Goal: Task Accomplishment & Management: Manage account settings

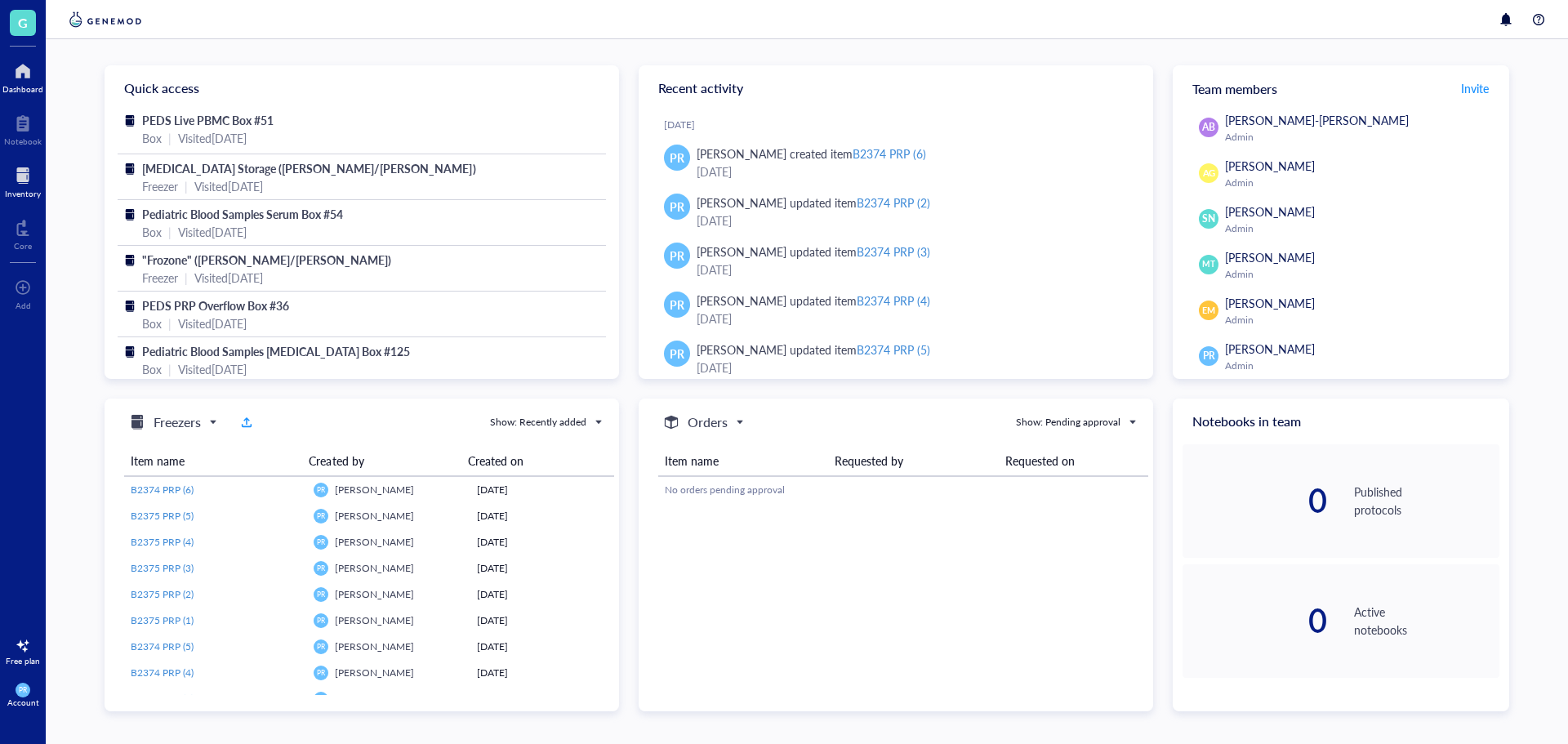
drag, startPoint x: 31, startPoint y: 127, endPoint x: 18, endPoint y: 181, distance: 55.5
click at [31, 127] on div at bounding box center [22, 122] width 37 height 26
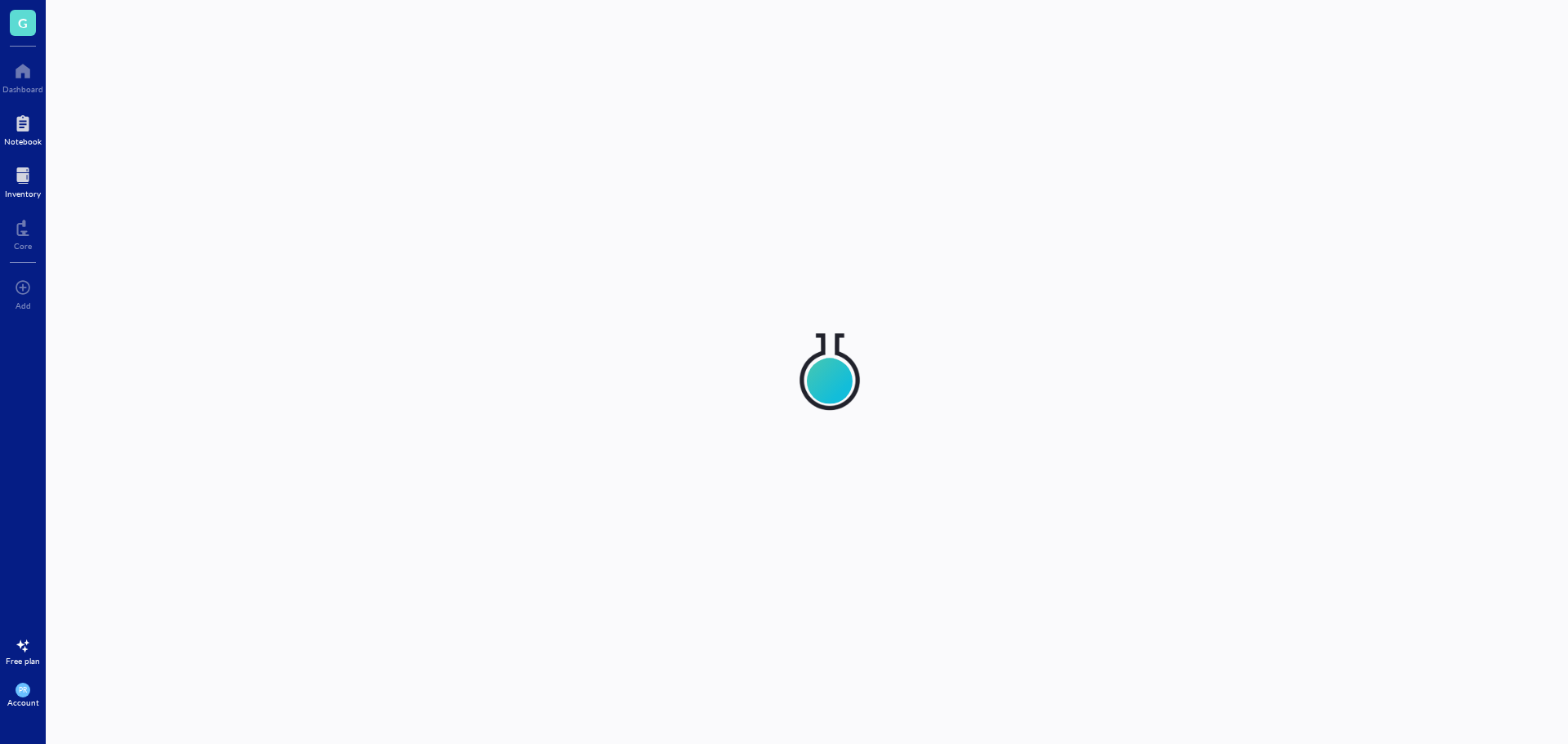
click at [18, 181] on div at bounding box center [22, 175] width 36 height 26
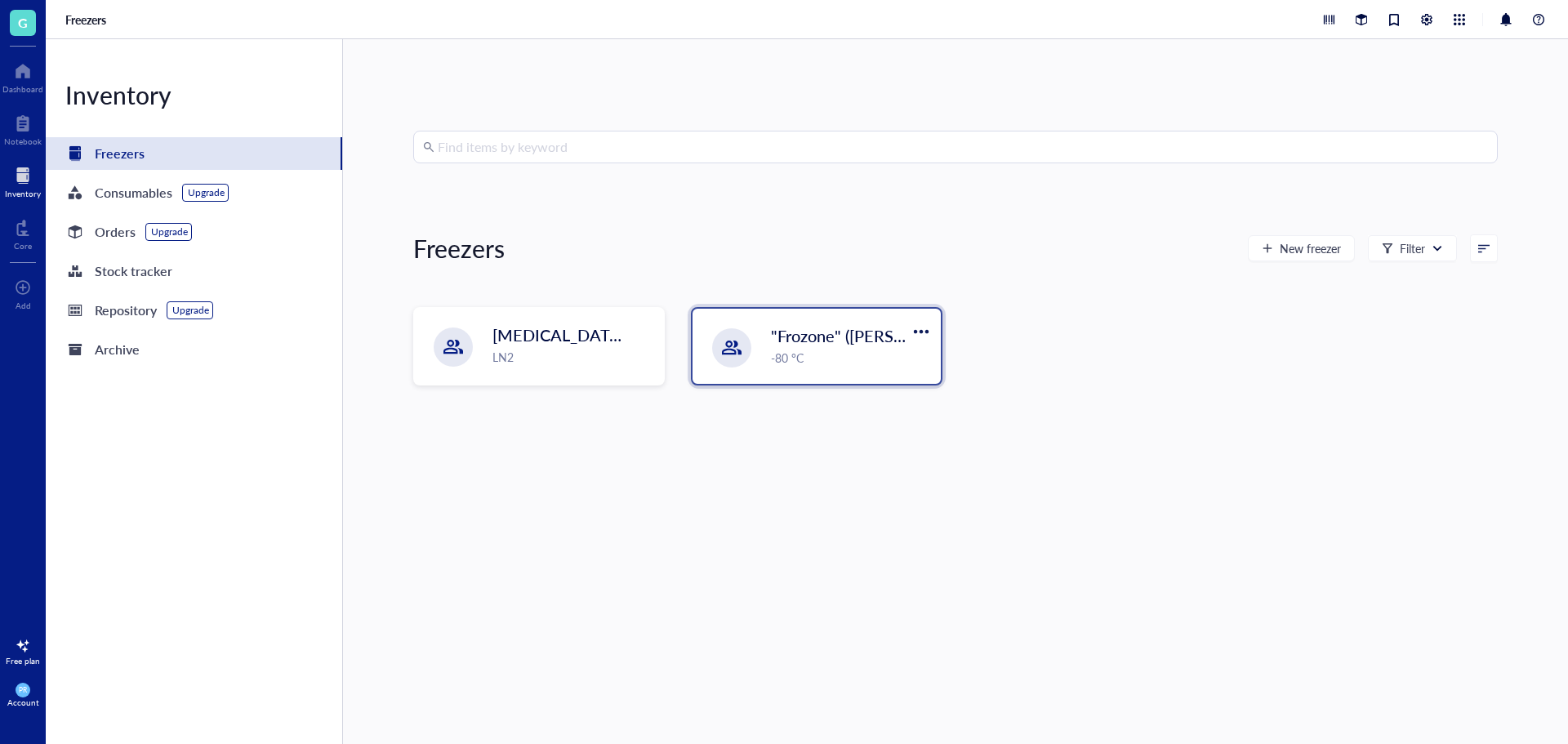
click at [778, 343] on span ""Frozone" ([PERSON_NAME]/[PERSON_NAME])" at bounding box center [946, 335] width 352 height 22
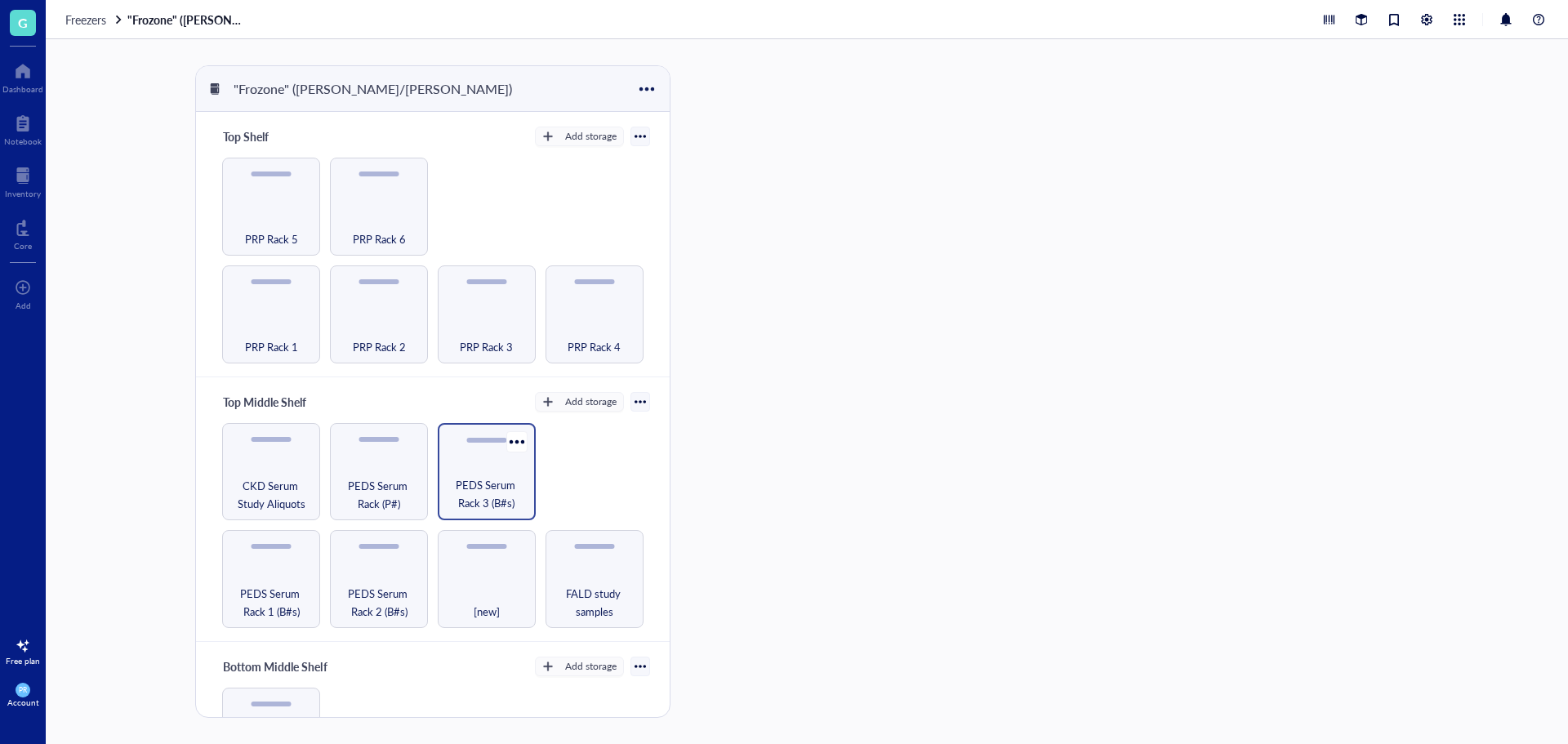
click at [508, 479] on span "PEDS Serum Rack 3 (B#s)" at bounding box center [487, 494] width 82 height 36
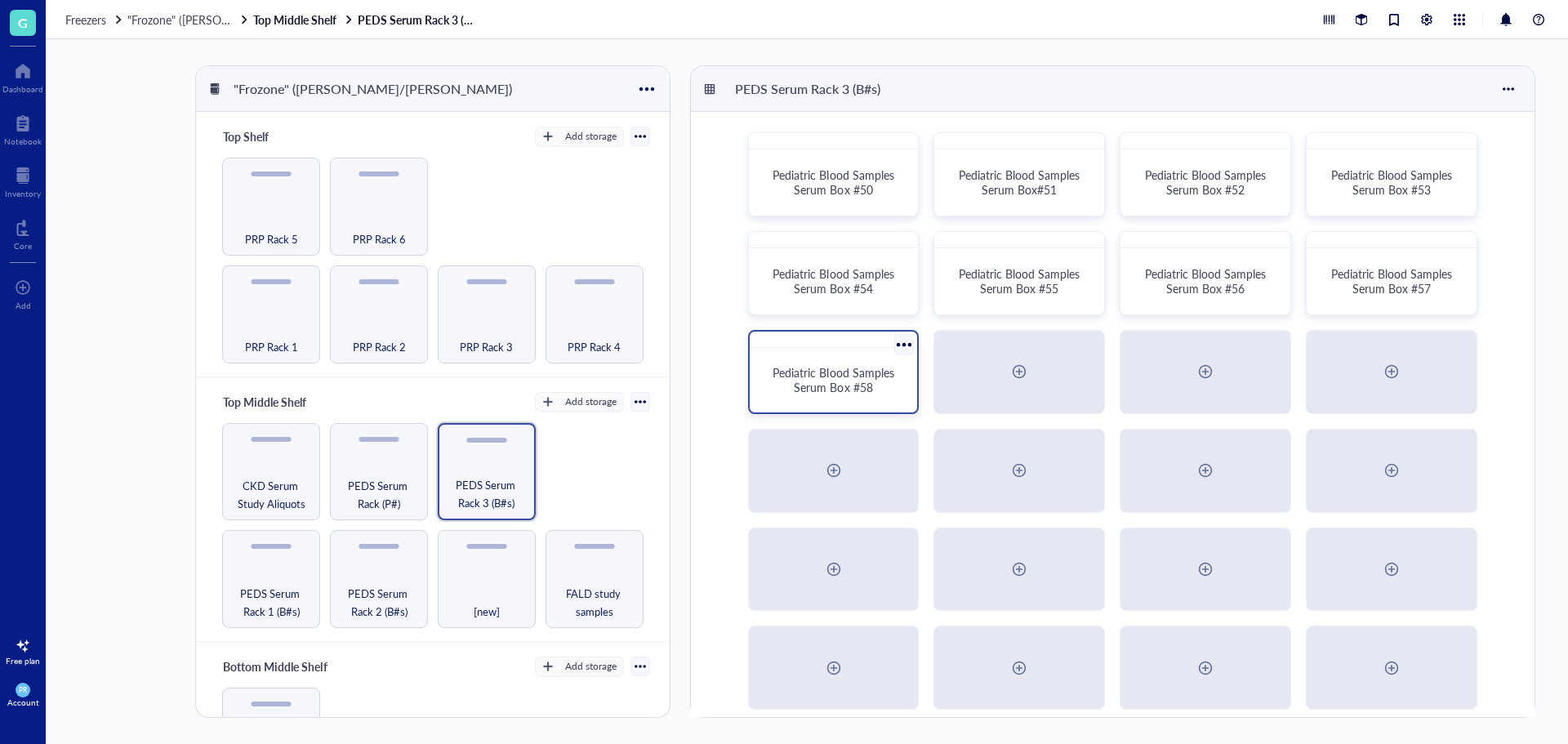
click at [804, 358] on div "Pediatric Blood Samples Serum Box #58" at bounding box center [834, 380] width 155 height 52
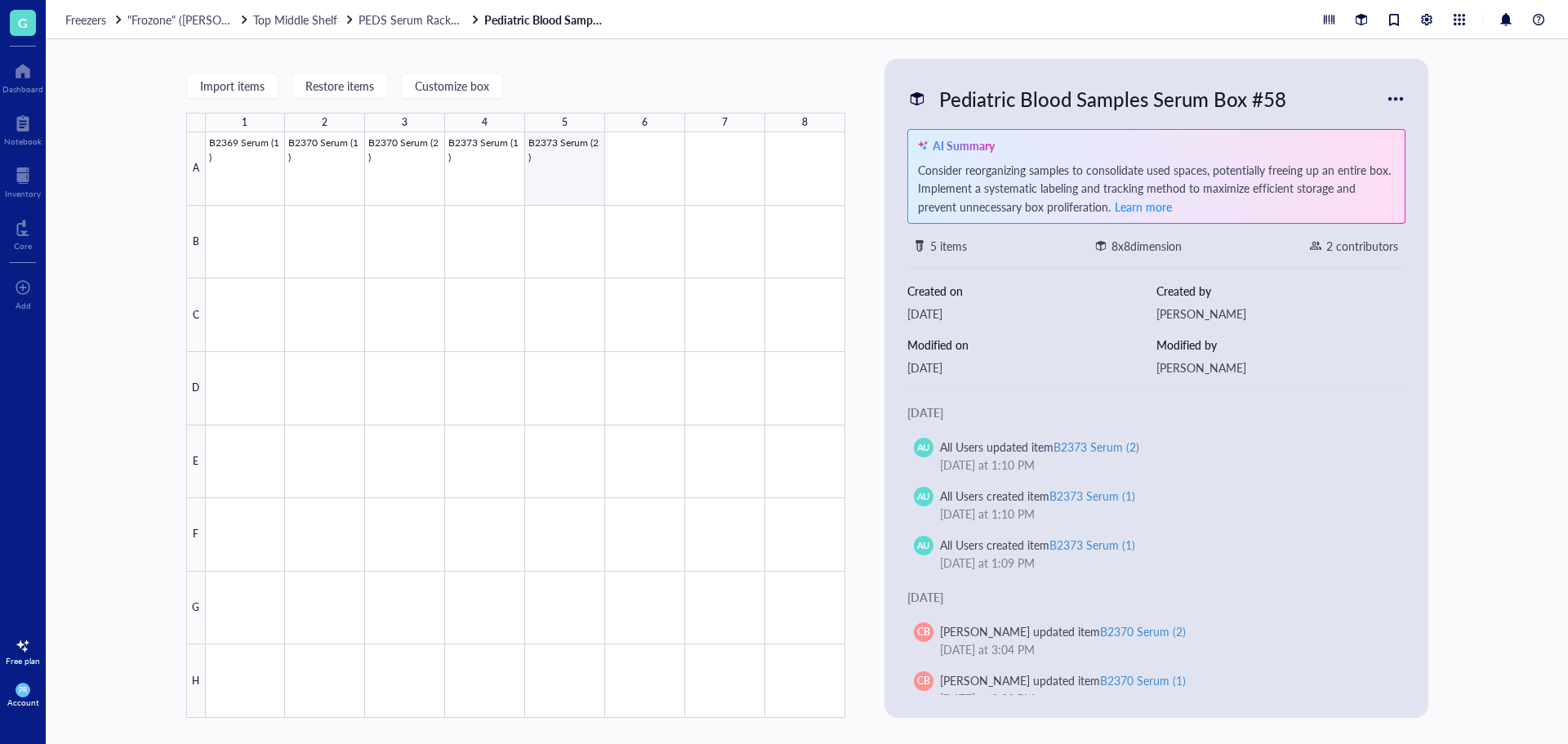
click at [568, 172] on div at bounding box center [526, 425] width 640 height 586
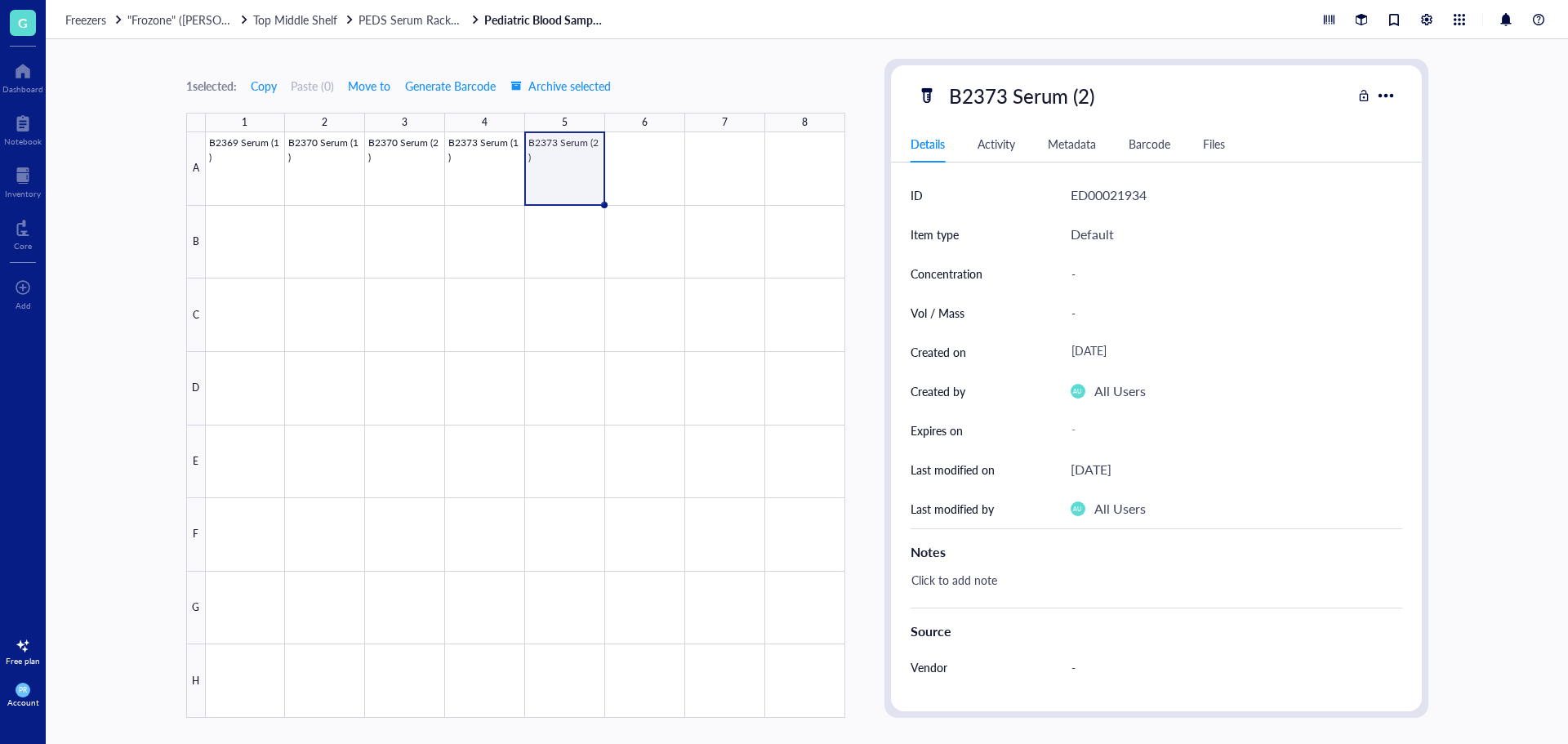
click at [1106, 95] on div "B2373 Serum (2)" at bounding box center [1135, 95] width 435 height 34
click at [1088, 94] on div "B2373 Serum (2)" at bounding box center [1021, 95] width 160 height 34
drag, startPoint x: 1100, startPoint y: 95, endPoint x: 646, endPoint y: 125, distance: 455.0
click at [646, 125] on div "1 selected: Copy Paste ( 0 ) Move to Generate Barcode Archive selected 1 2 3 4 …" at bounding box center [806, 392] width 1522 height 705
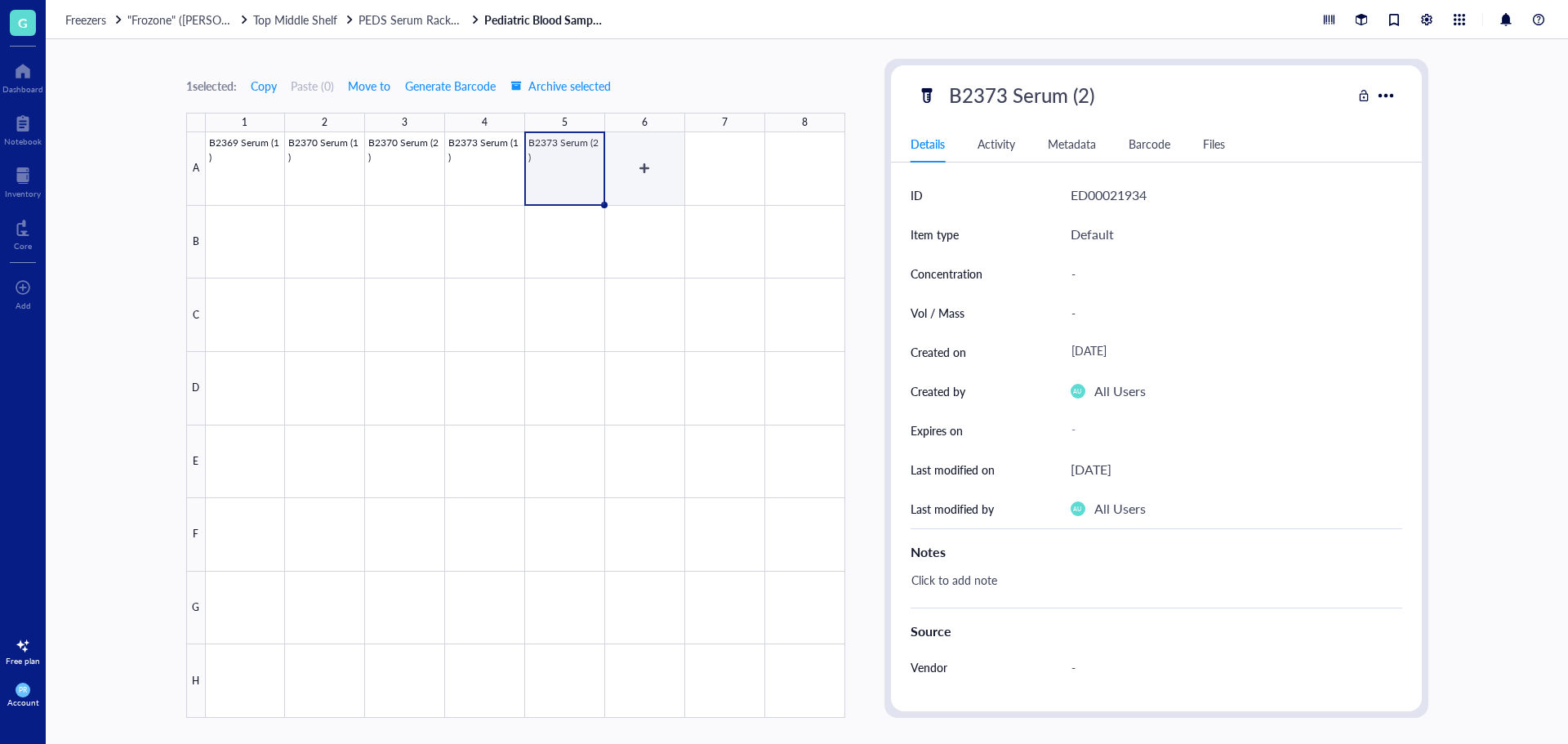
click at [664, 167] on div at bounding box center [526, 425] width 640 height 586
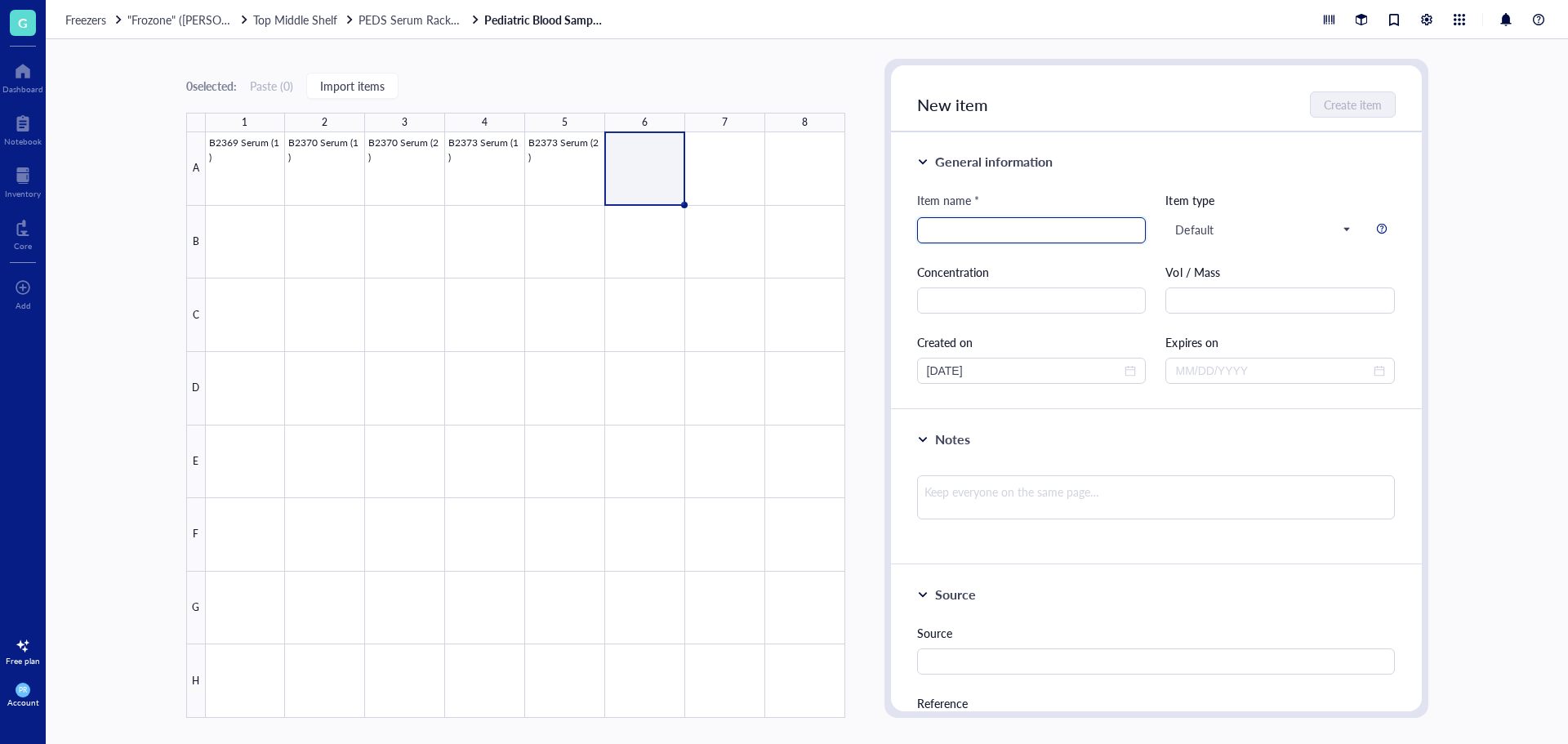
click at [980, 231] on input "search" at bounding box center [1032, 230] width 210 height 24
paste input "B2373 Serum (2)"
click at [1003, 231] on input "B2373 Serum (2)" at bounding box center [1032, 230] width 210 height 24
type input "B2374 Serum (1)"
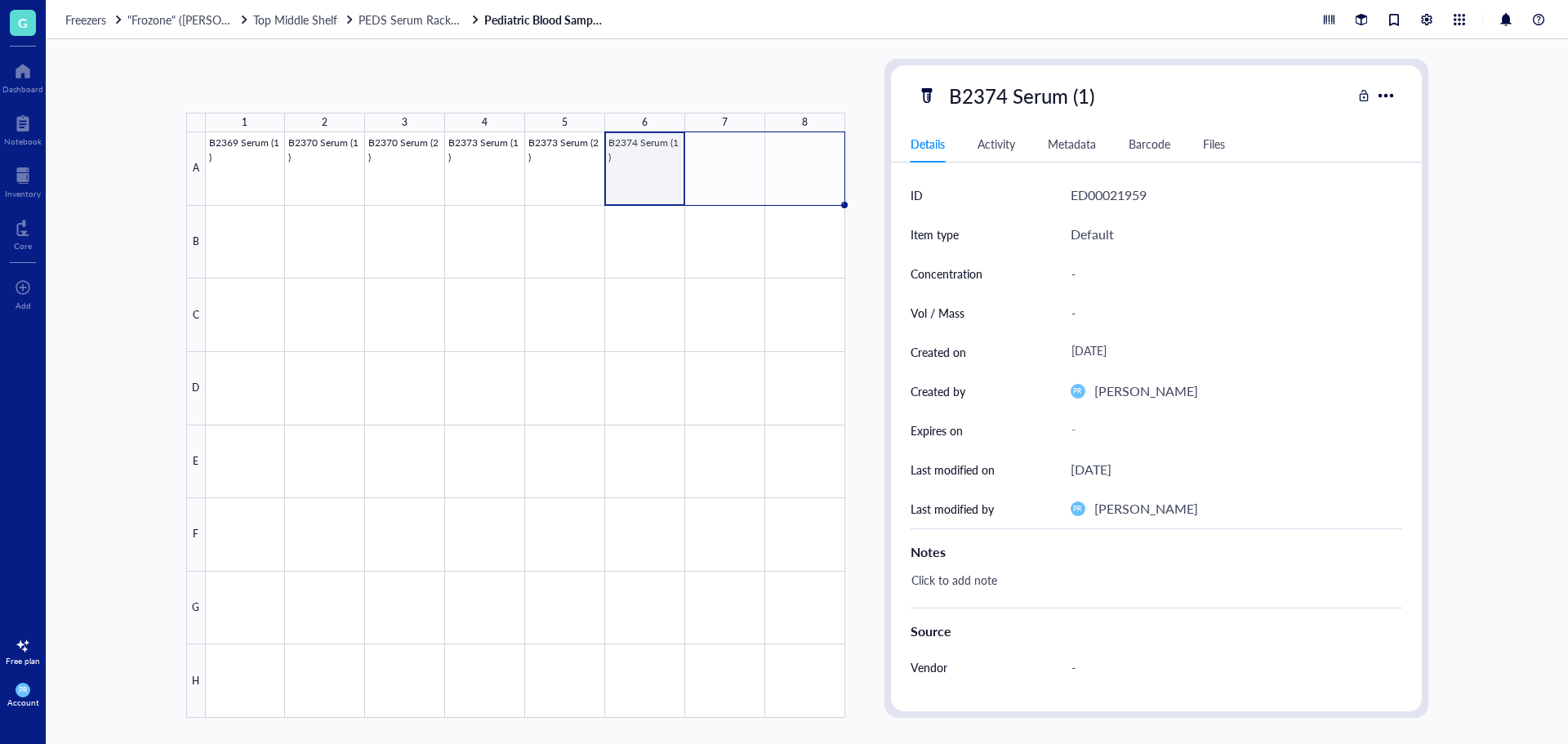
drag, startPoint x: 686, startPoint y: 206, endPoint x: 779, endPoint y: 198, distance: 93.3
click at [0, 0] on div "B2369 Serum (1) B2370 Serum (1) B2370 Serum (2) B2373 Serum (1) B2373 Serum (2)…" at bounding box center [0, 0] width 0 height 0
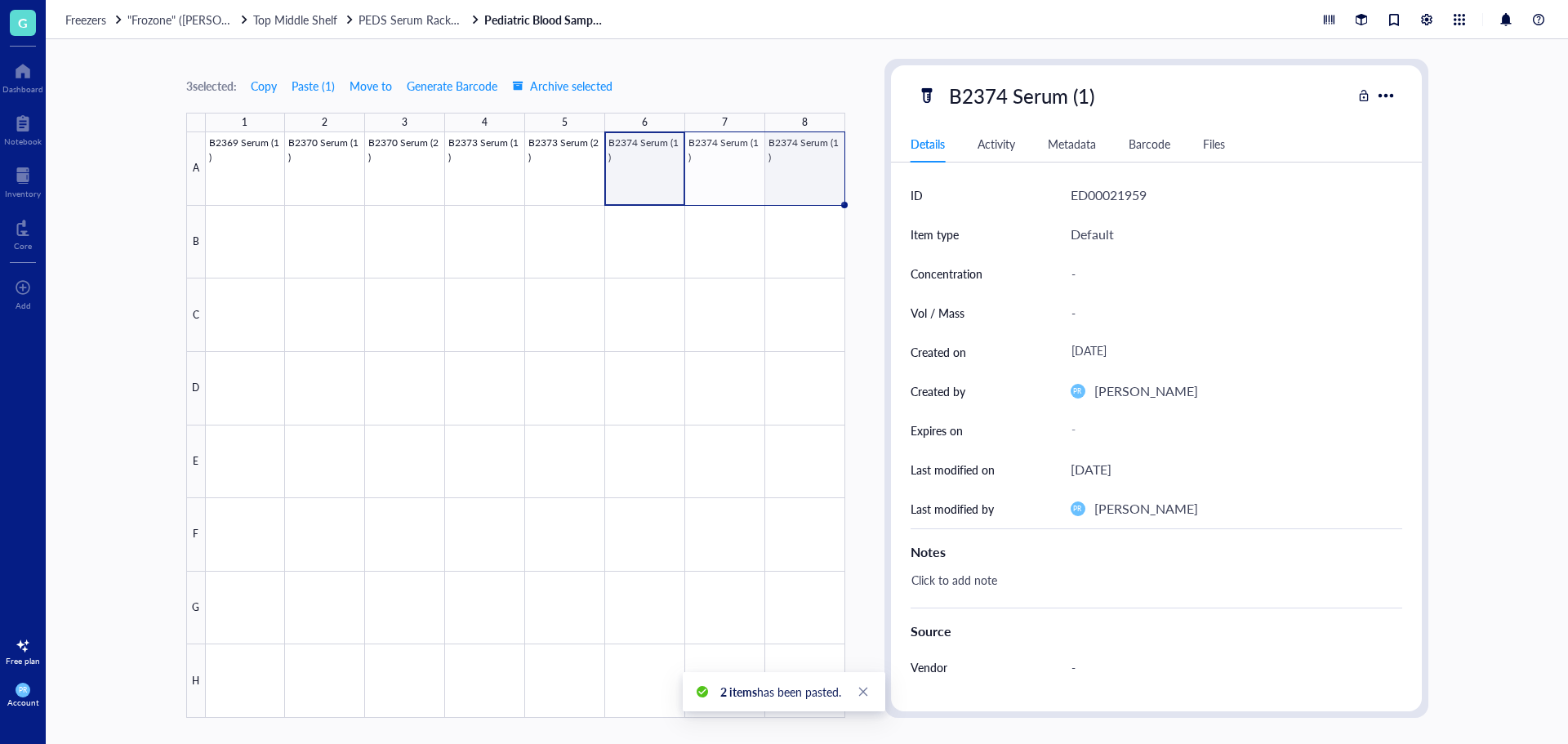
click at [819, 156] on div at bounding box center [526, 425] width 640 height 586
click at [991, 102] on div "B2374 Serum (1)" at bounding box center [1021, 95] width 160 height 34
click at [1010, 102] on input "B2374 Serum (1)" at bounding box center [1039, 95] width 194 height 32
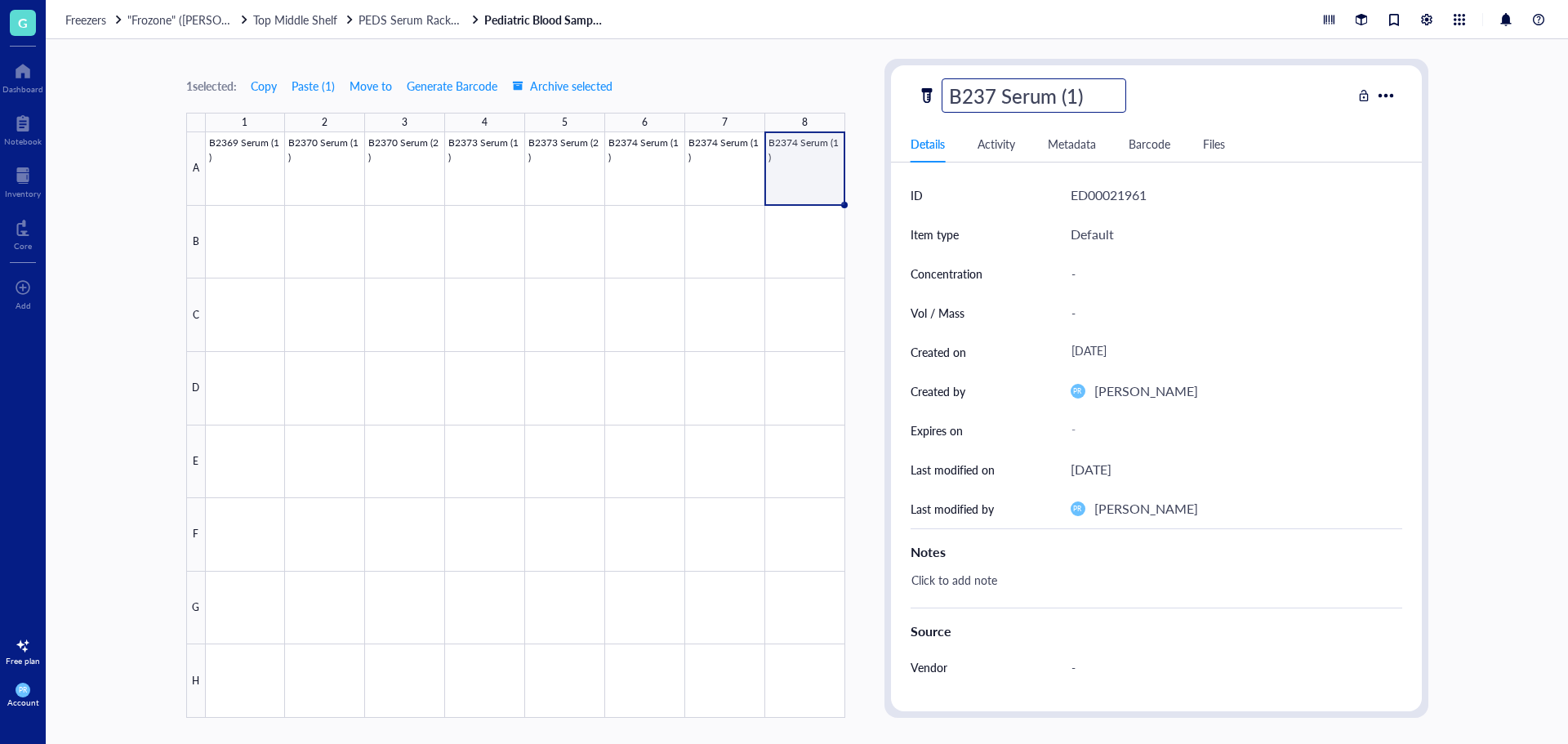
type input "B2375 Serum (1)"
click at [825, 168] on div at bounding box center [526, 425] width 640 height 586
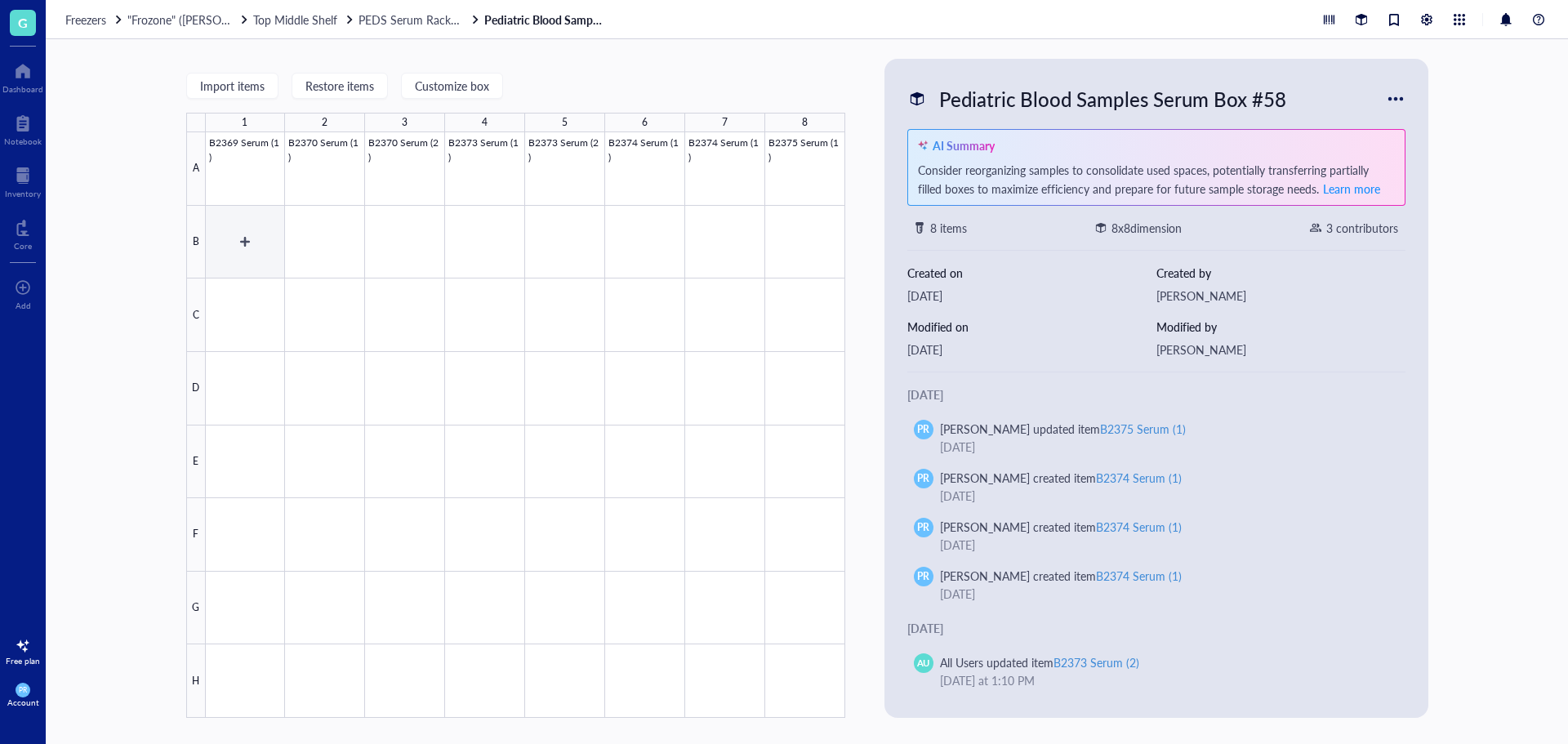
click at [267, 228] on div at bounding box center [526, 425] width 640 height 586
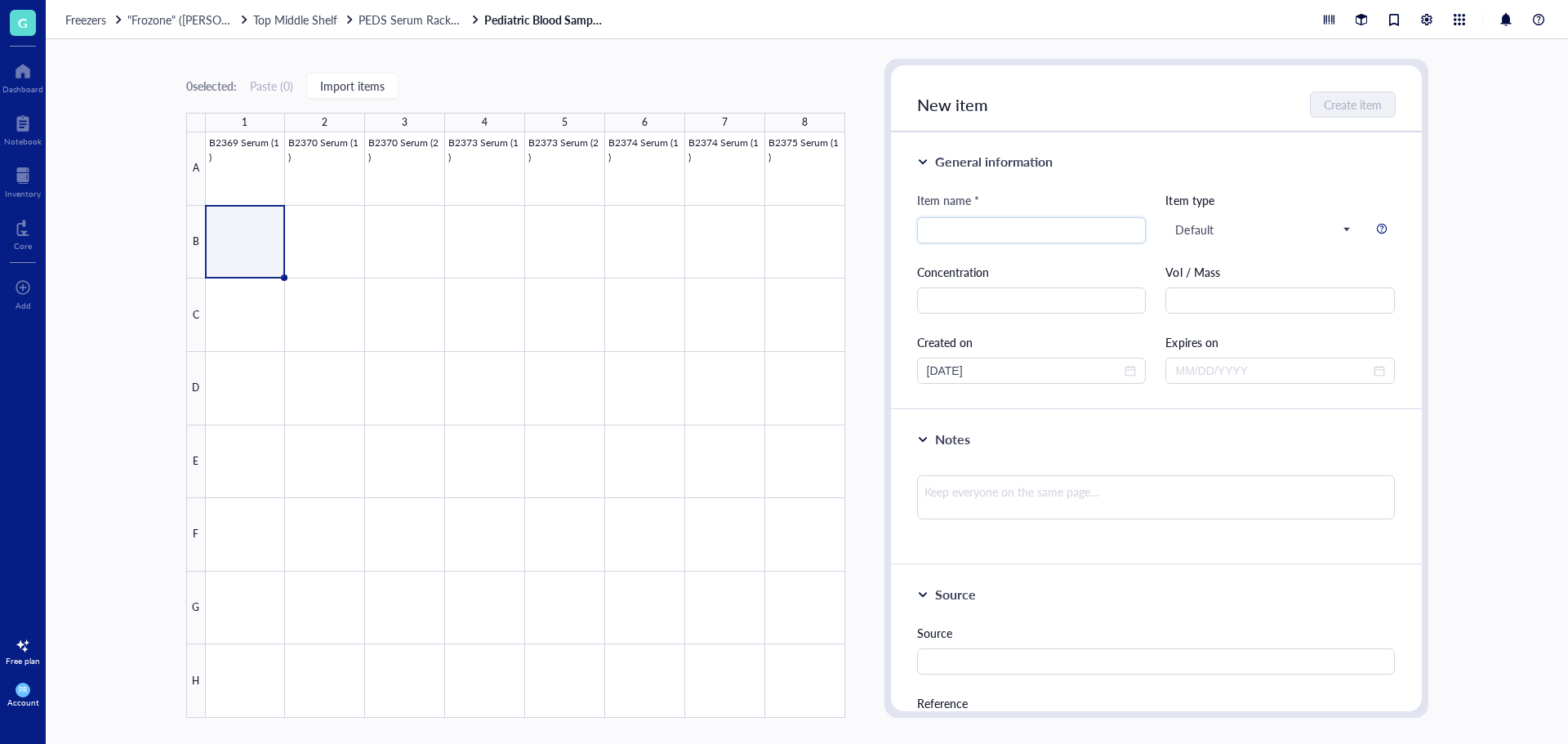
click at [821, 168] on div at bounding box center [526, 425] width 640 height 586
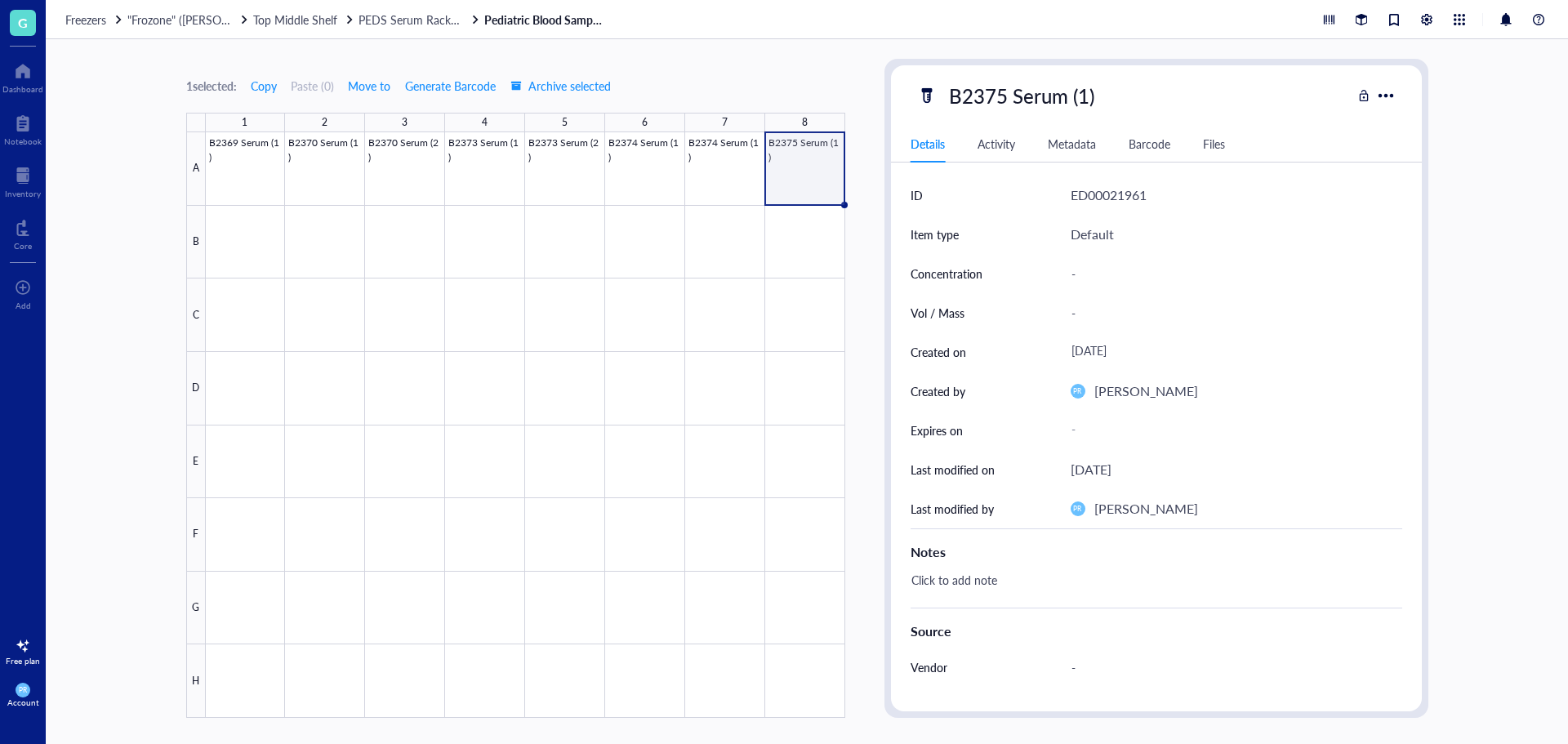
click at [1005, 104] on div "B2375 Serum (1)" at bounding box center [1021, 95] width 160 height 34
drag, startPoint x: 1106, startPoint y: 91, endPoint x: 560, endPoint y: 87, distance: 546.0
click at [560, 87] on div "1 selected: Copy Paste ( 0 ) Move to Generate Barcode Archive selected 1 2 3 4 …" at bounding box center [806, 392] width 1522 height 705
click at [212, 237] on div at bounding box center [526, 425] width 640 height 586
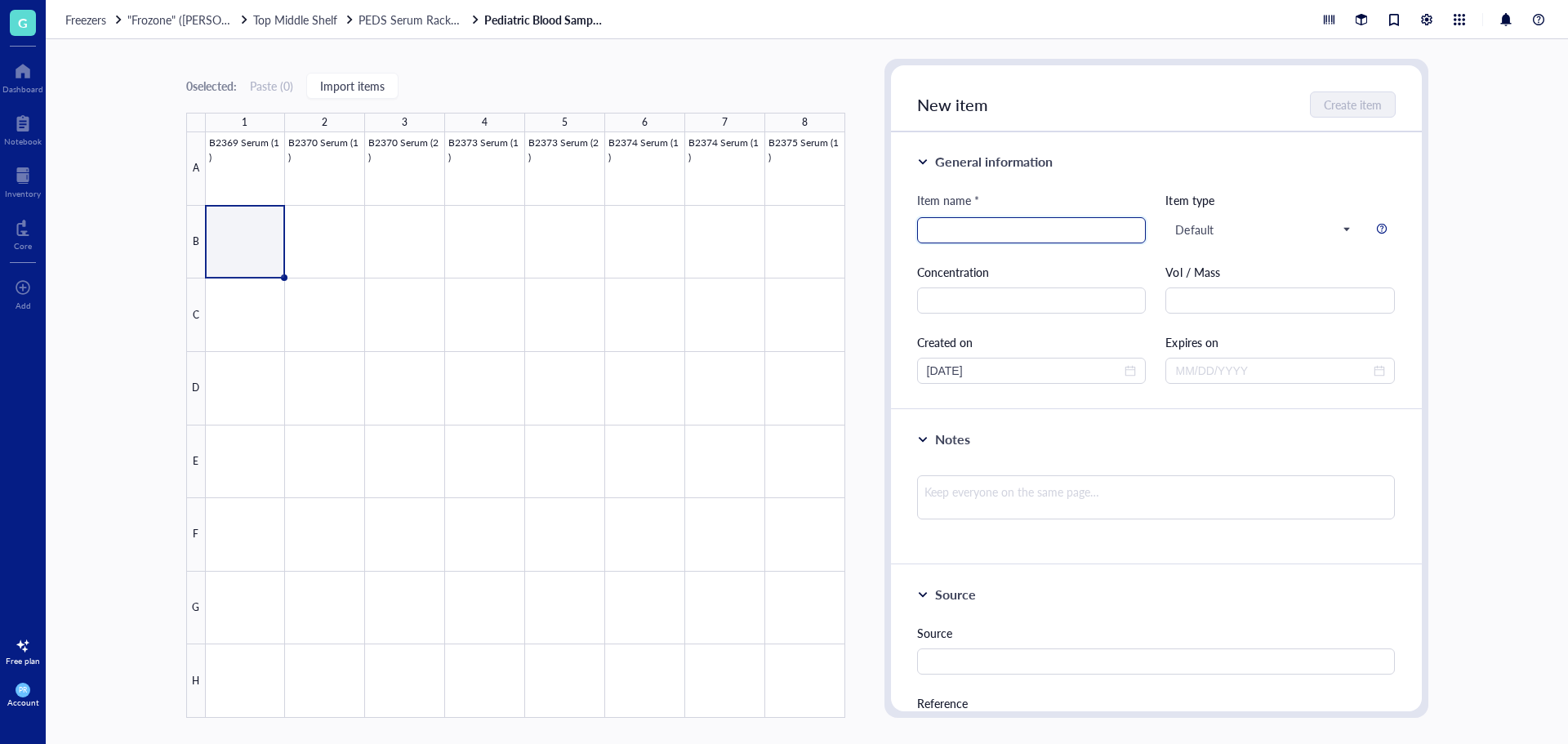
click at [967, 227] on input "search" at bounding box center [1032, 230] width 210 height 24
paste input "B2375 Serum (1)"
type input "B2375 Serum (1)"
drag, startPoint x: 1025, startPoint y: 231, endPoint x: 757, endPoint y: 238, distance: 268.1
click at [757, 238] on div "0 selected: Paste ( 0 ) Import items 1 2 3 4 5 6 7 8 A B C D E F G H B2369 Seru…" at bounding box center [806, 392] width 1522 height 705
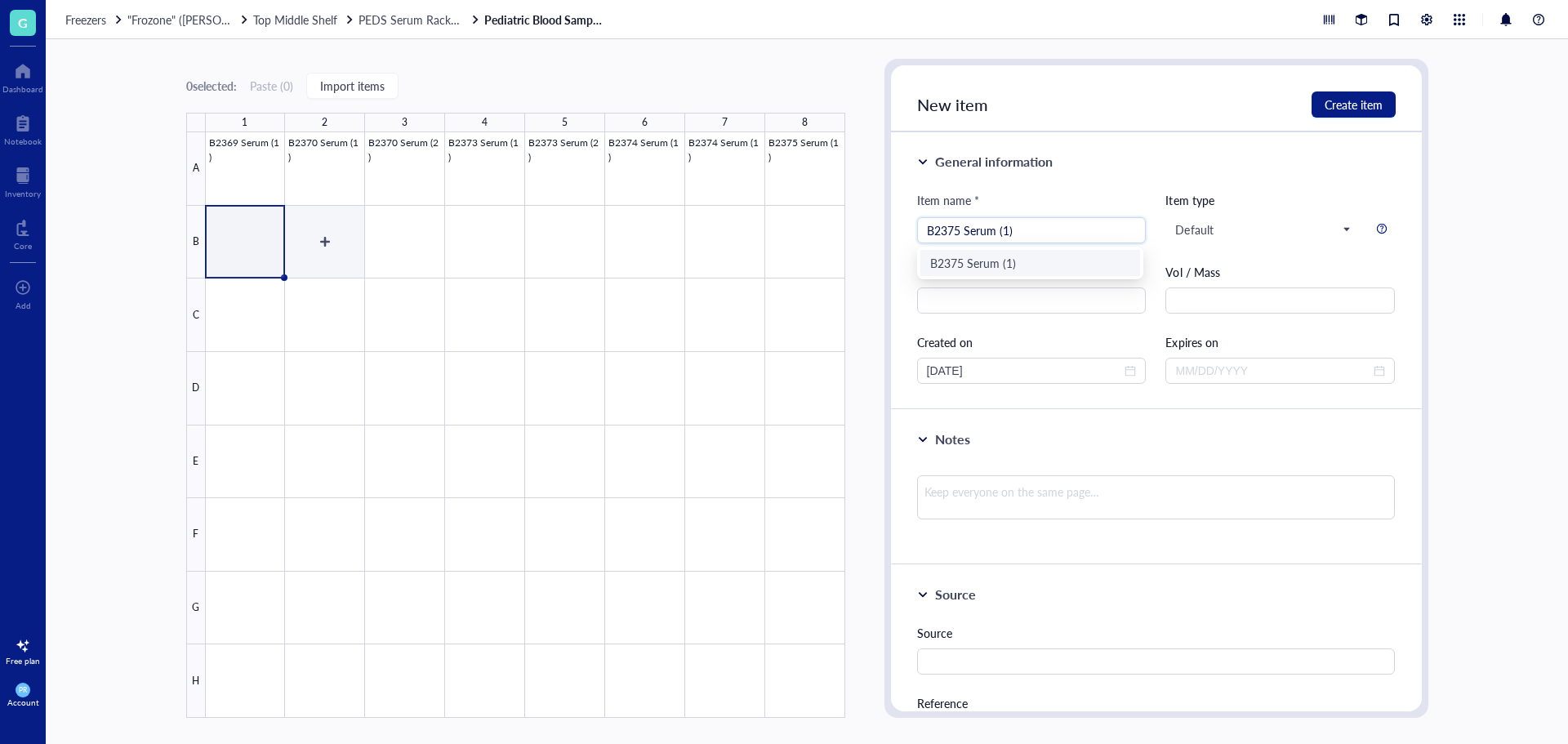
click at [316, 242] on div at bounding box center [526, 425] width 640 height 586
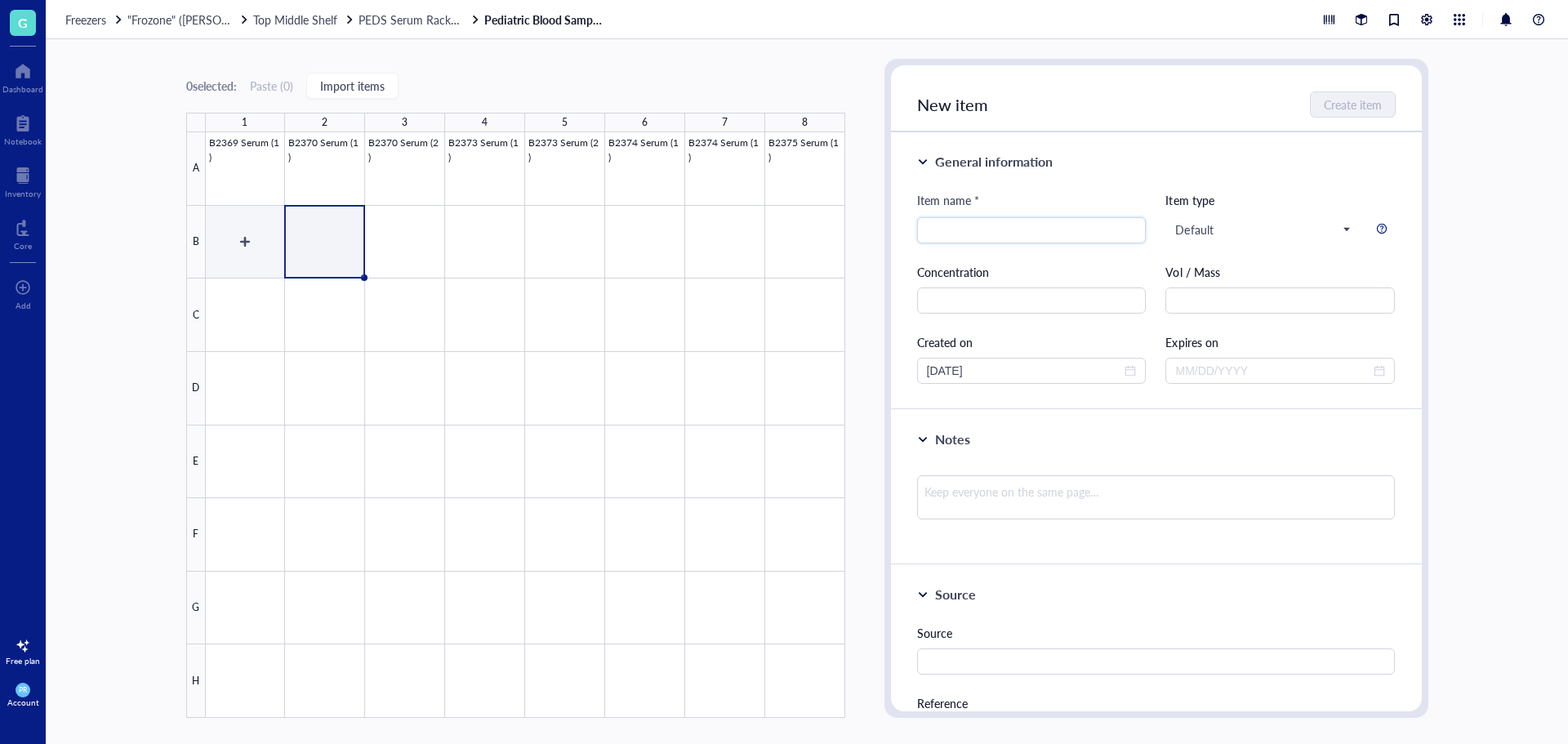
drag, startPoint x: 225, startPoint y: 234, endPoint x: 242, endPoint y: 234, distance: 17.0
click at [227, 234] on div at bounding box center [526, 425] width 640 height 586
click at [986, 229] on input "search" at bounding box center [1032, 230] width 210 height 24
paste input "B2375 Serum (1)"
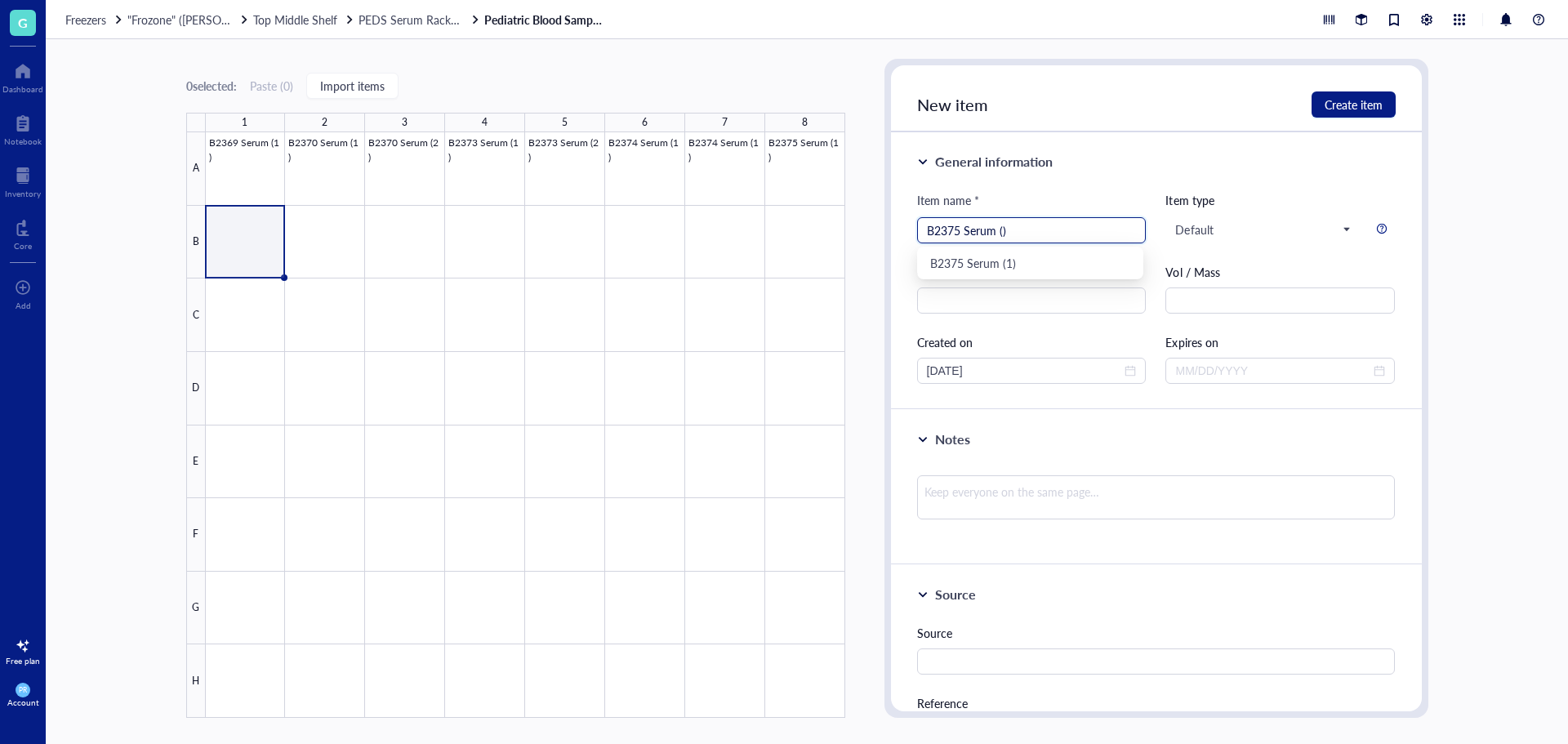
type input "B2375 Serum (2)"
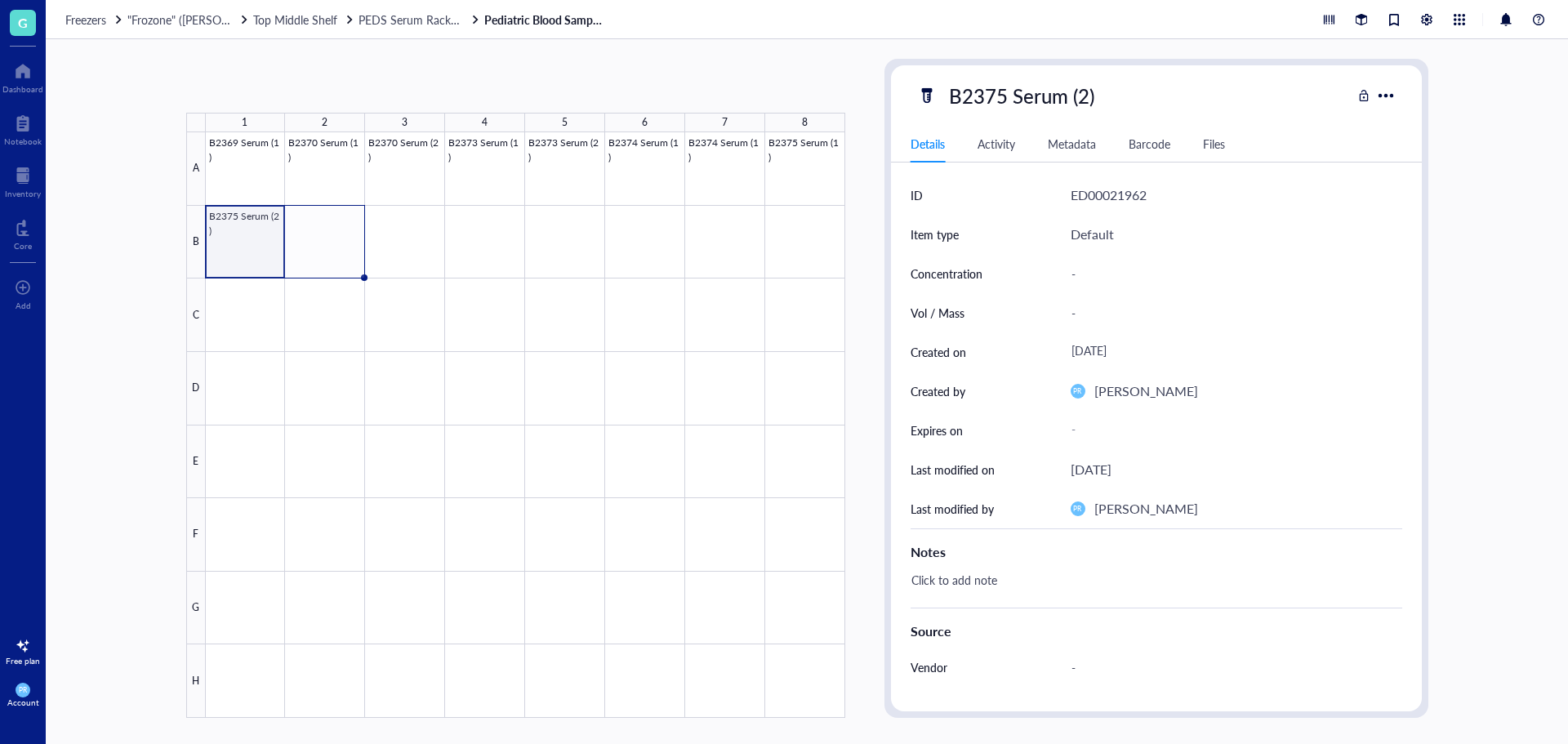
drag, startPoint x: 282, startPoint y: 275, endPoint x: 320, endPoint y: 275, distance: 38.0
click at [0, 0] on div "B2369 Serum (1) B2370 Serum (1) B2370 Serum (2) B2373 Serum (1) B2373 Serum (2)…" at bounding box center [0, 0] width 0 height 0
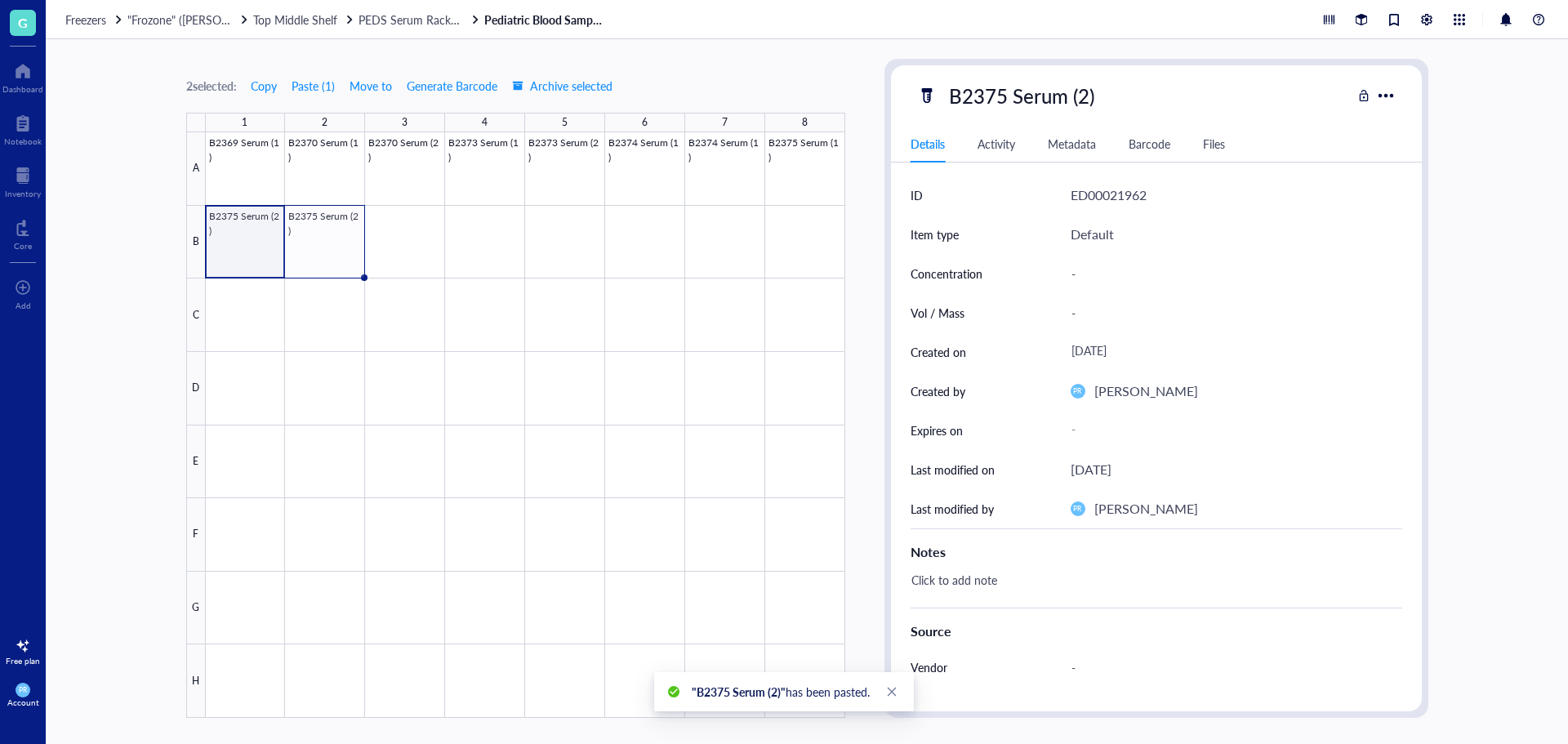
click at [336, 242] on div at bounding box center [526, 425] width 640 height 586
click at [323, 271] on div at bounding box center [526, 425] width 640 height 586
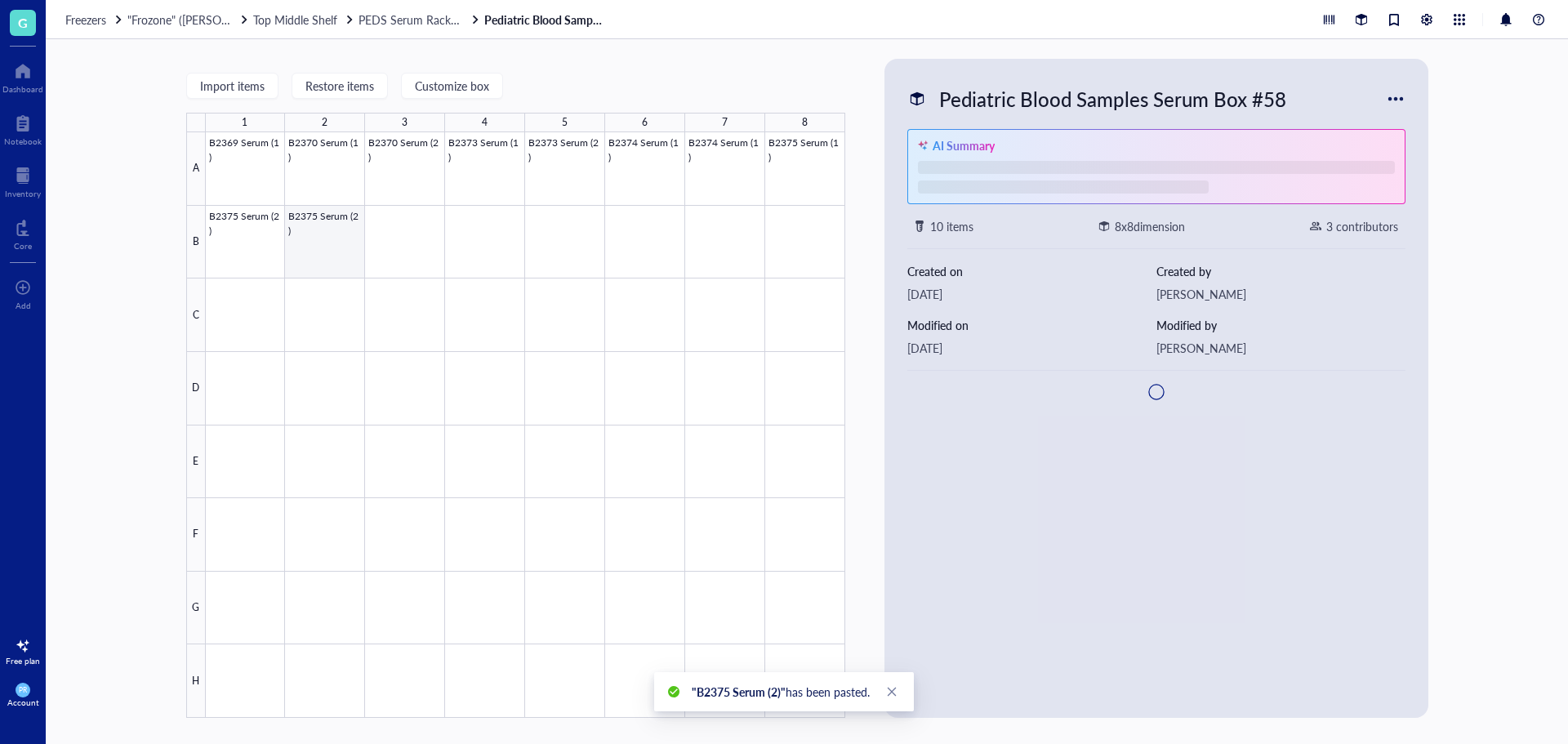
click at [324, 267] on div at bounding box center [526, 425] width 640 height 586
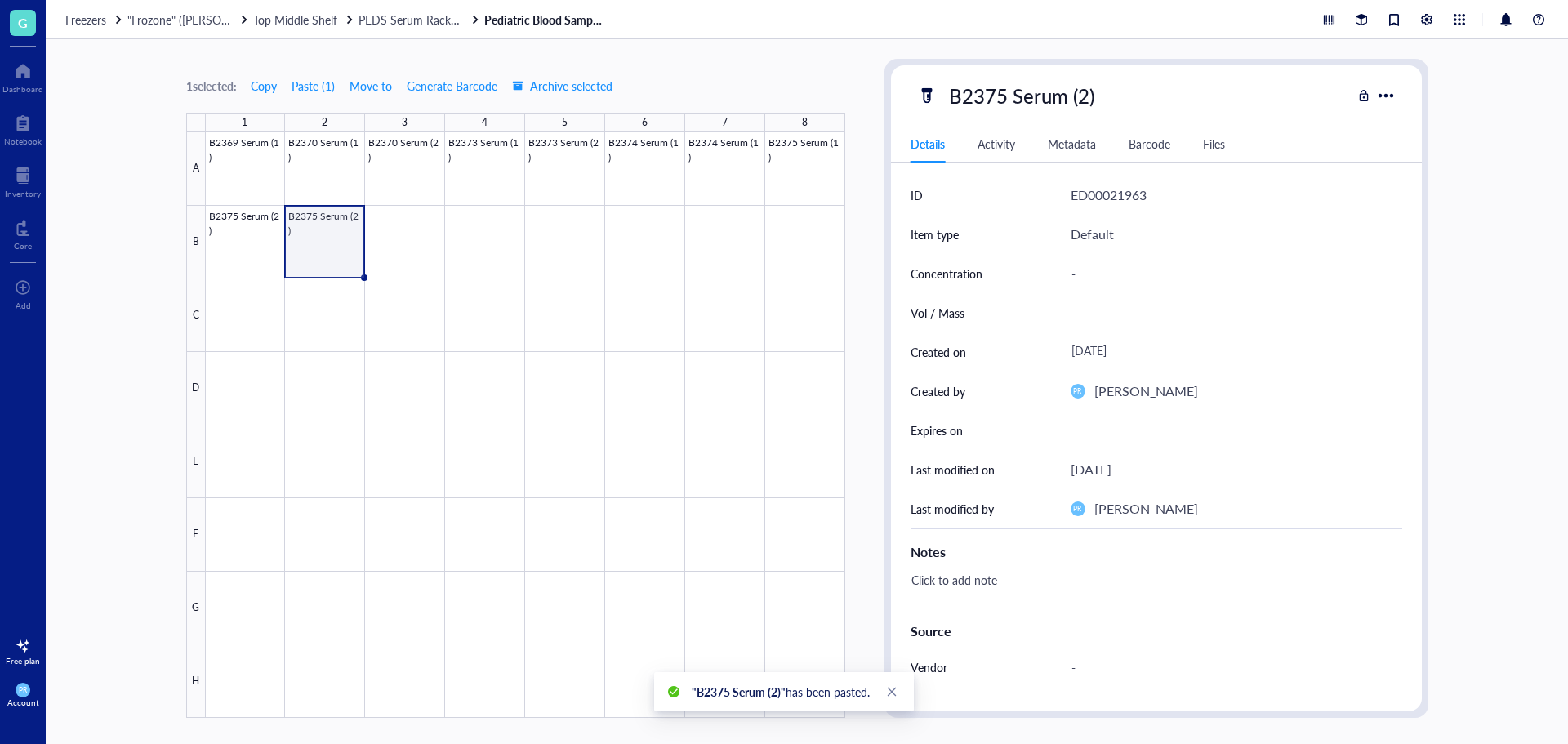
click at [1064, 96] on div "B2375 Serum (2)" at bounding box center [1021, 95] width 160 height 34
click at [1082, 100] on input "B2375 Serum (2)" at bounding box center [1039, 95] width 194 height 32
type input "B2375 Serum (3)"
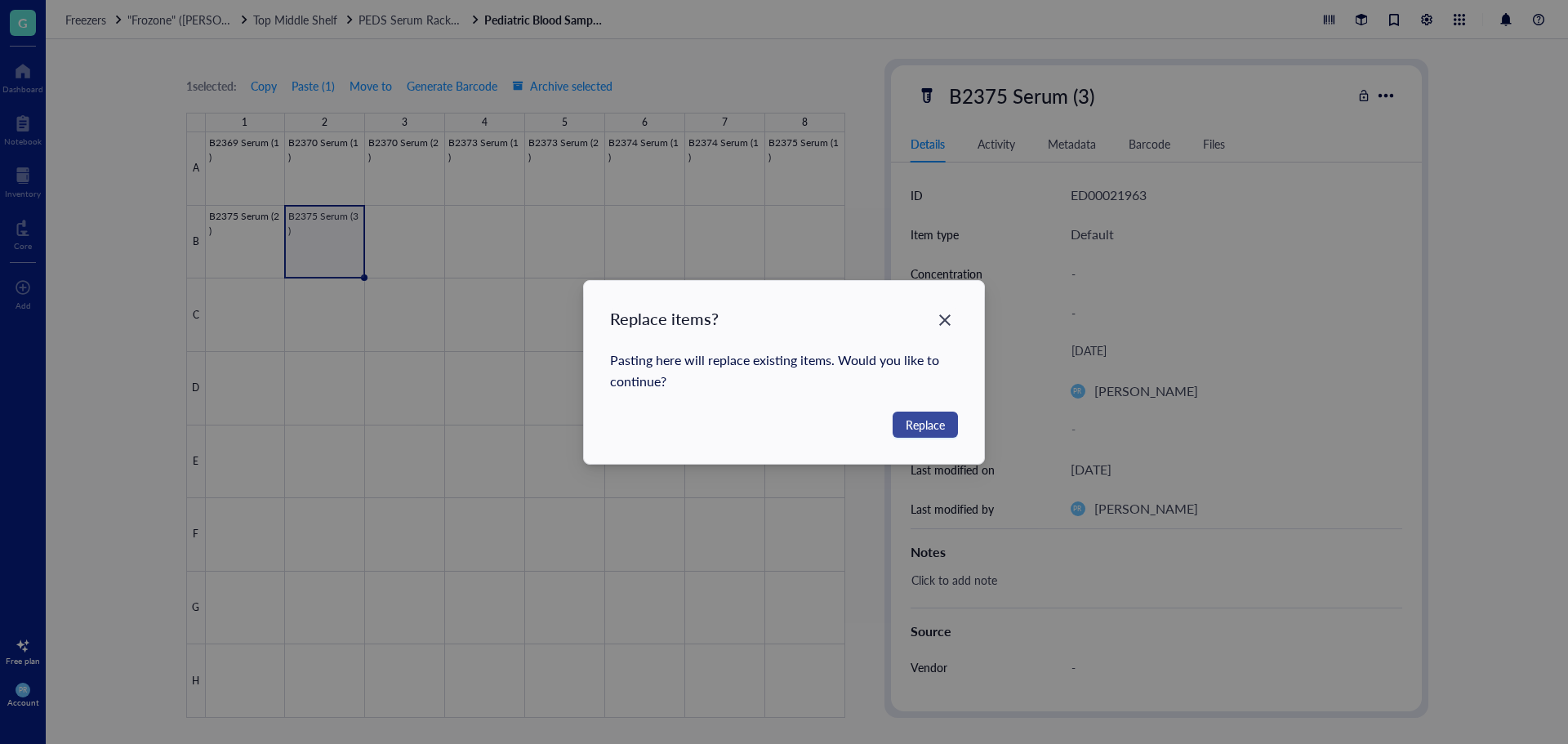
click at [947, 427] on button "Replace" at bounding box center [926, 424] width 65 height 26
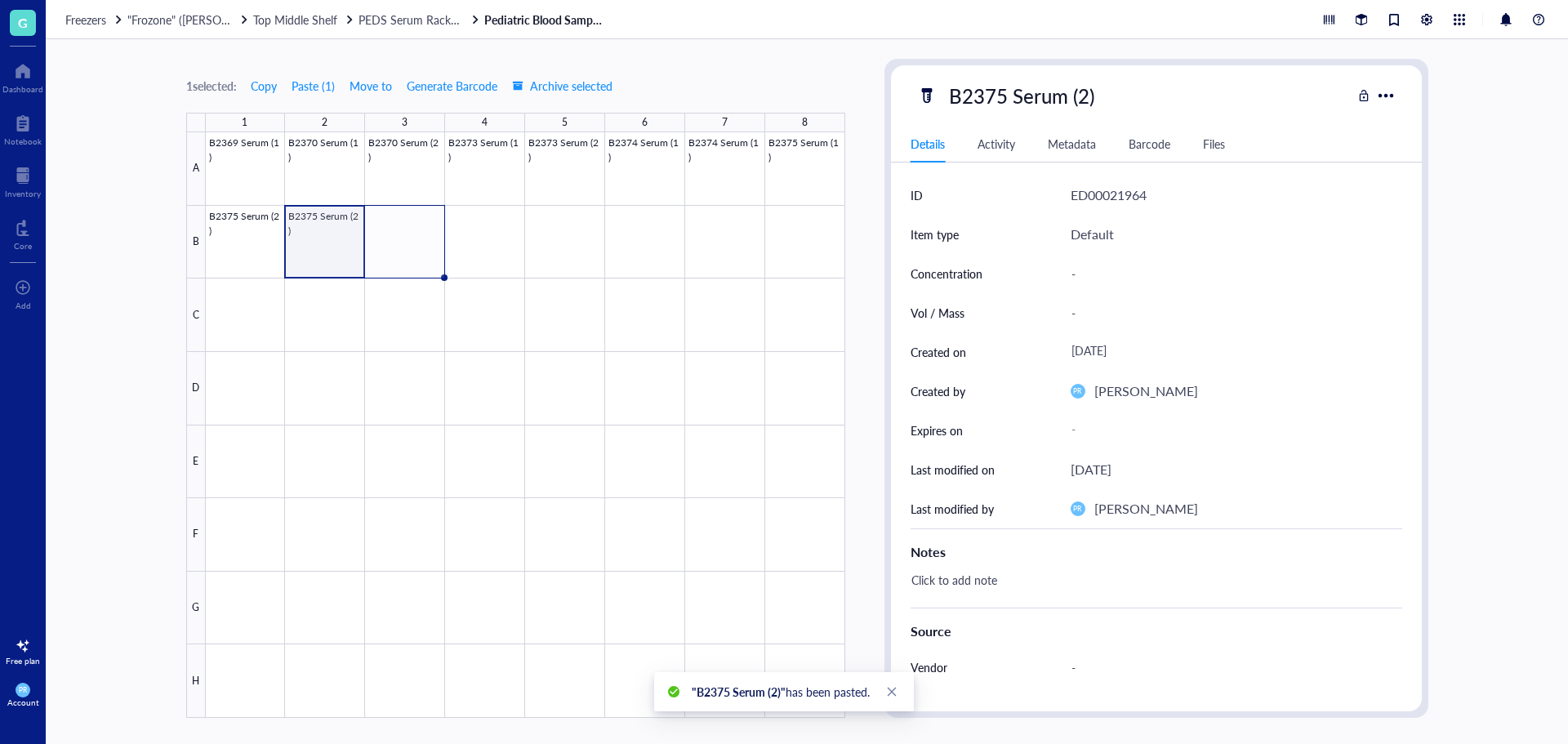
click at [346, 229] on div at bounding box center [526, 425] width 640 height 586
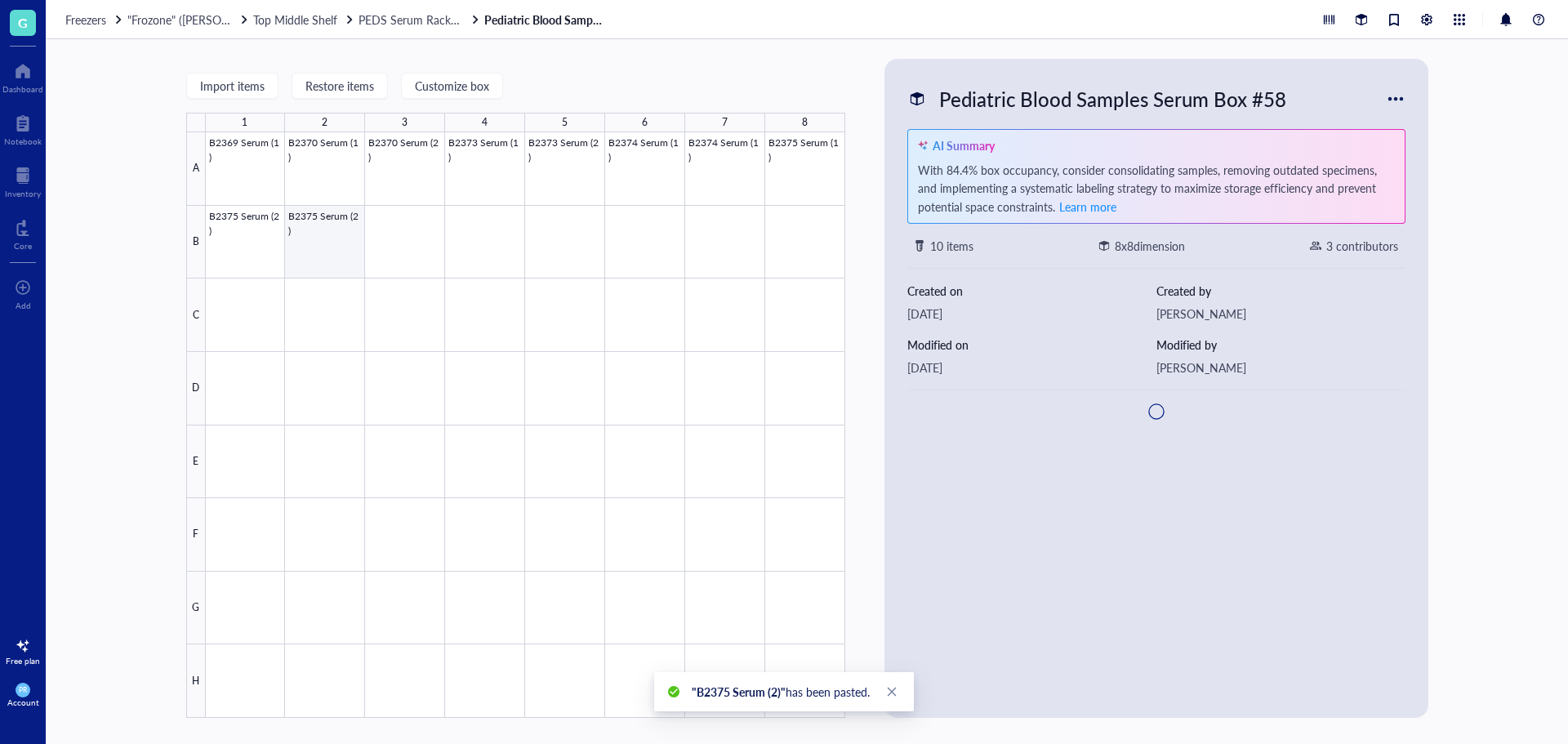
click at [335, 238] on div at bounding box center [526, 425] width 640 height 586
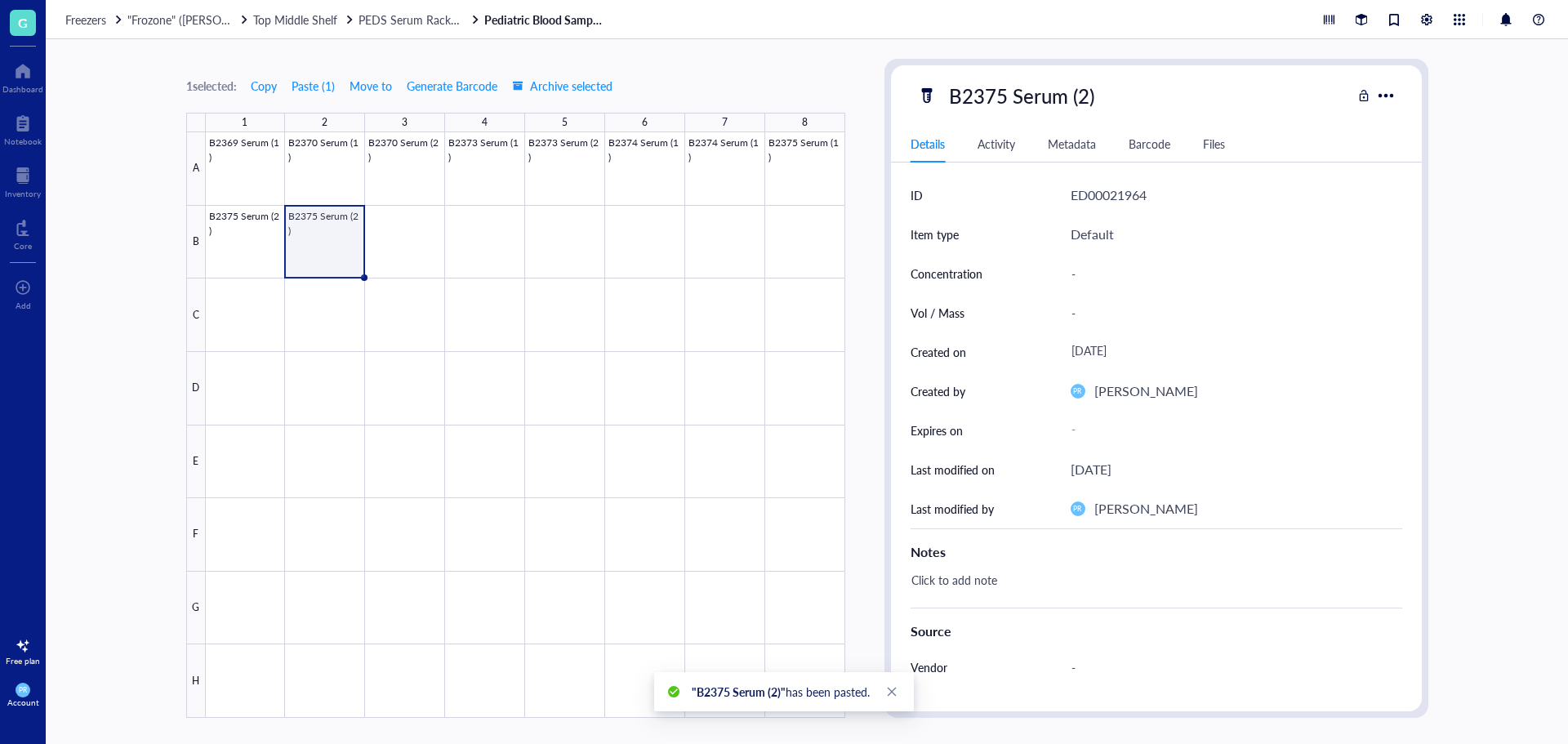
click at [1065, 90] on div "B2375 Serum (2)" at bounding box center [1021, 95] width 160 height 34
click at [1081, 92] on input "B2375 Serum (2)" at bounding box center [1039, 95] width 194 height 32
type input "B2375 Serum (3)"
click at [818, 158] on div at bounding box center [526, 425] width 640 height 586
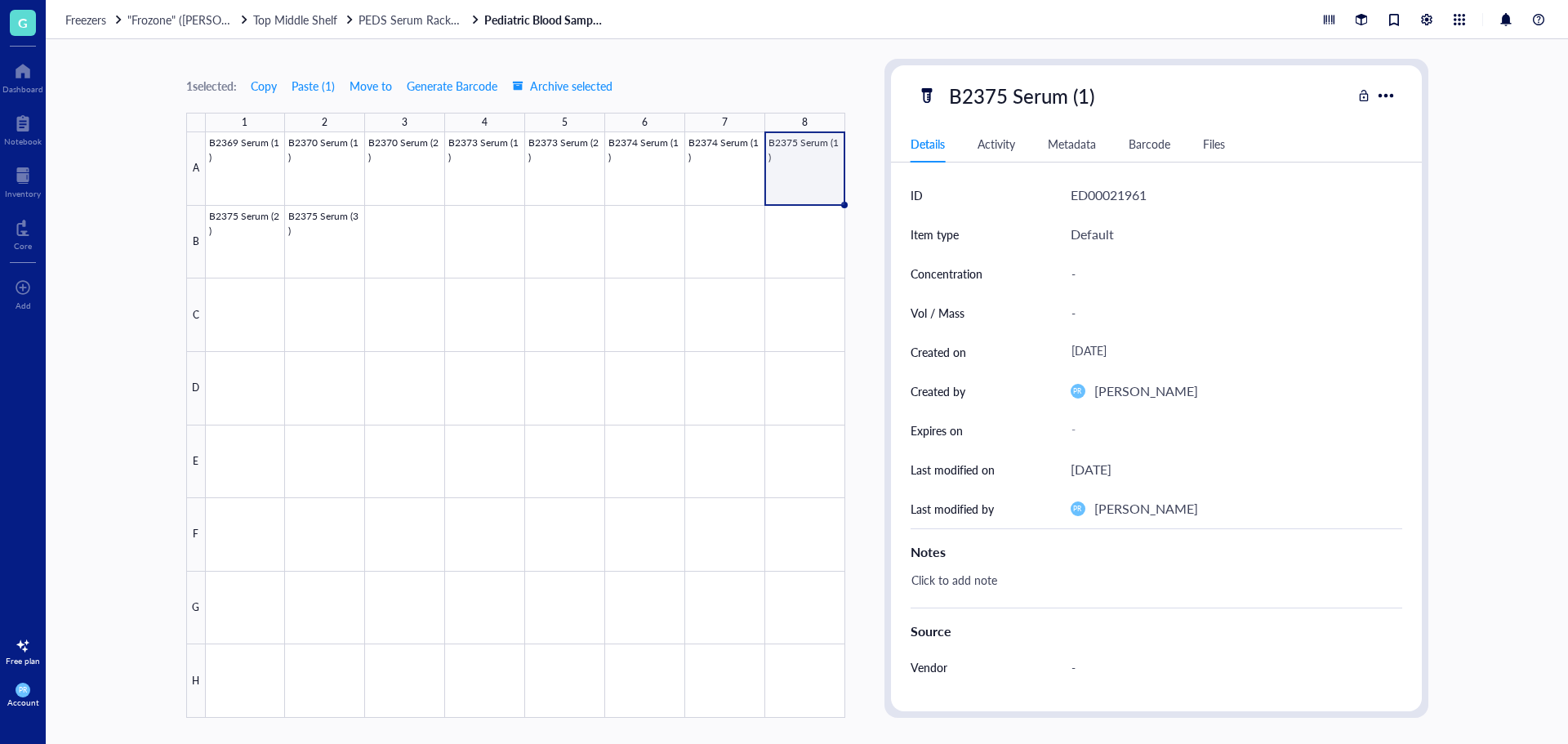
click at [948, 582] on div "Click to add note" at bounding box center [1150, 587] width 492 height 39
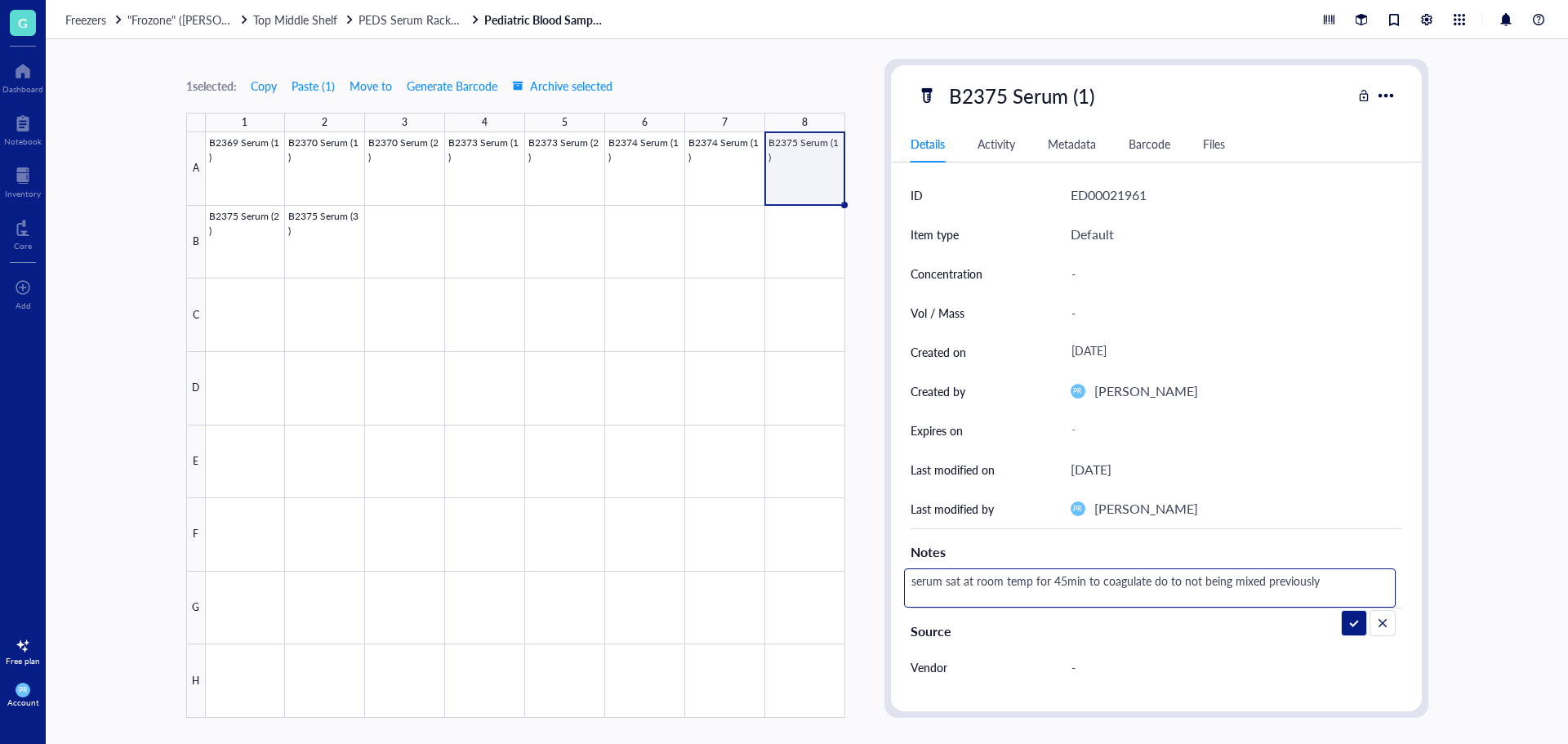
drag, startPoint x: 1332, startPoint y: 581, endPoint x: 1161, endPoint y: 573, distance: 171.2
click at [1104, 577] on textarea "serum sat at room temp for 45min to coagulate do to not being mixed previously" at bounding box center [1150, 587] width 490 height 36
click at [1163, 573] on textarea "serum sat at room temp for 45min to coagulate do to not being mixed previously" at bounding box center [1150, 587] width 490 height 36
type textarea "serum sat at room temp for 45min to coagulate due to not being mixed previously"
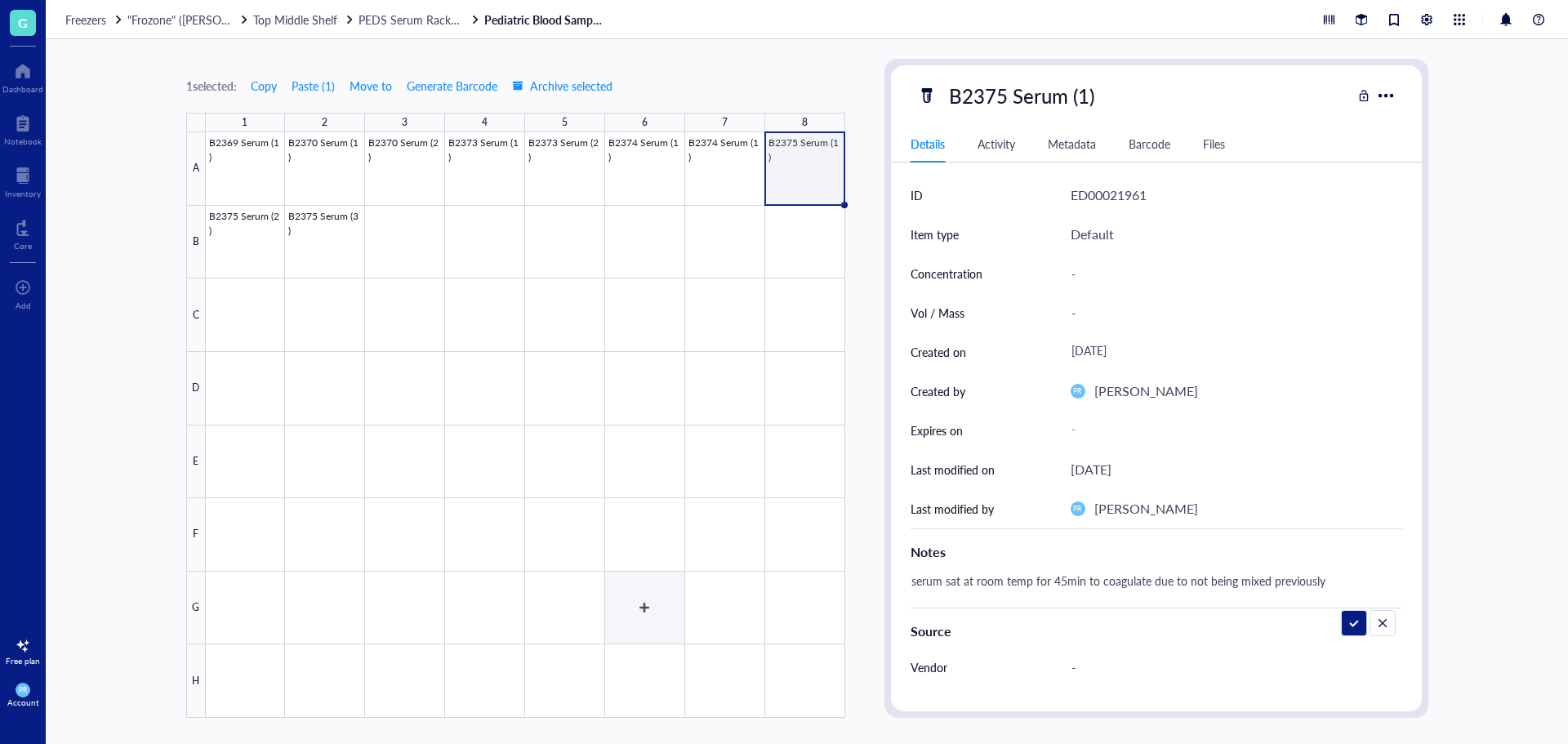
drag, startPoint x: 1328, startPoint y: 586, endPoint x: 642, endPoint y: 591, distance: 686.0
click at [642, 591] on div "1 selected: Copy Paste ( 1 ) Move to Generate Barcode Archive selected 1 2 3 4 …" at bounding box center [806, 392] width 1522 height 705
click at [710, 166] on div at bounding box center [526, 425] width 640 height 586
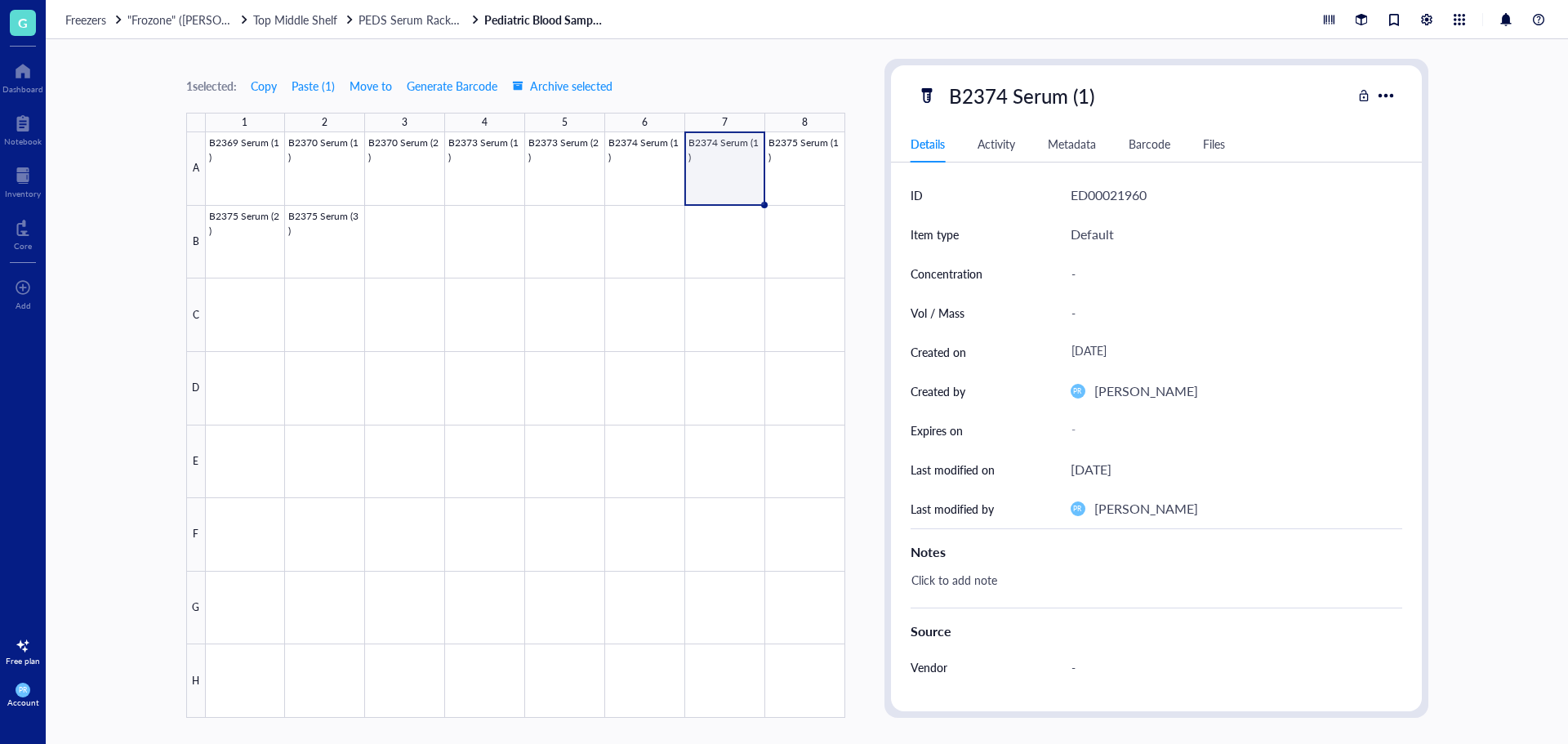
click at [1054, 95] on div "B2374 Serum (1)" at bounding box center [1021, 95] width 160 height 34
click at [1076, 97] on input "B2374 Serum (1)" at bounding box center [1039, 95] width 194 height 32
type input "B2374 Serum (2)"
click at [1071, 582] on div "Click to add note" at bounding box center [1150, 587] width 492 height 39
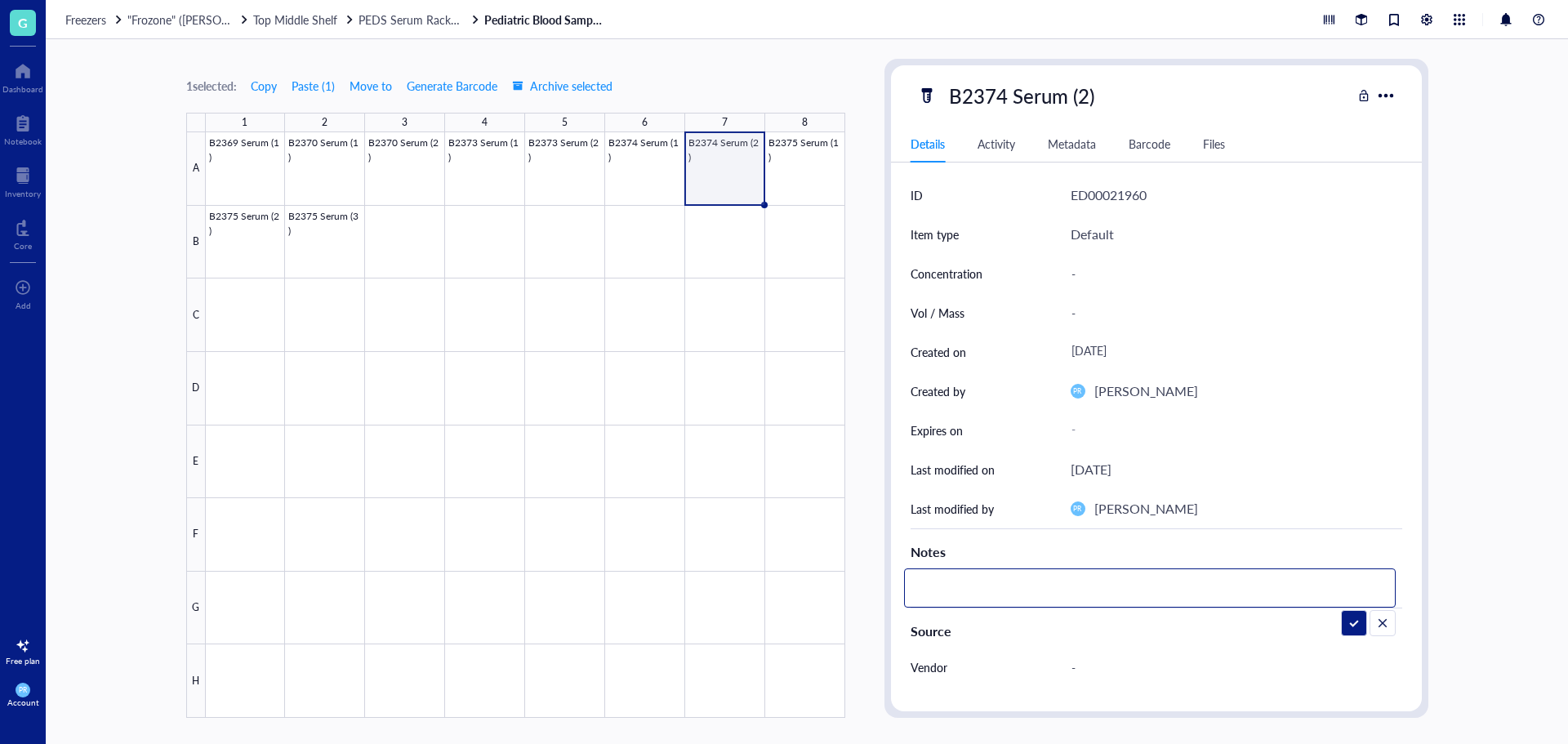
type textarea "serum sat at room temp for 45min to coagulate due to not being mixed previously"
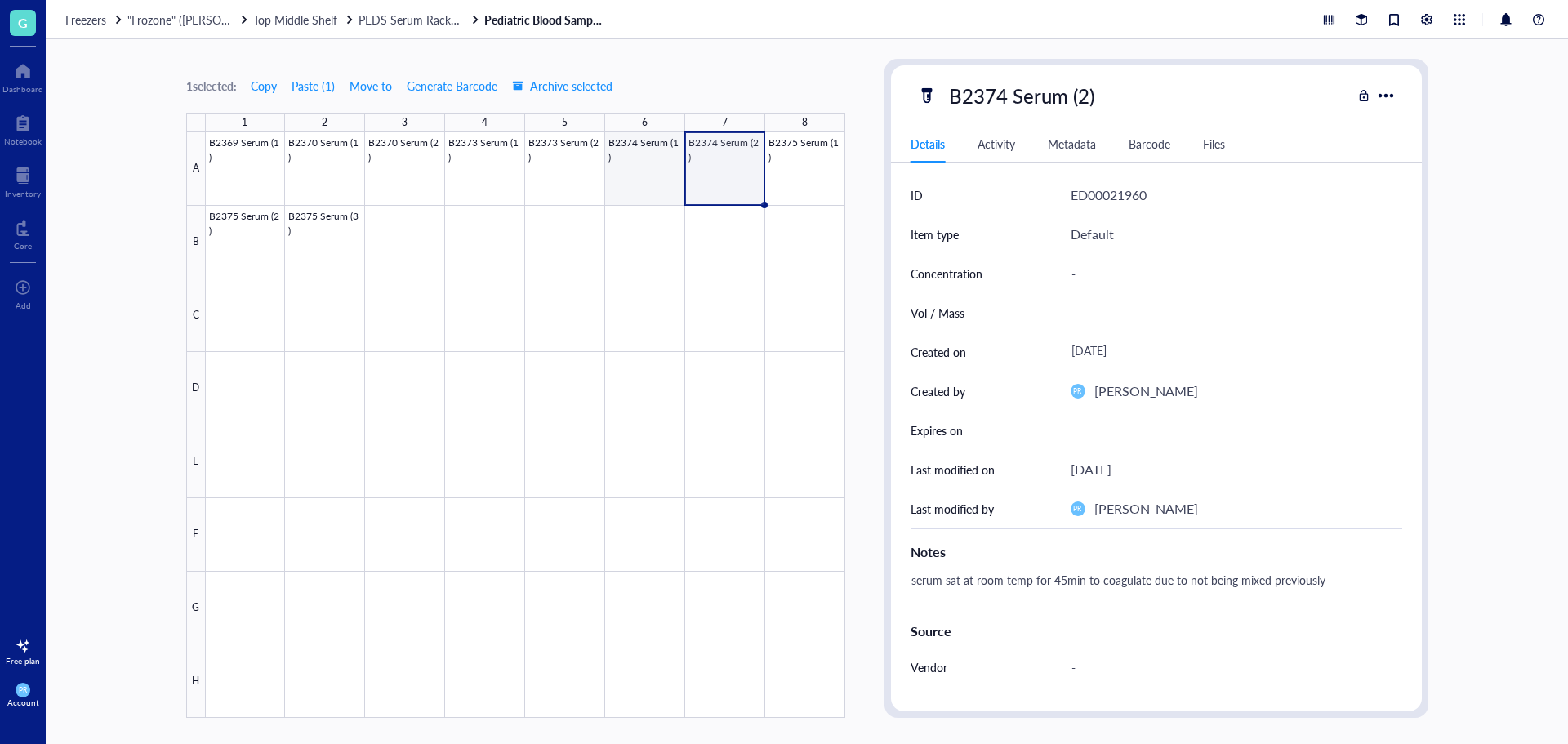
click at [669, 171] on div at bounding box center [526, 425] width 640 height 586
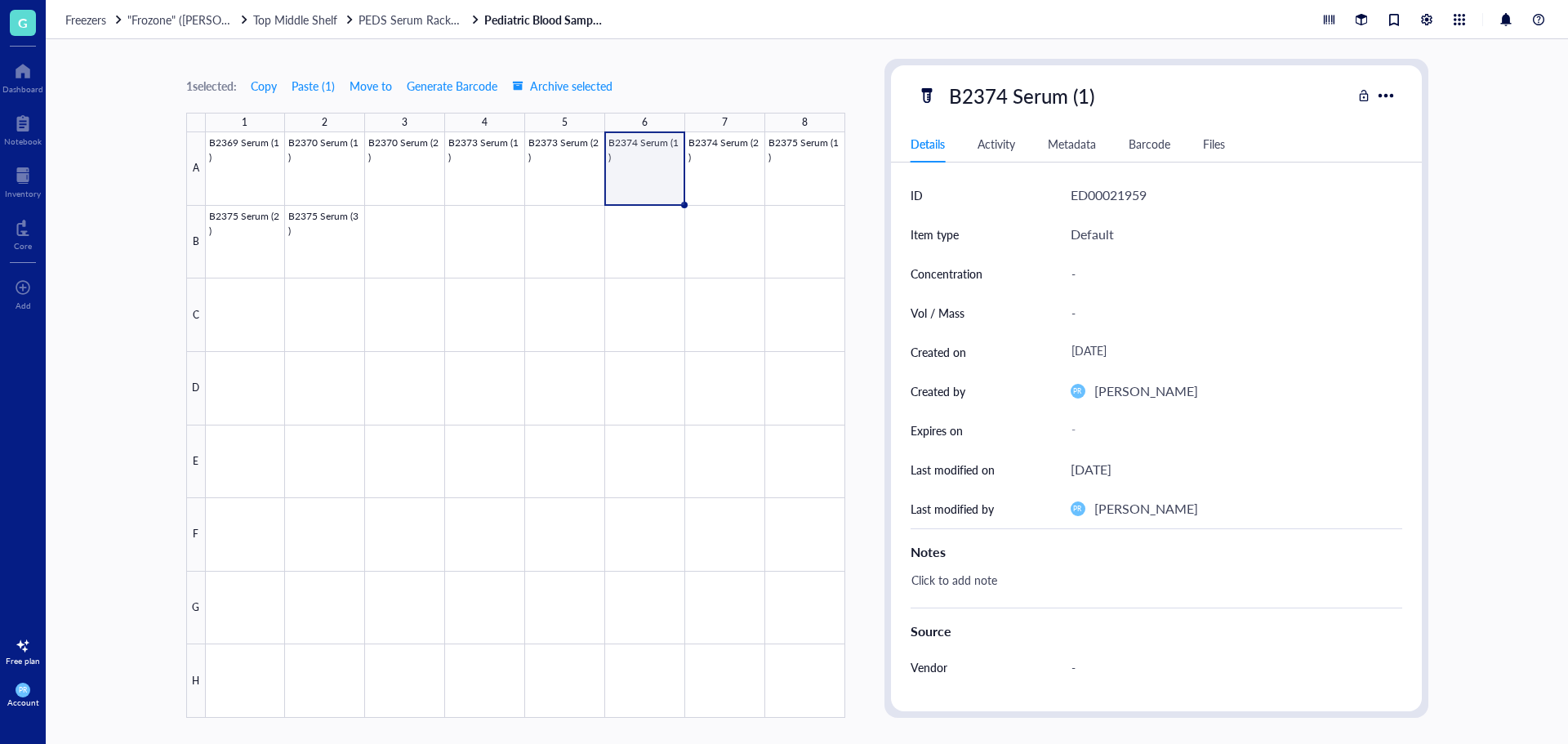
click at [971, 585] on div "Click to add note" at bounding box center [1150, 587] width 492 height 39
type textarea "serum sat at room temp for 45min to coagulate due to not being mixed previously"
click at [254, 254] on div at bounding box center [526, 425] width 640 height 586
click at [978, 576] on div "Click to add note" at bounding box center [1150, 587] width 492 height 39
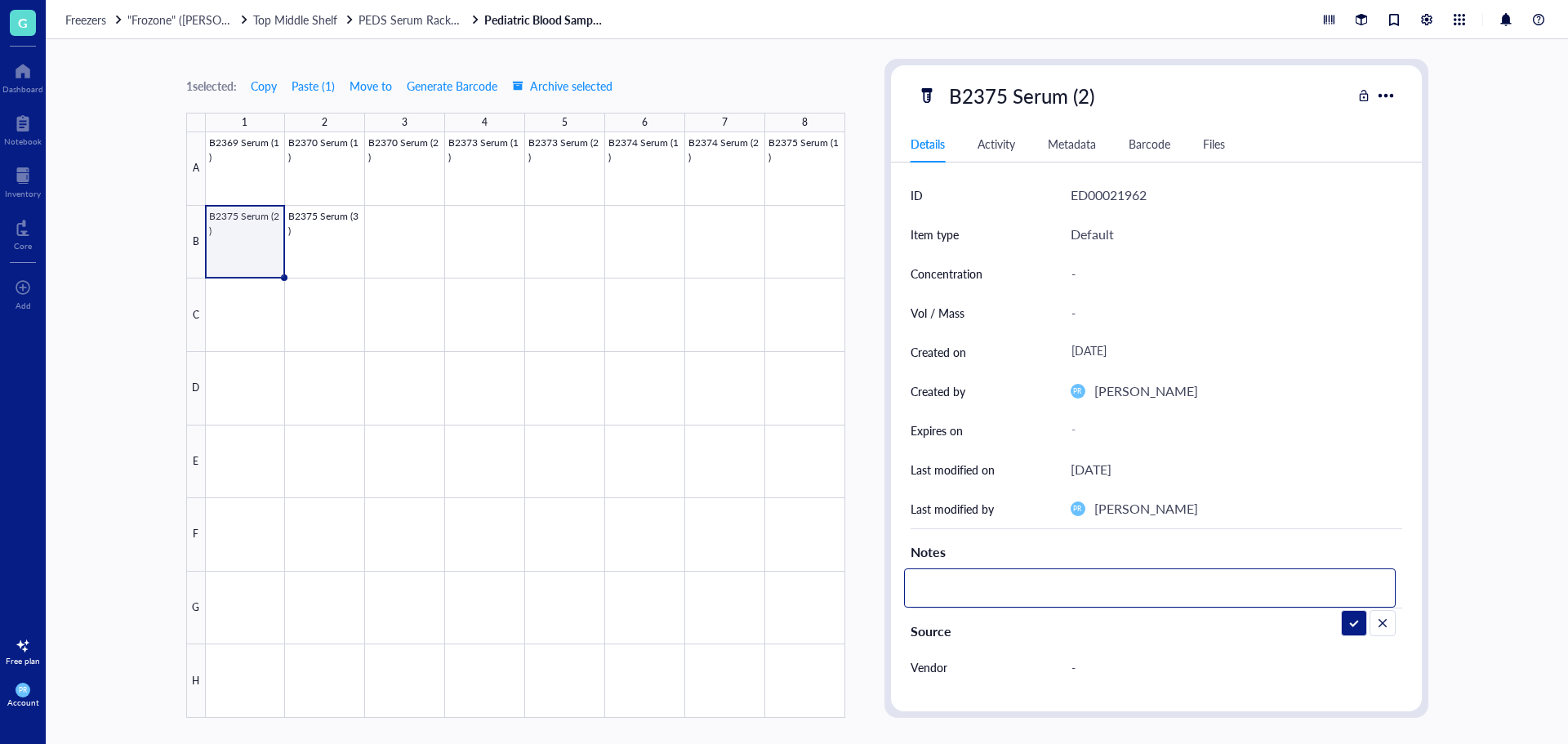
type textarea "serum sat at room temp for 45min to coagulate due to not being mixed previously"
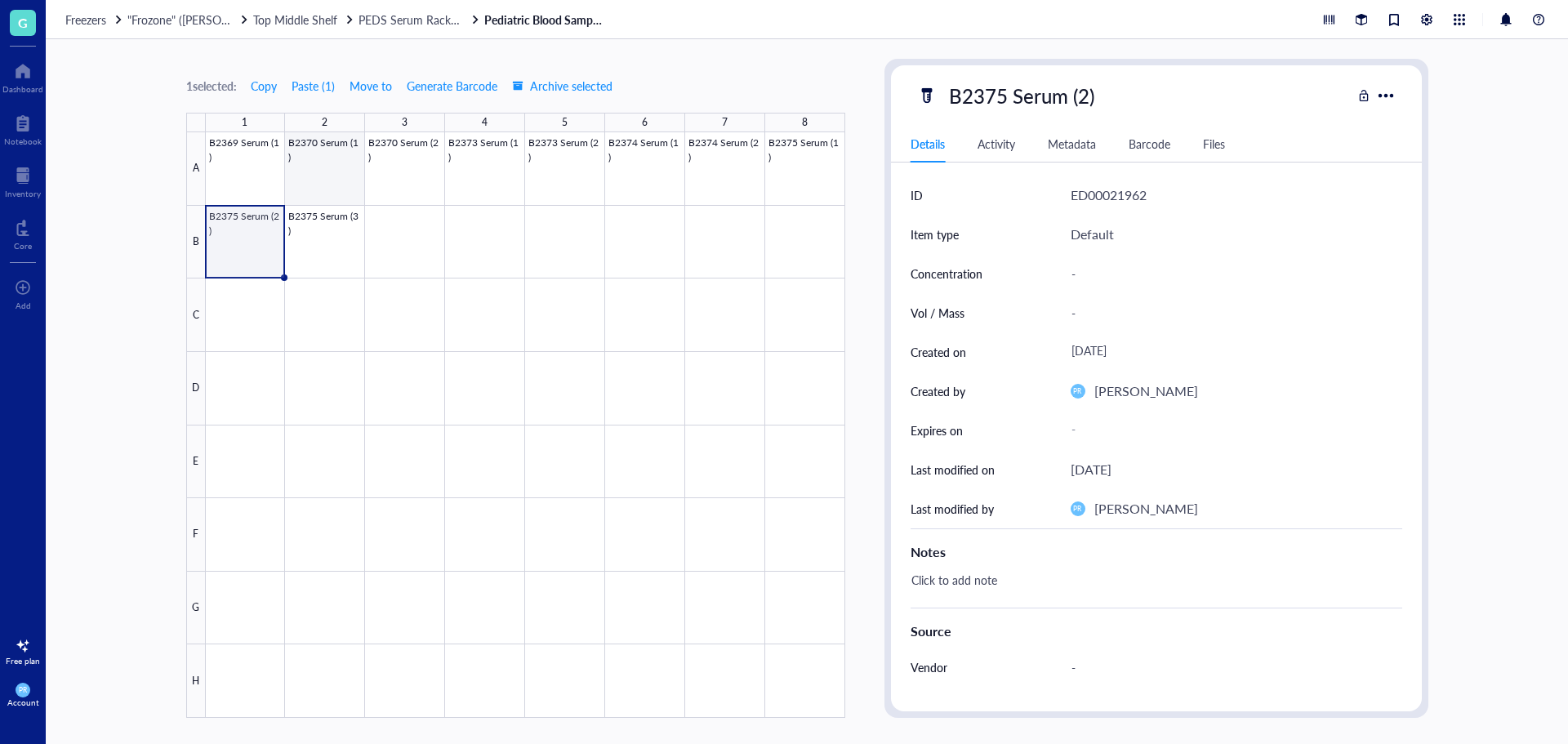
click at [309, 234] on div at bounding box center [526, 425] width 640 height 586
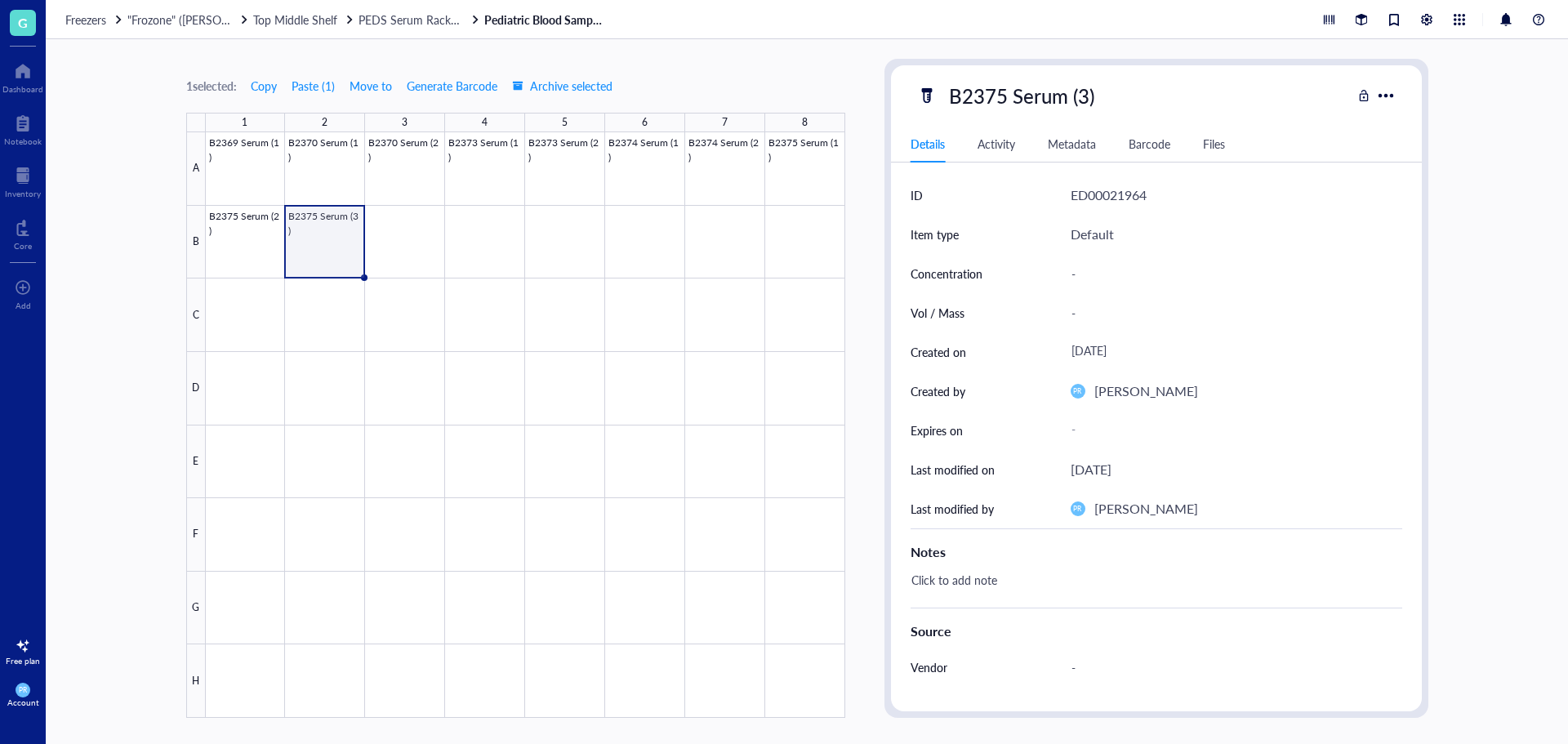
click at [1015, 582] on div "Click to add note" at bounding box center [1150, 587] width 492 height 39
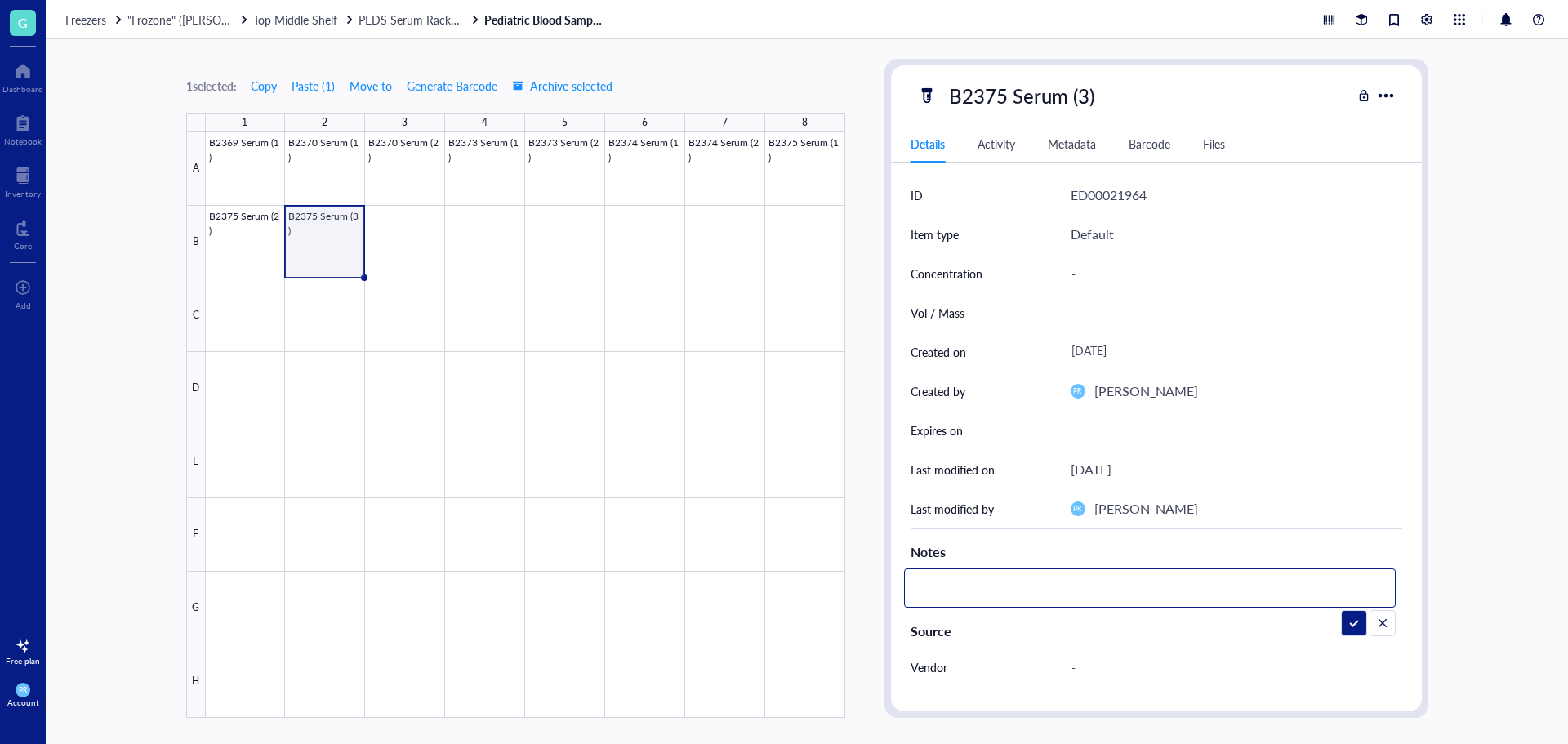
type textarea "serum sat at room temp for 45min to coagulate due to not being mixed previously"
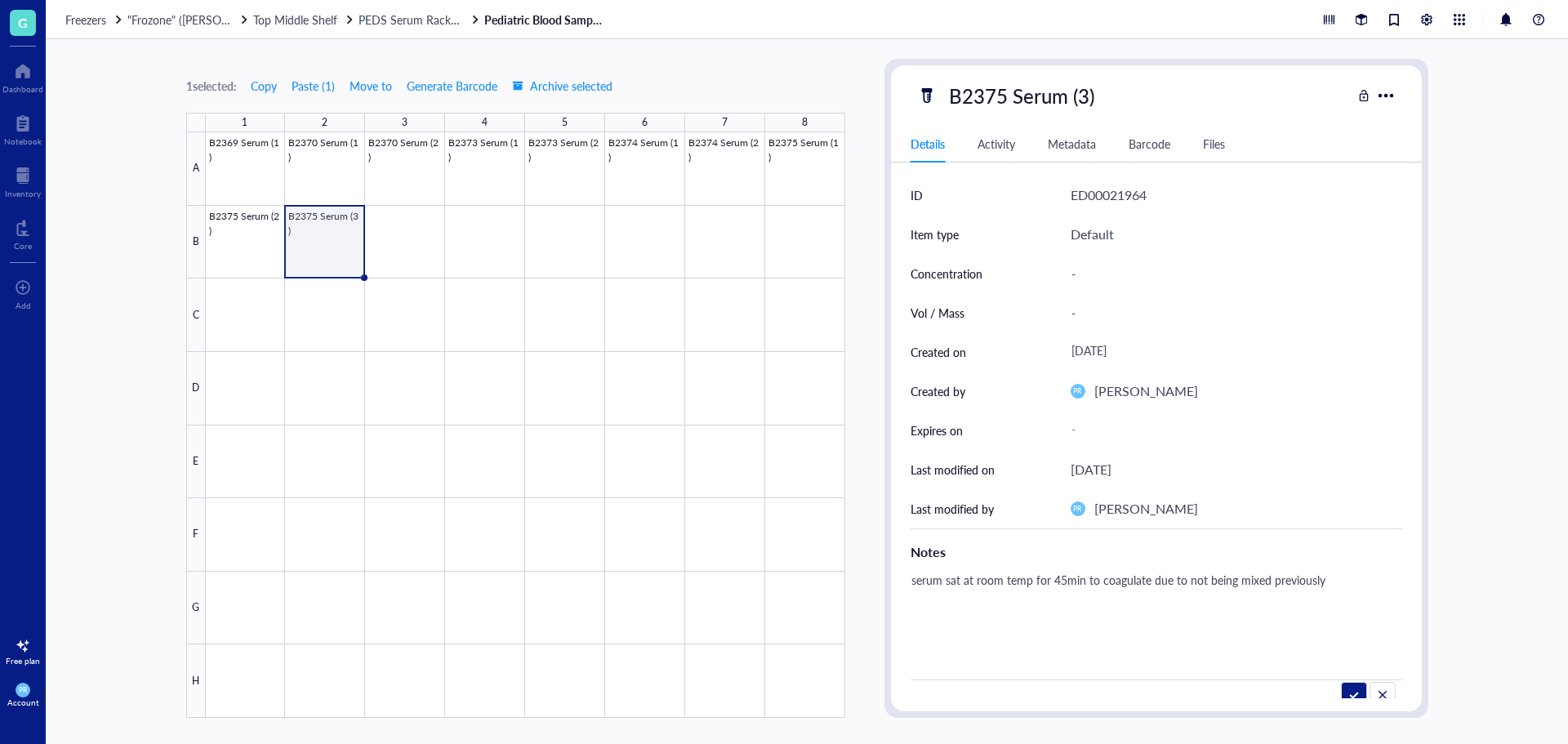
click at [1351, 701] on div "B2375 Serum (3) Details Activity Metadata Barcode Files ID ED00021964 Item type…" at bounding box center [1156, 387] width 531 height 646
click at [1349, 696] on div "-" at bounding box center [1230, 706] width 332 height 34
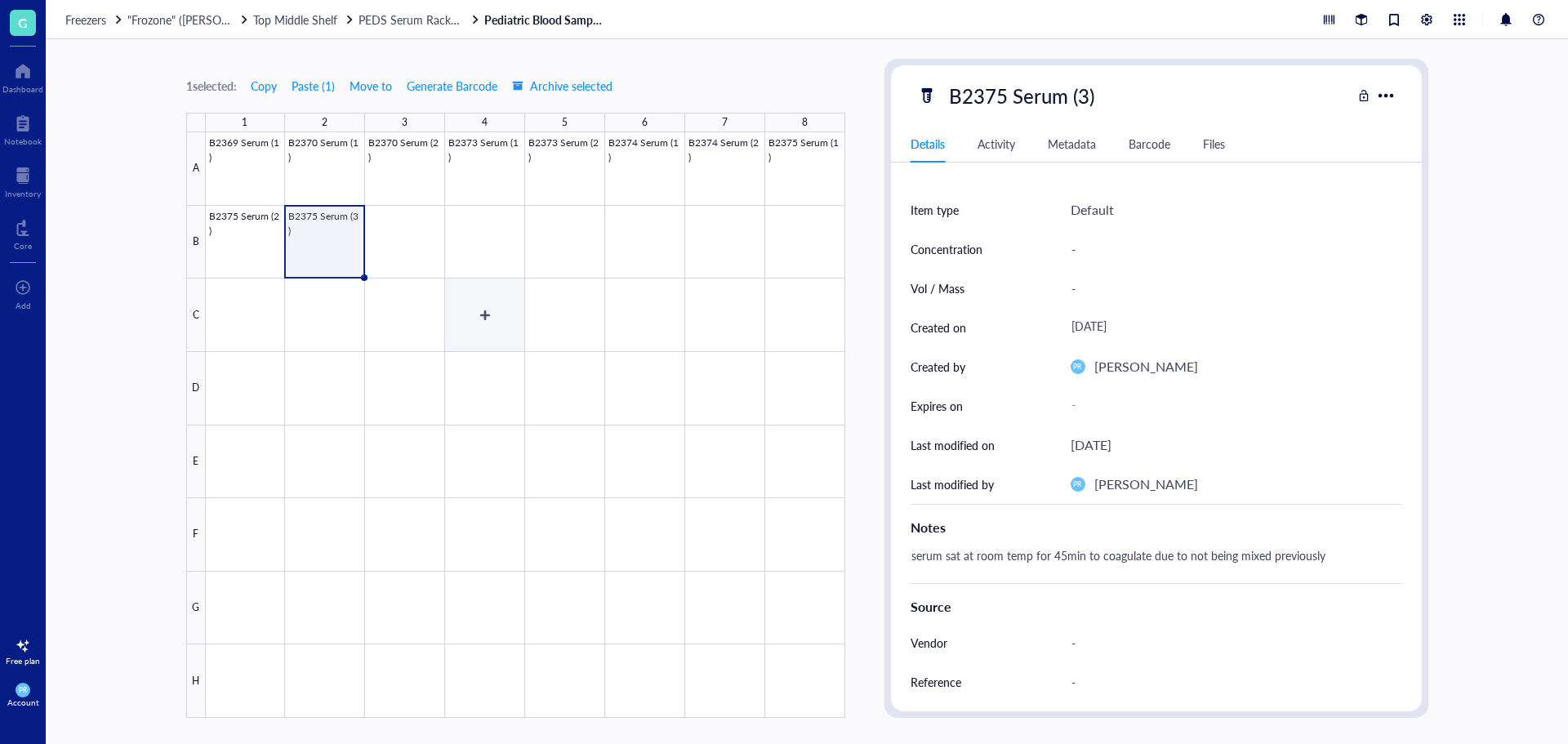
click at [498, 315] on div at bounding box center [526, 425] width 640 height 586
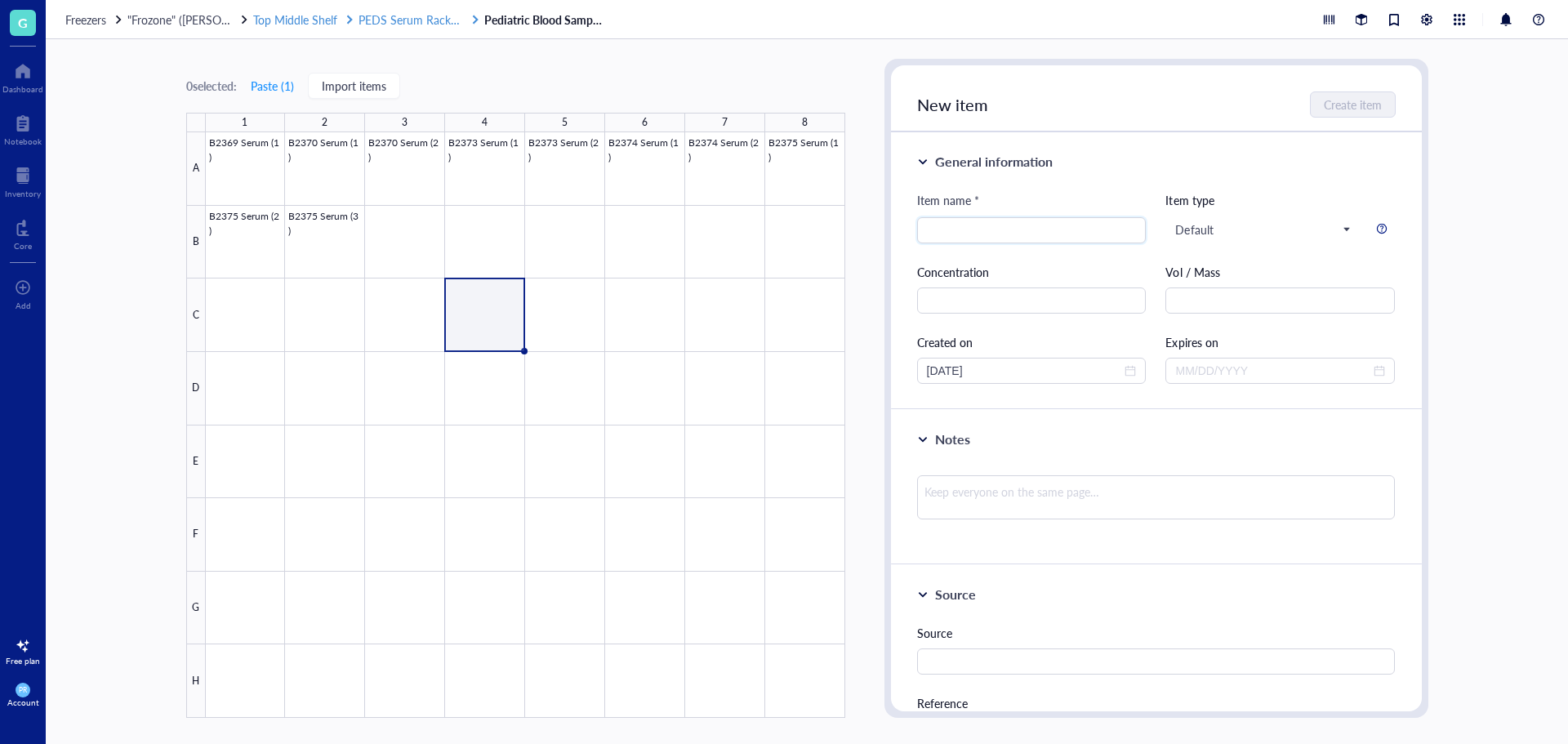
click at [406, 16] on span "PEDS Serum Rack 3 (B#s)" at bounding box center [423, 20] width 131 height 17
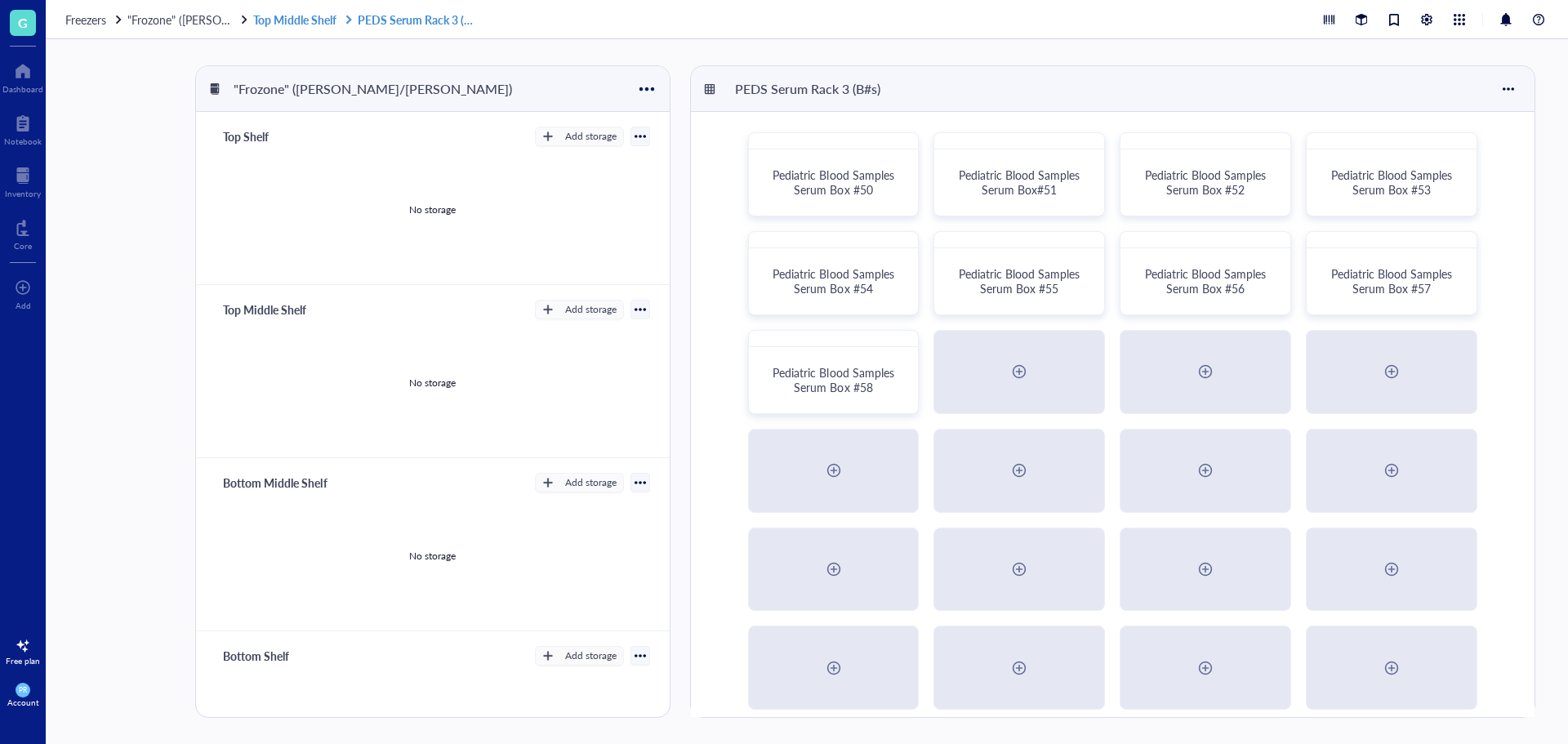
click at [276, 21] on link "Top Middle Shelf PEDS Serum Rack 3 (B#s)" at bounding box center [367, 20] width 227 height 15
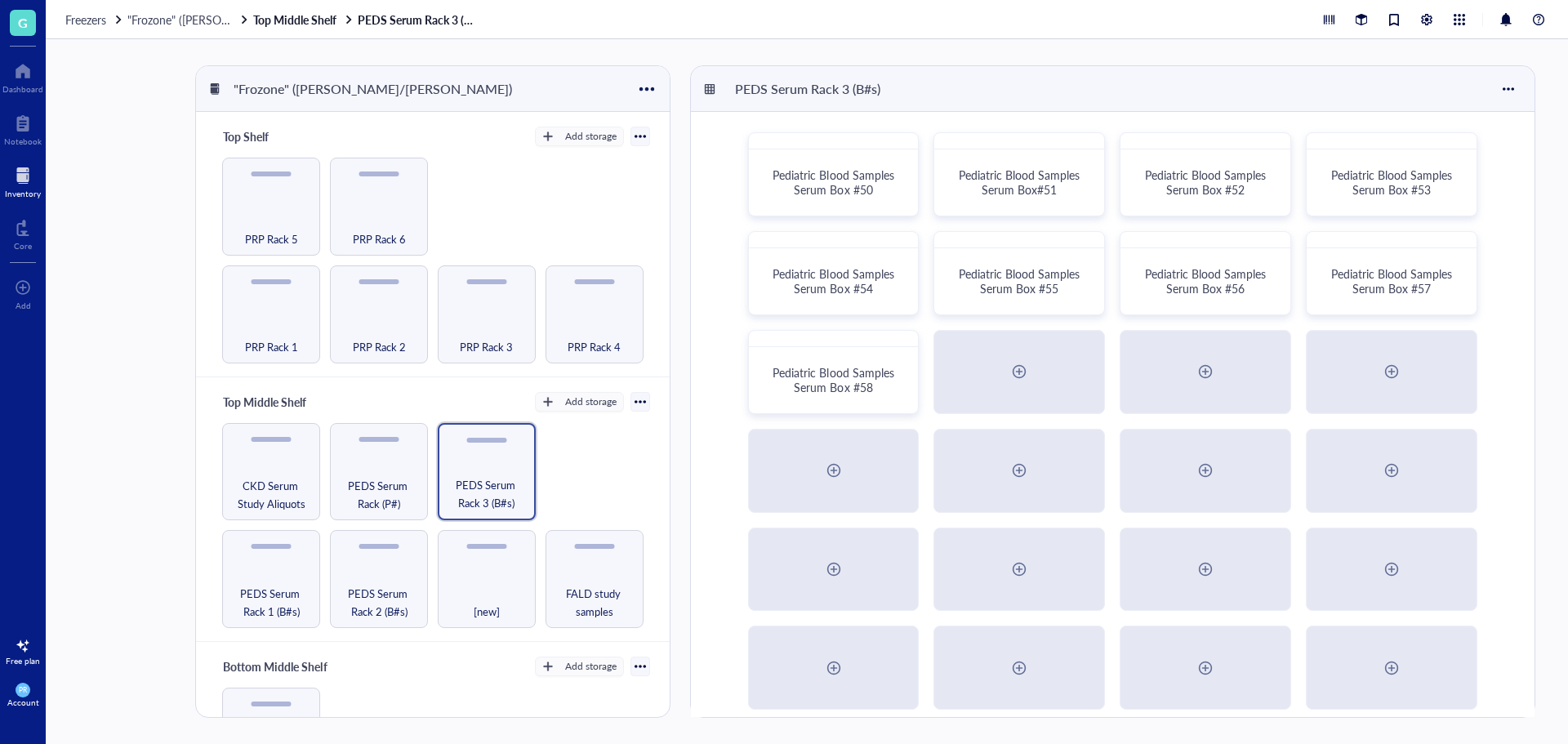
click at [20, 182] on div at bounding box center [22, 175] width 36 height 26
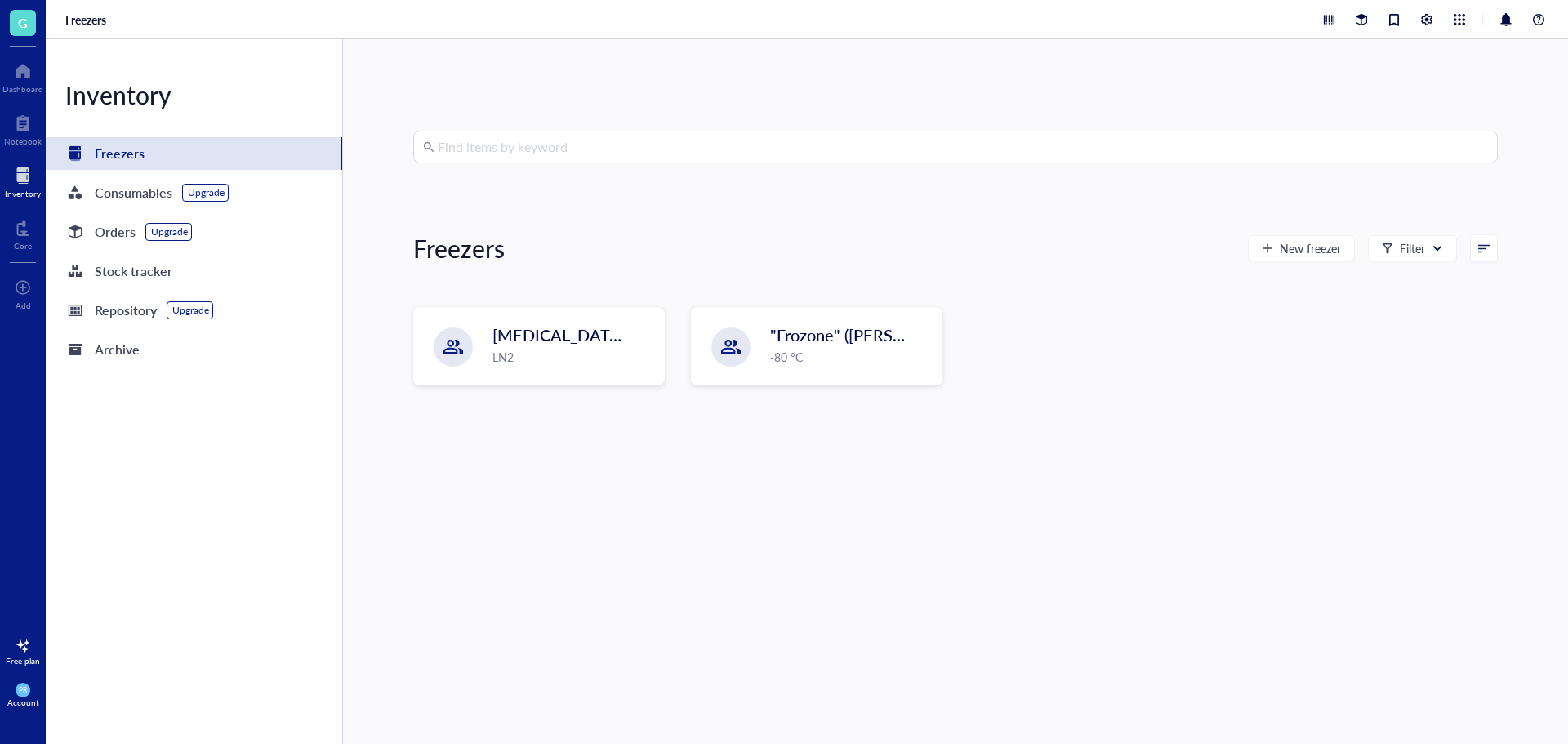
drag, startPoint x: 522, startPoint y: 401, endPoint x: 522, endPoint y: 374, distance: 27.0
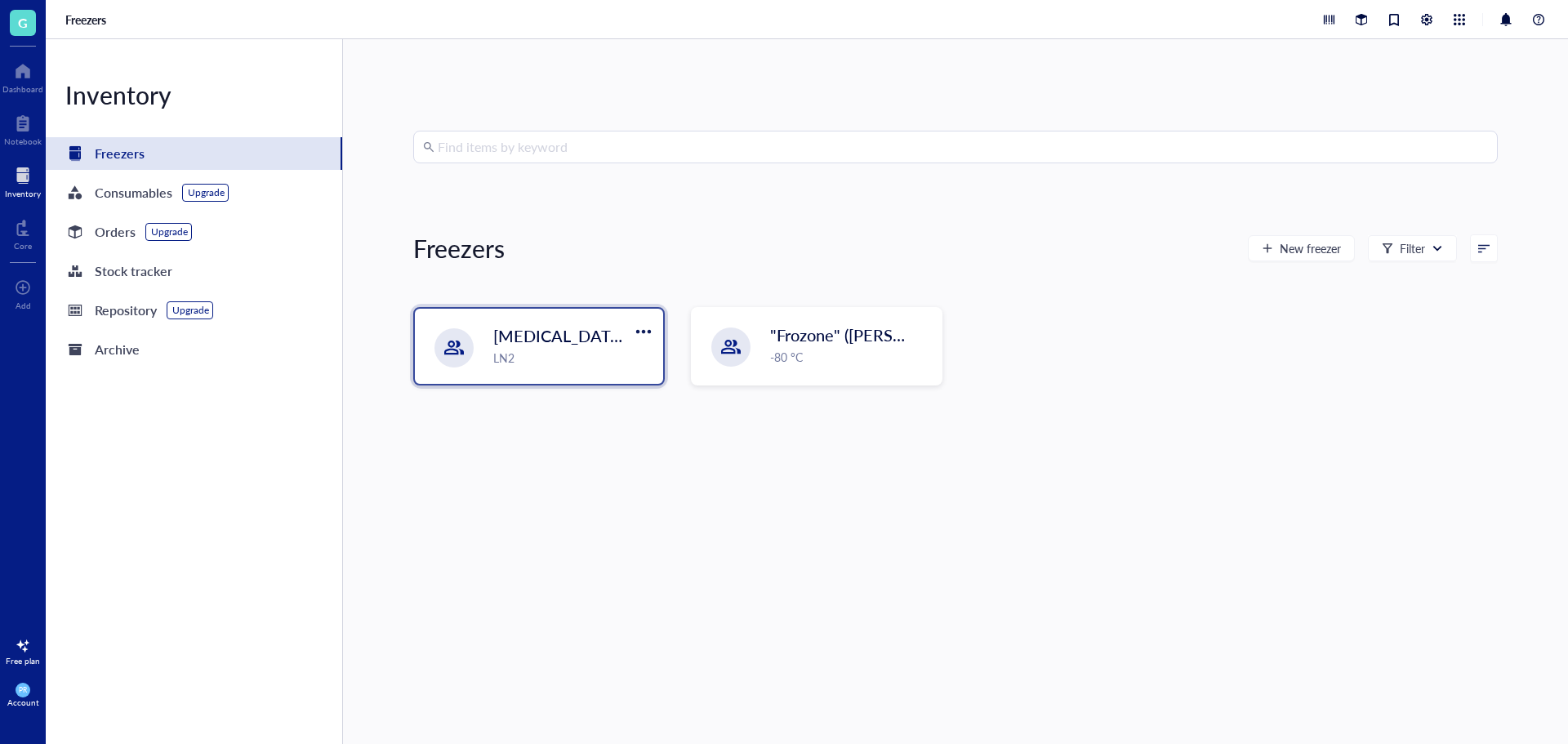
click at [522, 400] on div "[MEDICAL_DATA] Storage ([PERSON_NAME]/[PERSON_NAME]) LN2 "Frozone" ([PERSON_NAM…" at bounding box center [956, 359] width 1085 height 104
click at [522, 374] on div "[MEDICAL_DATA] Storage ([PERSON_NAME]/[PERSON_NAME]) LN2" at bounding box center [539, 347] width 248 height 75
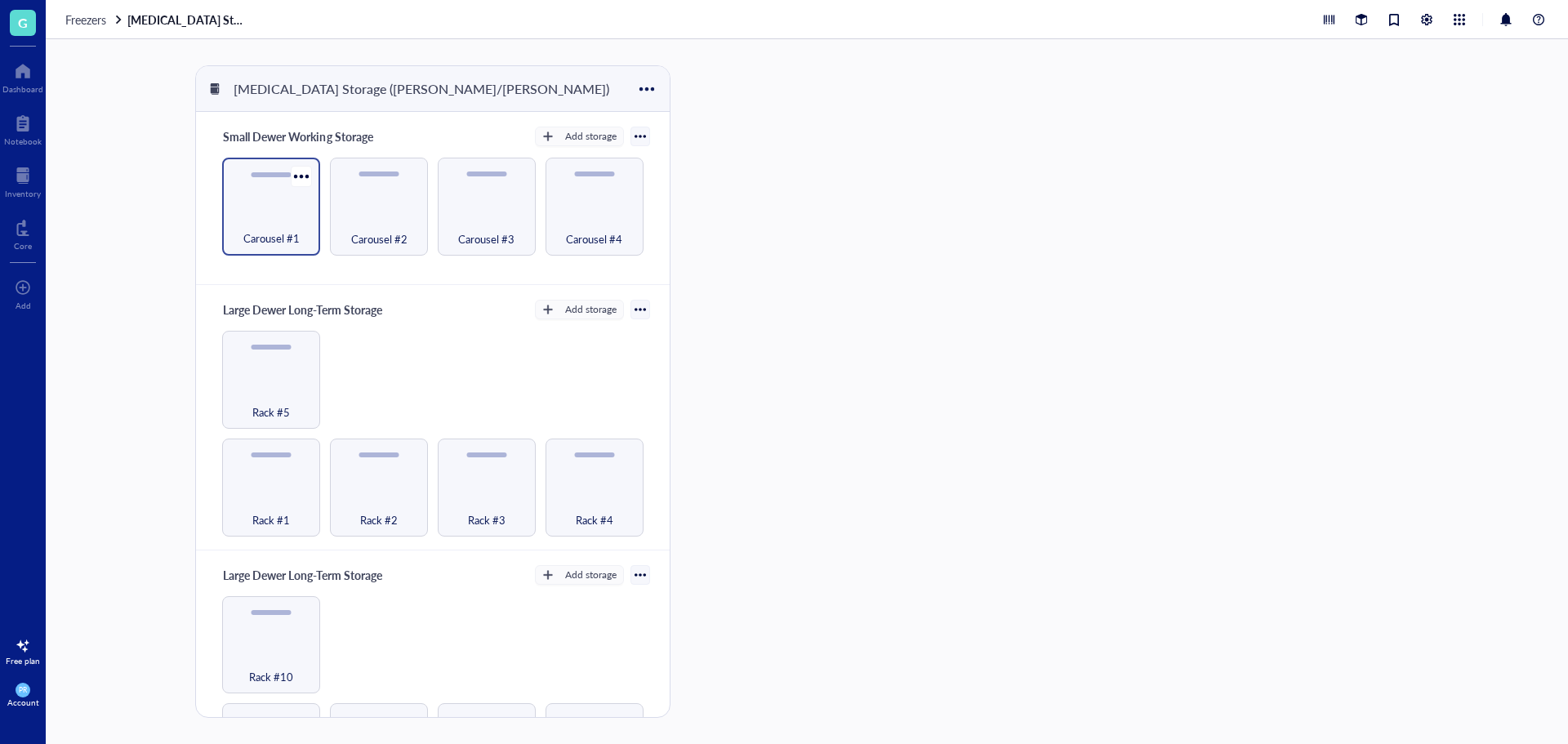
click at [272, 227] on div "Carousel #1" at bounding box center [271, 229] width 82 height 36
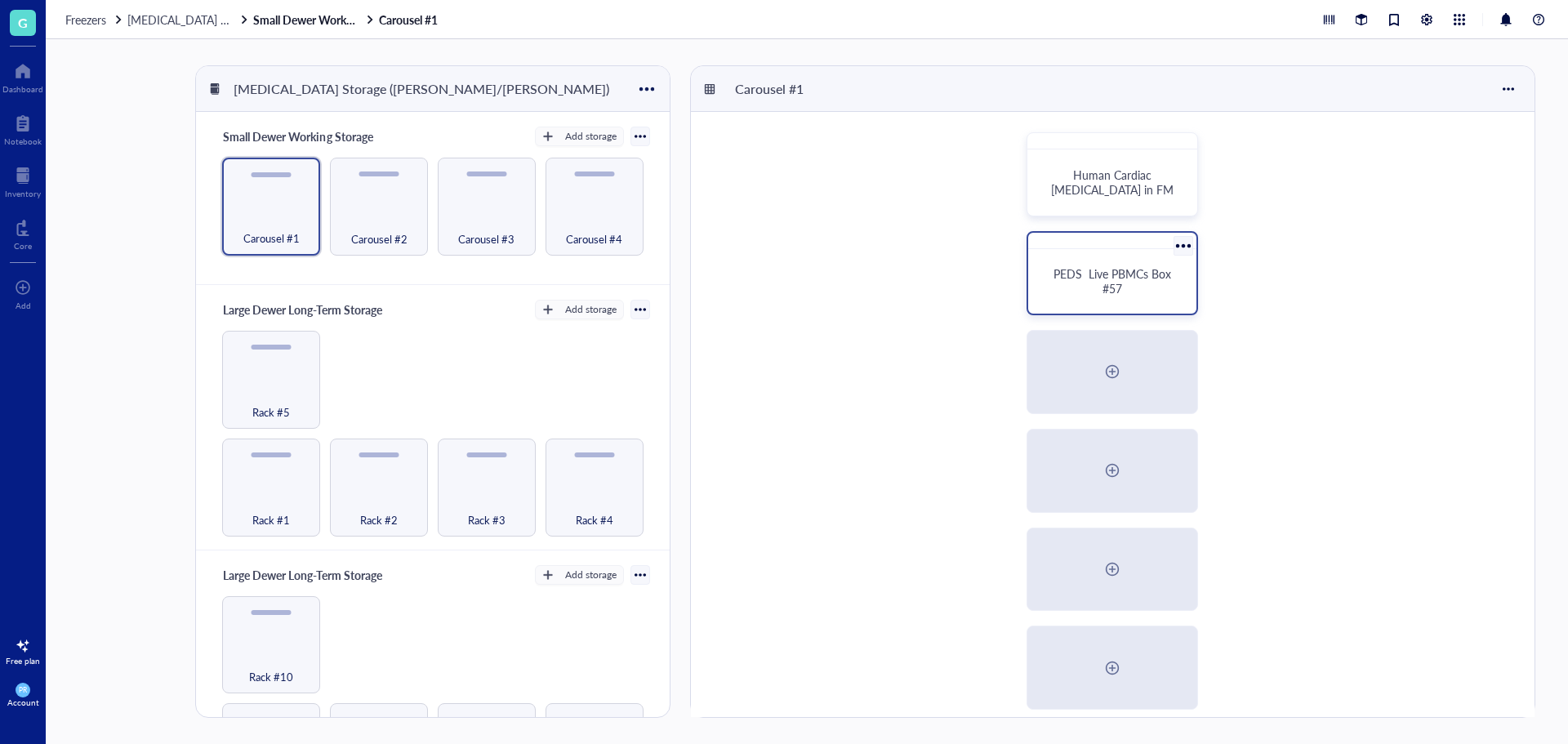
click at [1132, 273] on span "PEDS Live PBMCs Box #57" at bounding box center [1114, 281] width 121 height 31
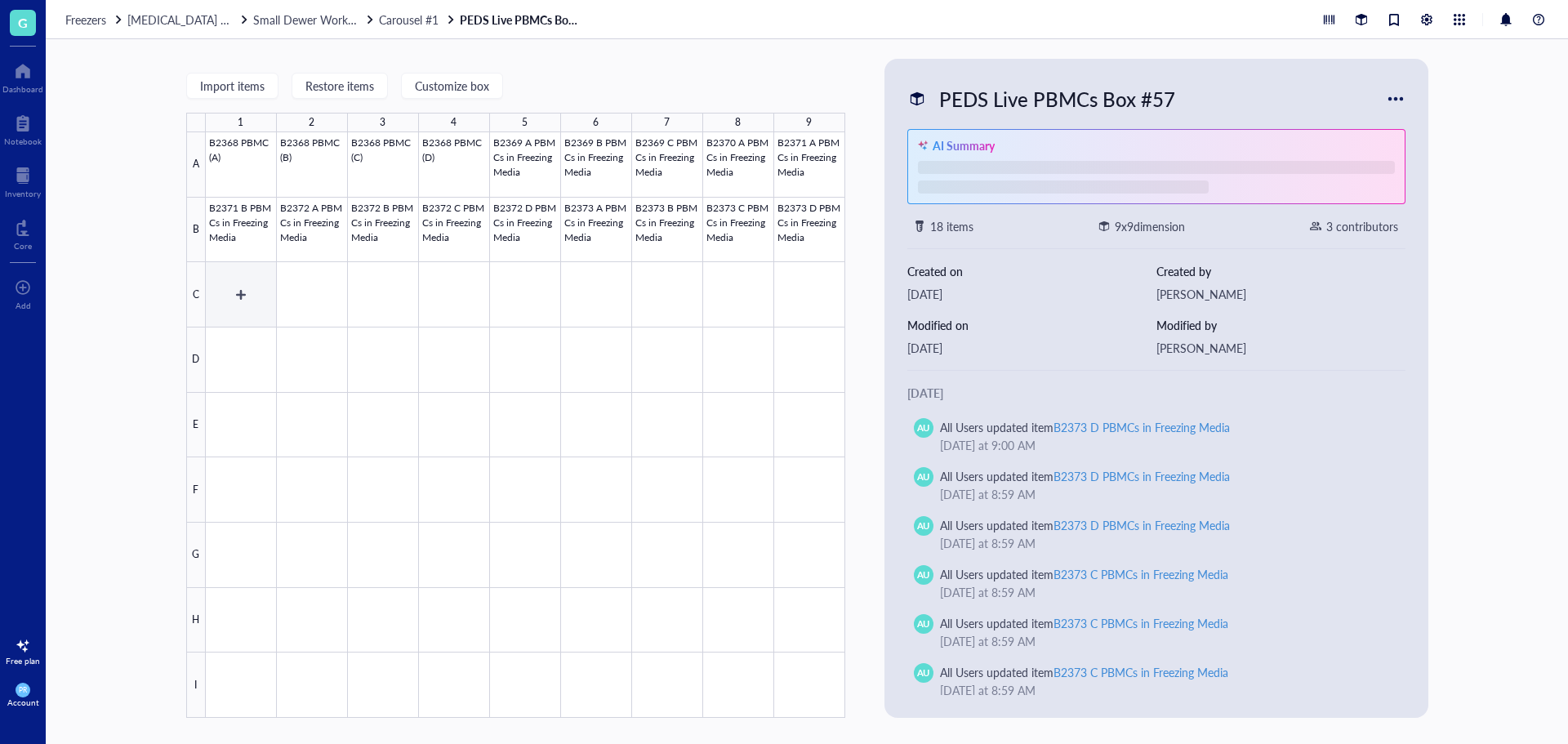
click at [233, 286] on div at bounding box center [526, 425] width 640 height 586
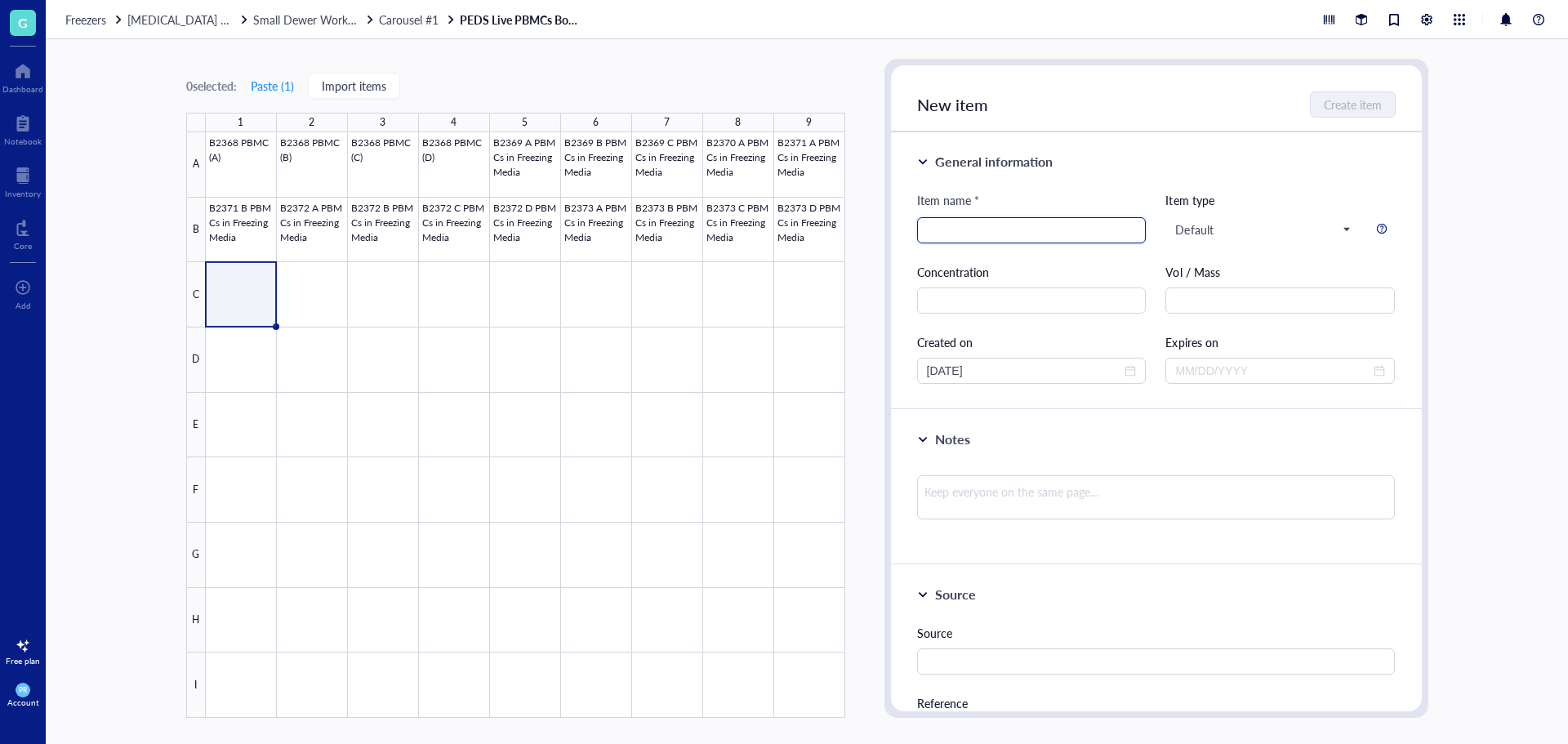
click at [969, 218] on input "search" at bounding box center [1032, 230] width 210 height 24
type input "B"
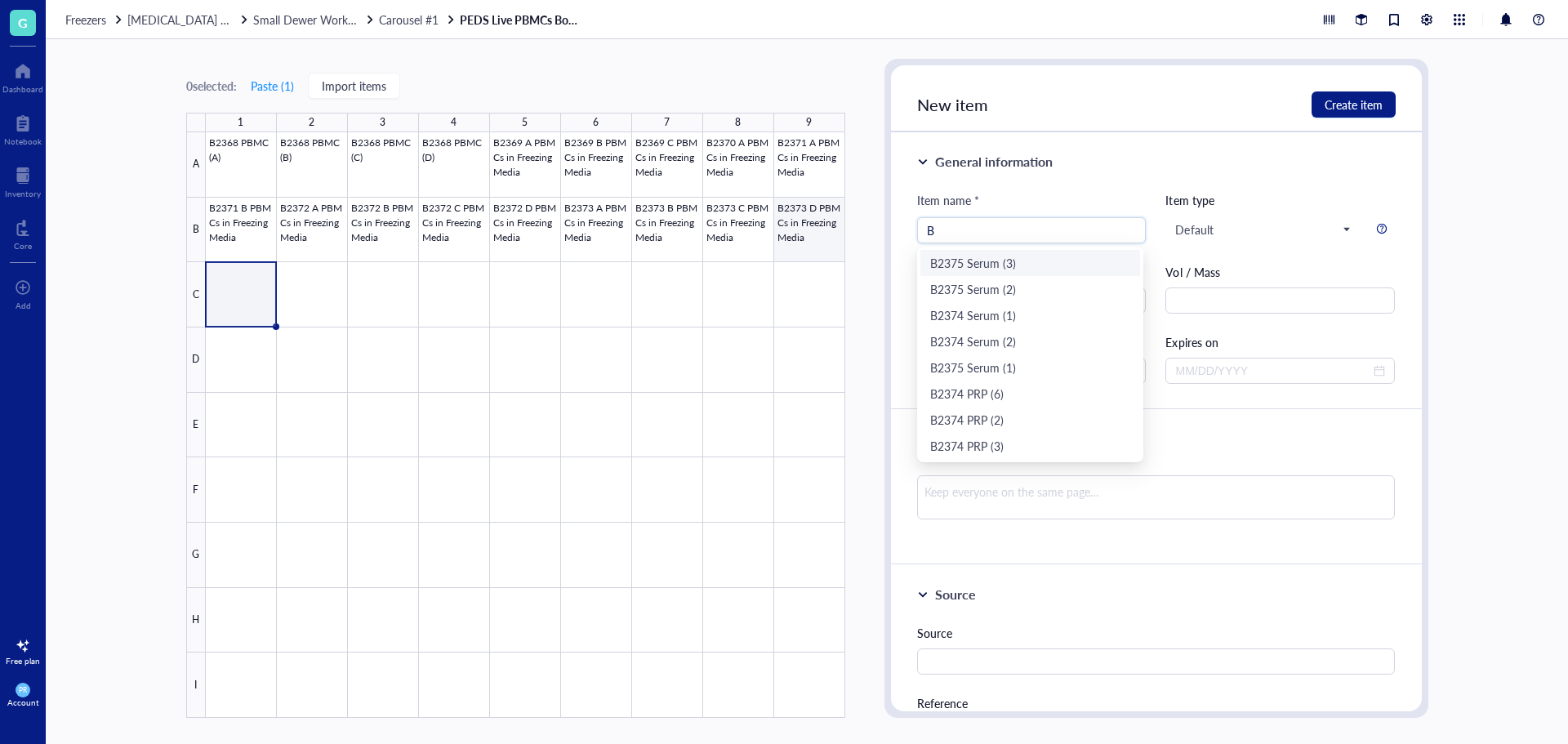
click at [796, 223] on div at bounding box center [526, 425] width 640 height 586
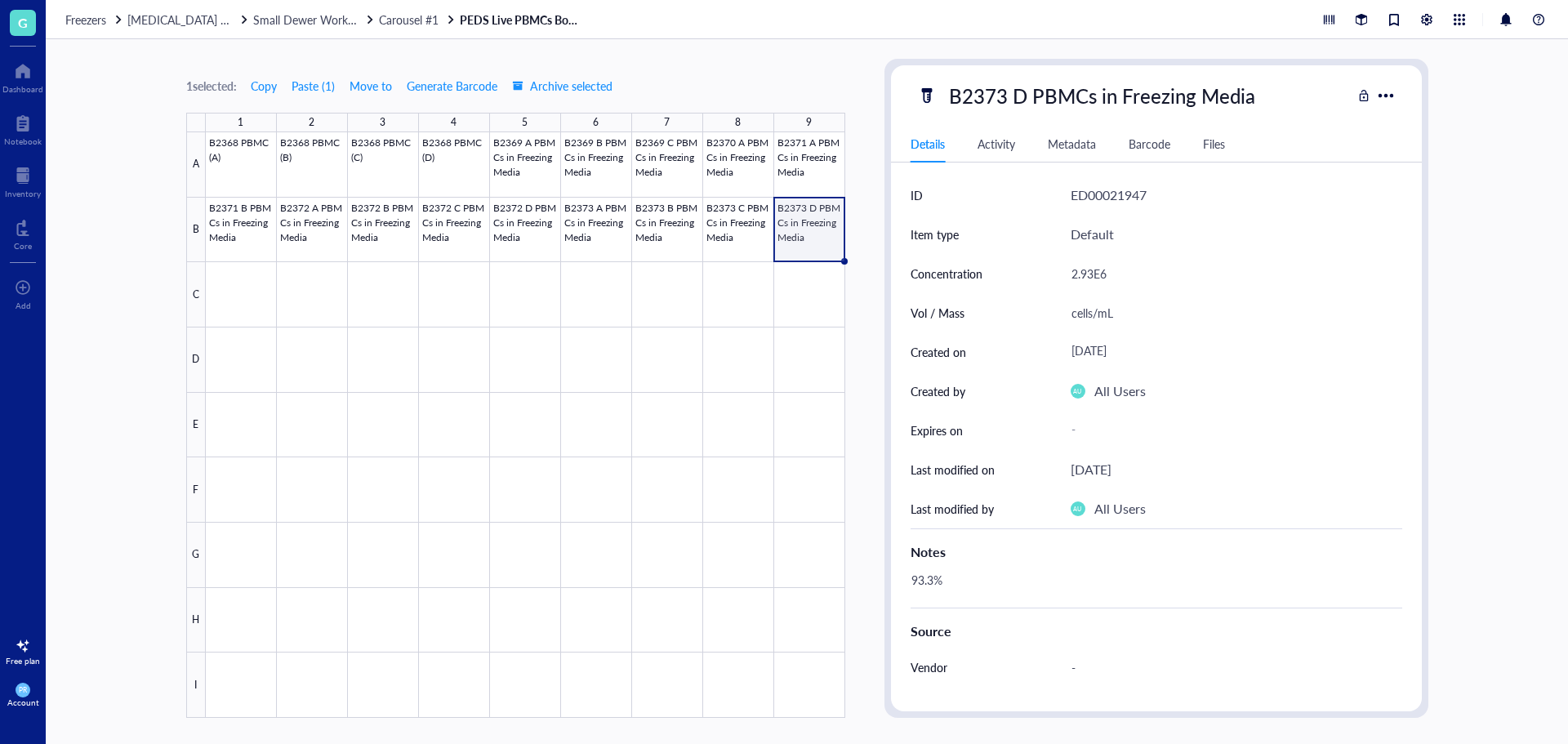
click at [1051, 96] on div "B2373 D PBMCs in Freezing Media" at bounding box center [1101, 95] width 321 height 34
drag, startPoint x: 1267, startPoint y: 101, endPoint x: 588, endPoint y: 106, distance: 679.0
click at [588, 106] on div "1 selected: Copy Paste ( 1 ) Move to Generate Barcode Archive selected 1 2 3 4 …" at bounding box center [806, 392] width 1522 height 705
click at [239, 279] on div at bounding box center [526, 425] width 640 height 586
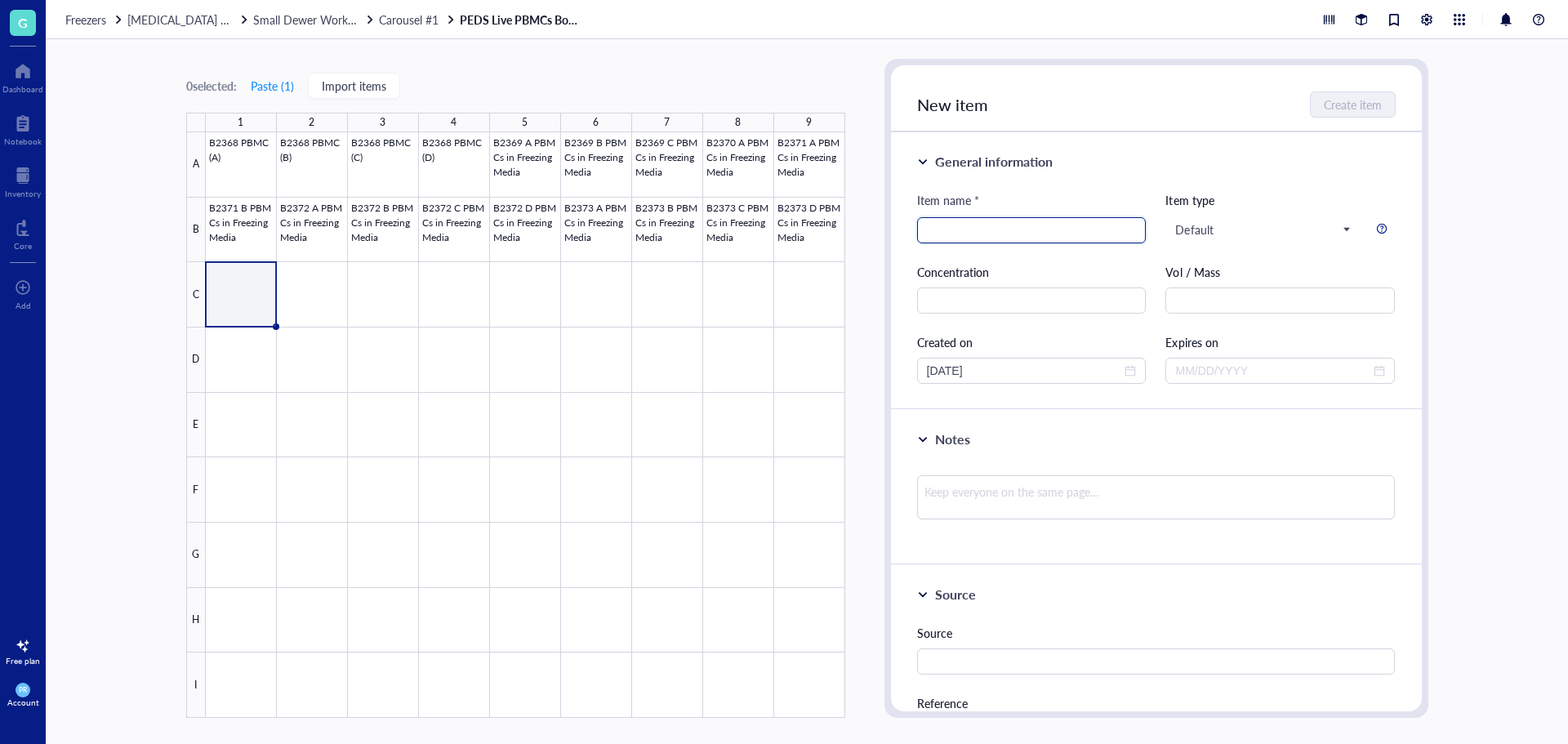
click at [942, 231] on input "search" at bounding box center [1032, 230] width 210 height 24
paste input "B2373 D PBMCs in Freezing Media"
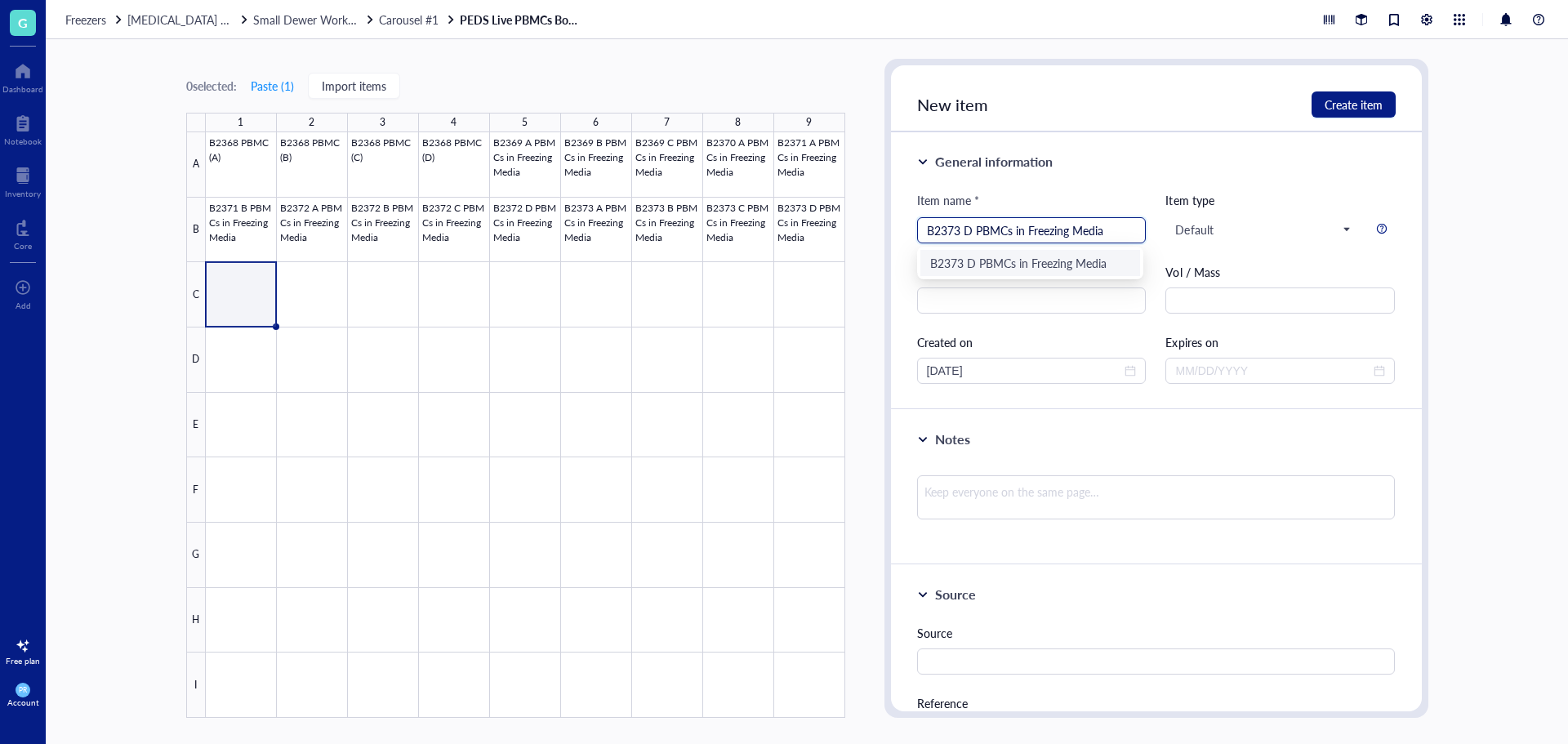
drag, startPoint x: 971, startPoint y: 236, endPoint x: 956, endPoint y: 235, distance: 15.0
click at [956, 235] on input "B2373 D PBMCs in Freezing Media" at bounding box center [1032, 230] width 210 height 24
type input "B2374A PBMCs in Freezing Media"
click at [1048, 312] on input "text" at bounding box center [1031, 300] width 229 height 26
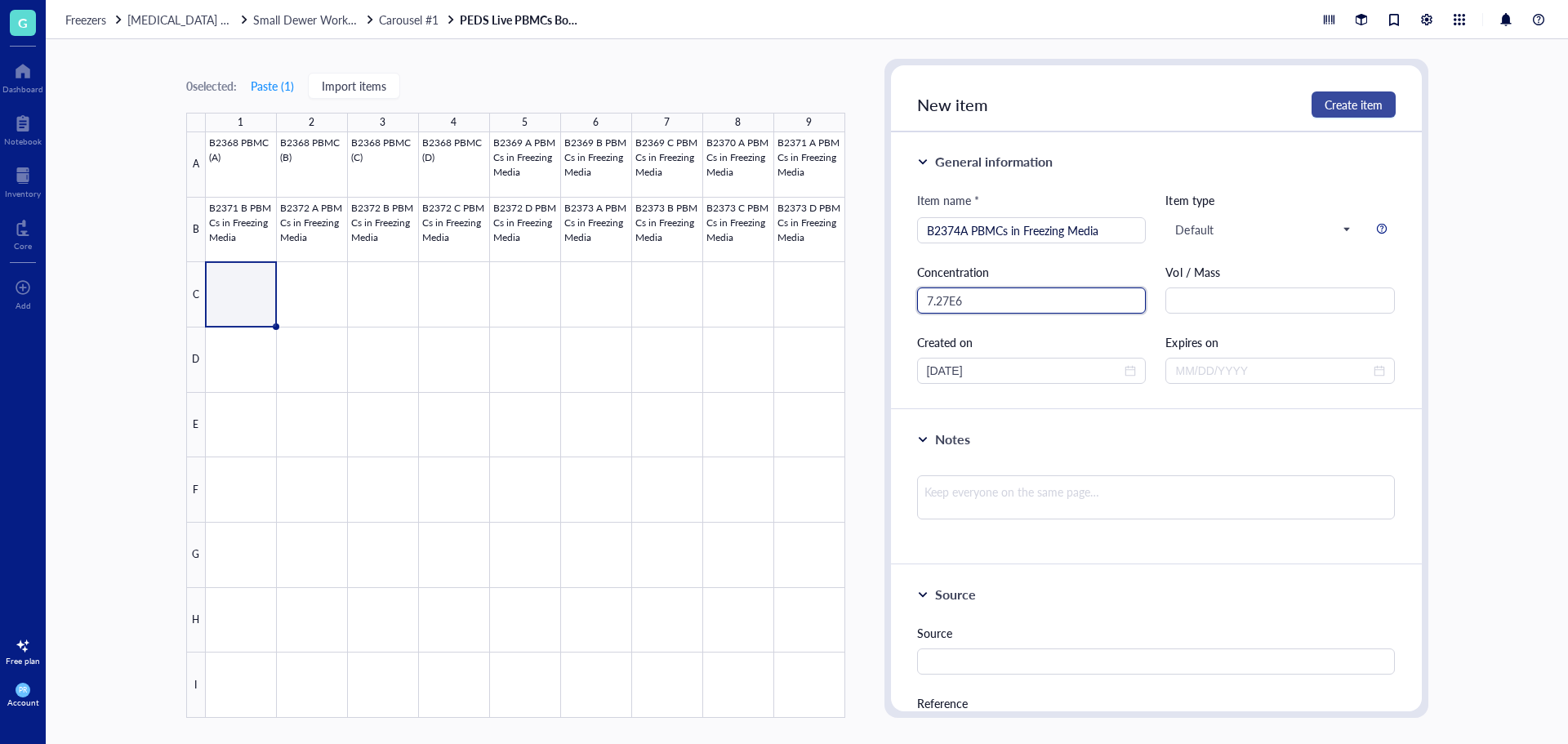
type input "7.27E6"
click at [1386, 97] on button "Create item" at bounding box center [1353, 104] width 84 height 26
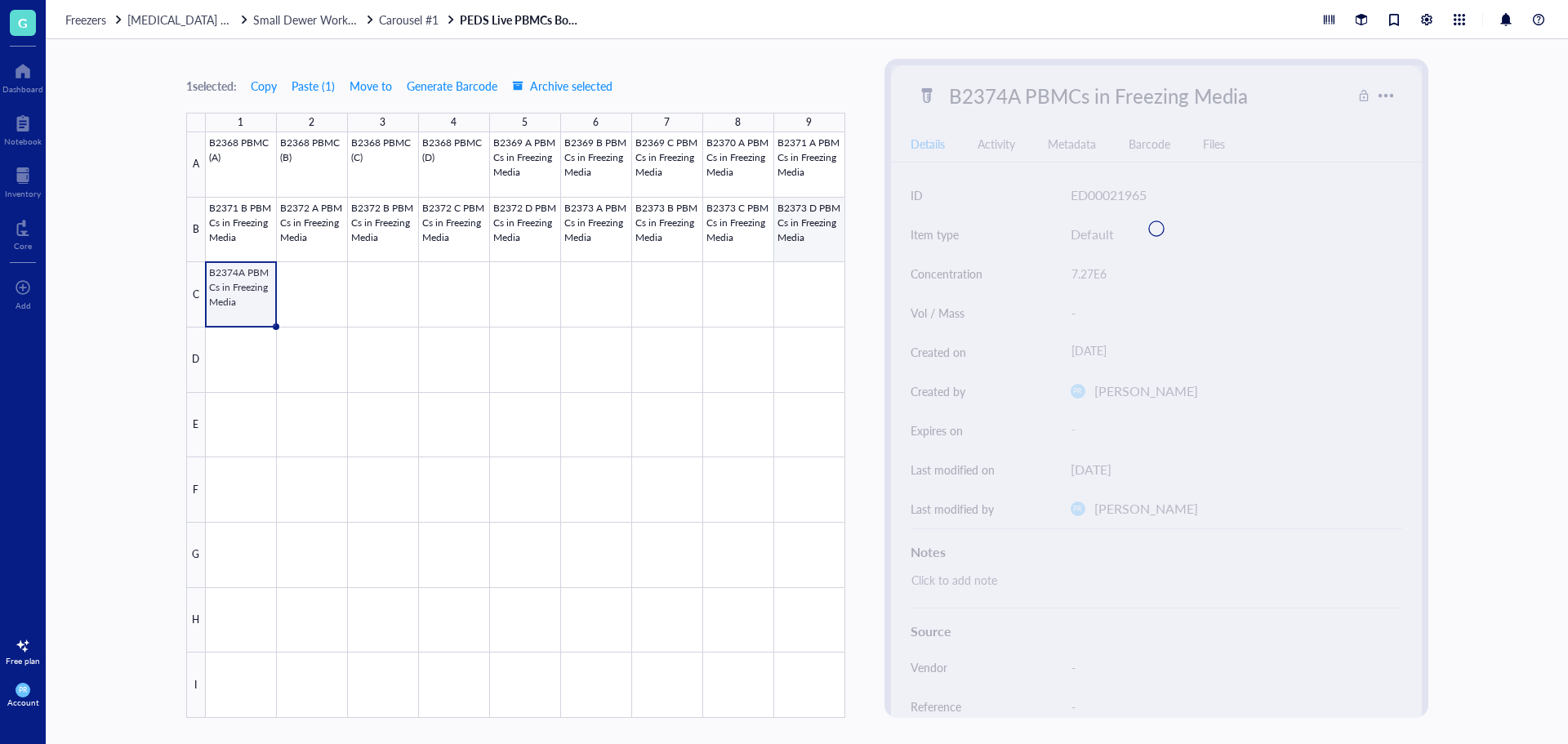
click at [807, 228] on div at bounding box center [526, 425] width 640 height 586
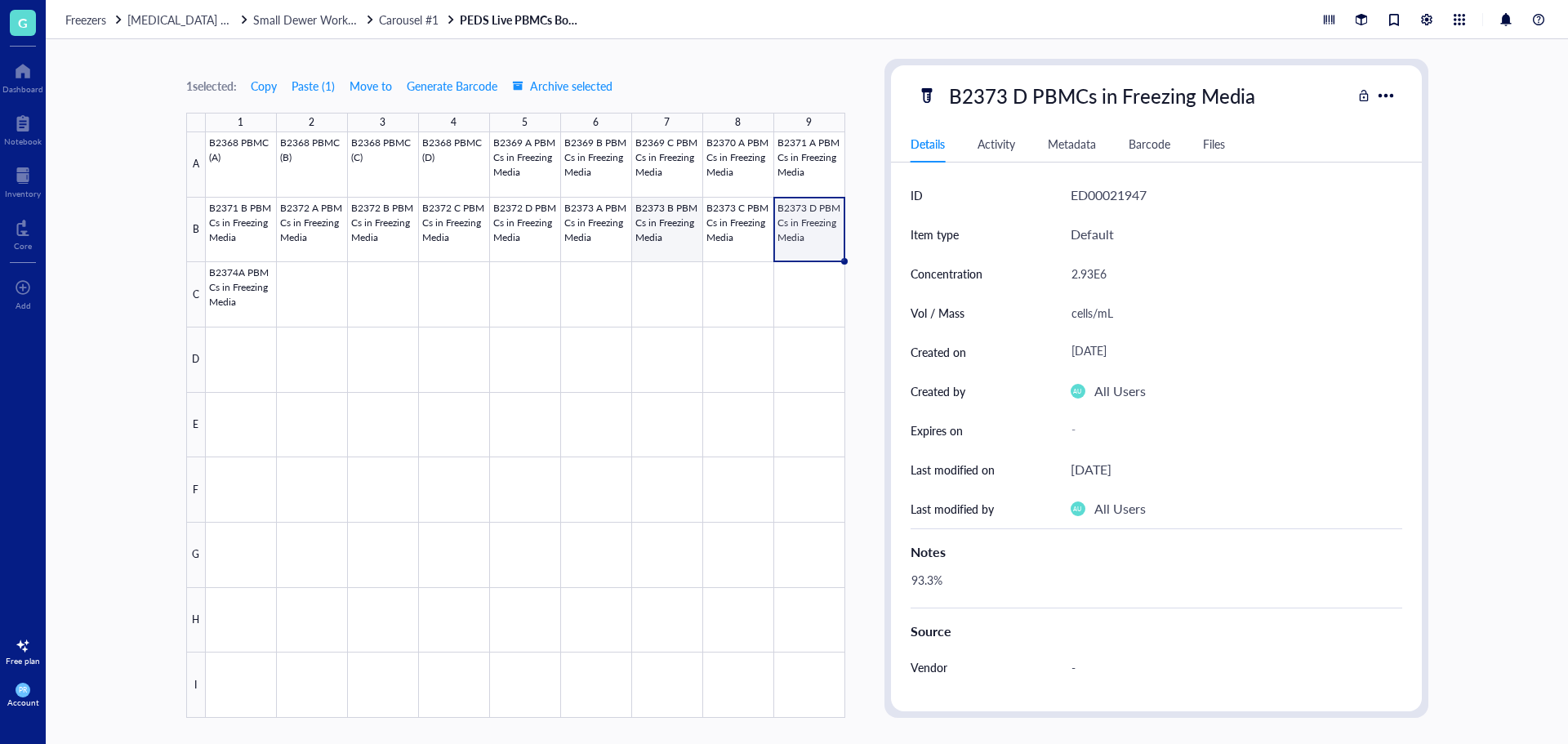
click at [718, 232] on div at bounding box center [526, 425] width 640 height 586
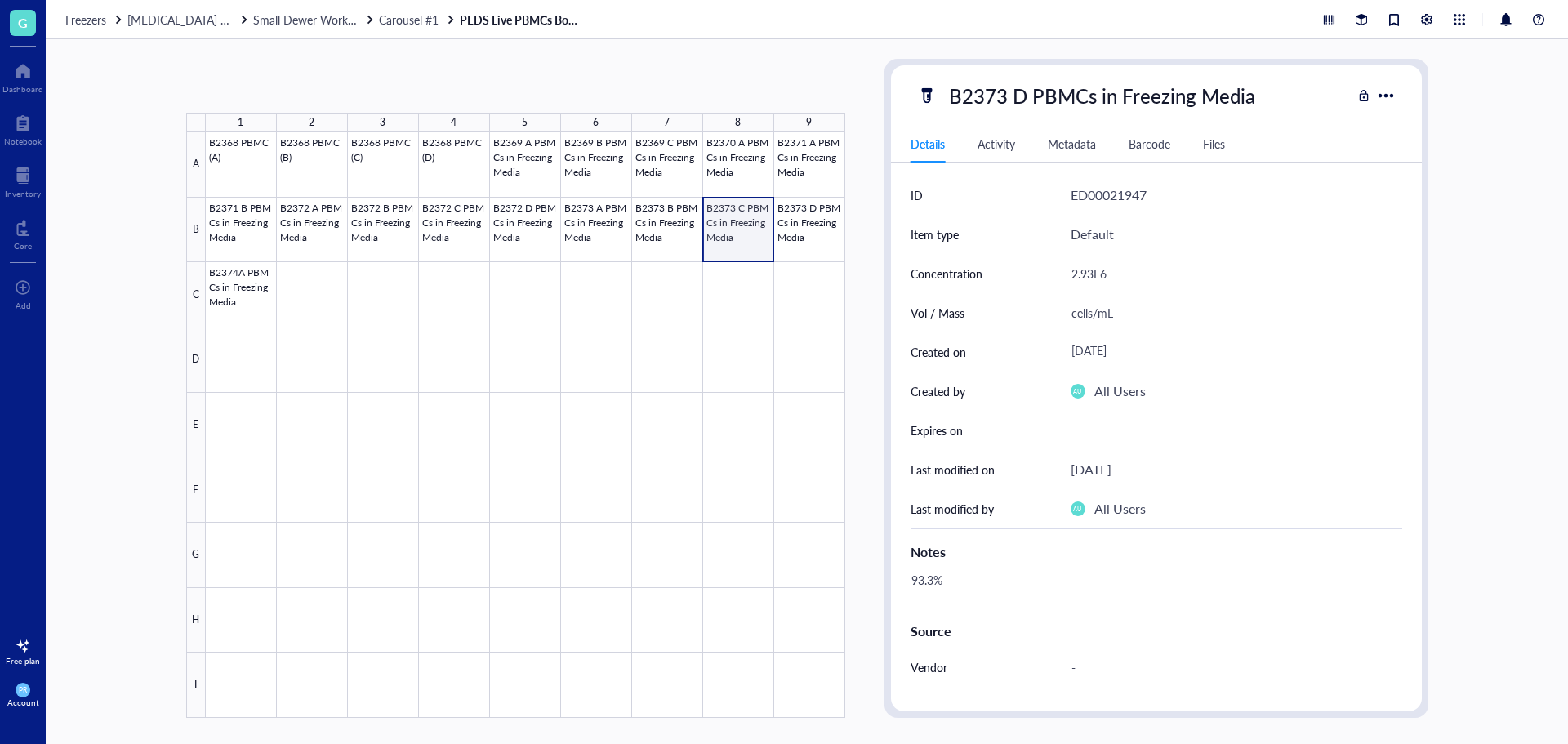
click at [631, 223] on div at bounding box center [526, 425] width 640 height 586
click at [644, 154] on div at bounding box center [526, 425] width 640 height 586
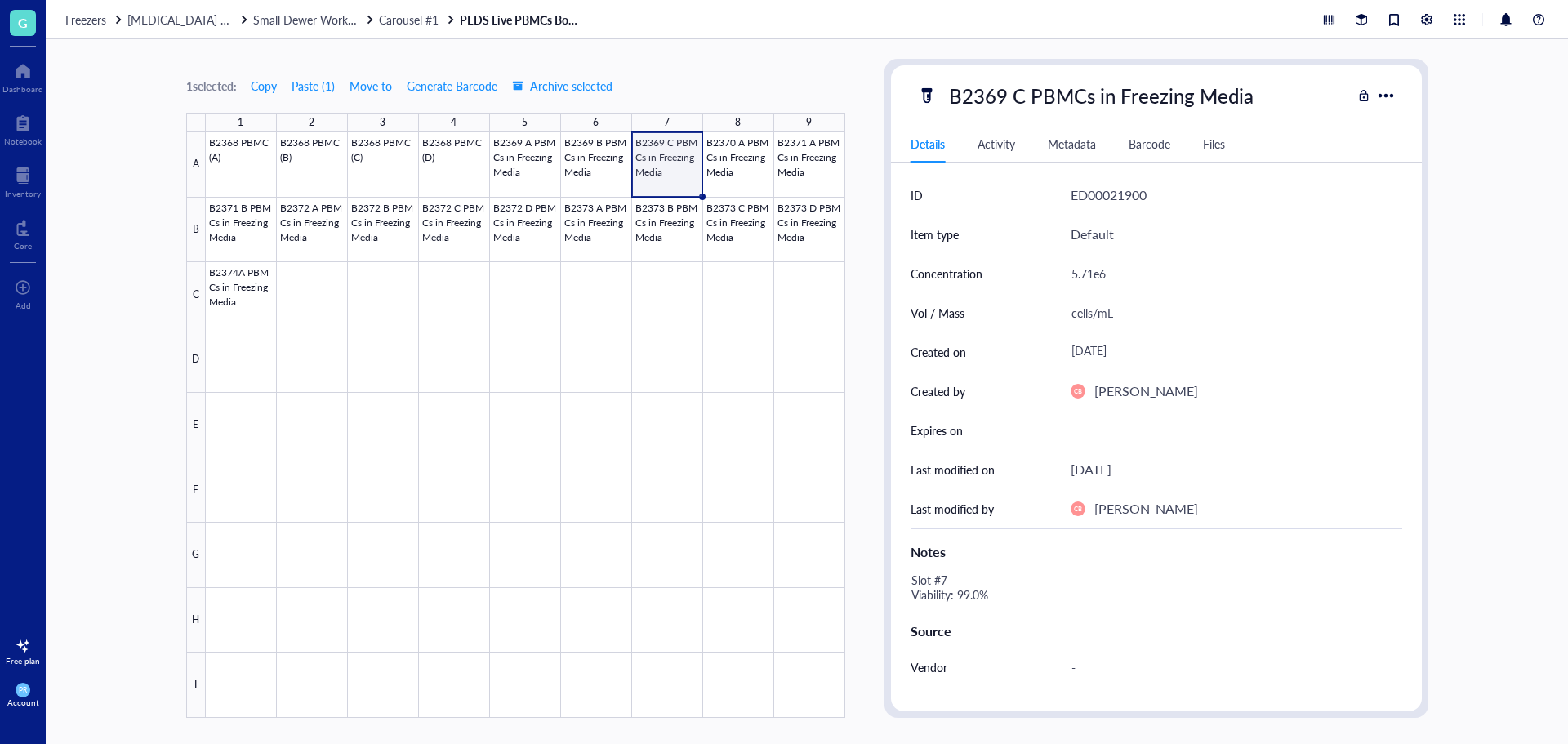
click at [947, 600] on div "Slot #7 Viability: 99.0%" at bounding box center [1150, 587] width 492 height 39
drag, startPoint x: 1006, startPoint y: 598, endPoint x: 871, endPoint y: 559, distance: 140.5
click at [871, 559] on div "1 selected: Copy Paste ( 1 ) Move to Generate Barcode Archive selected 1 2 3 4 …" at bounding box center [806, 392] width 1522 height 705
click at [221, 307] on div at bounding box center [526, 425] width 640 height 586
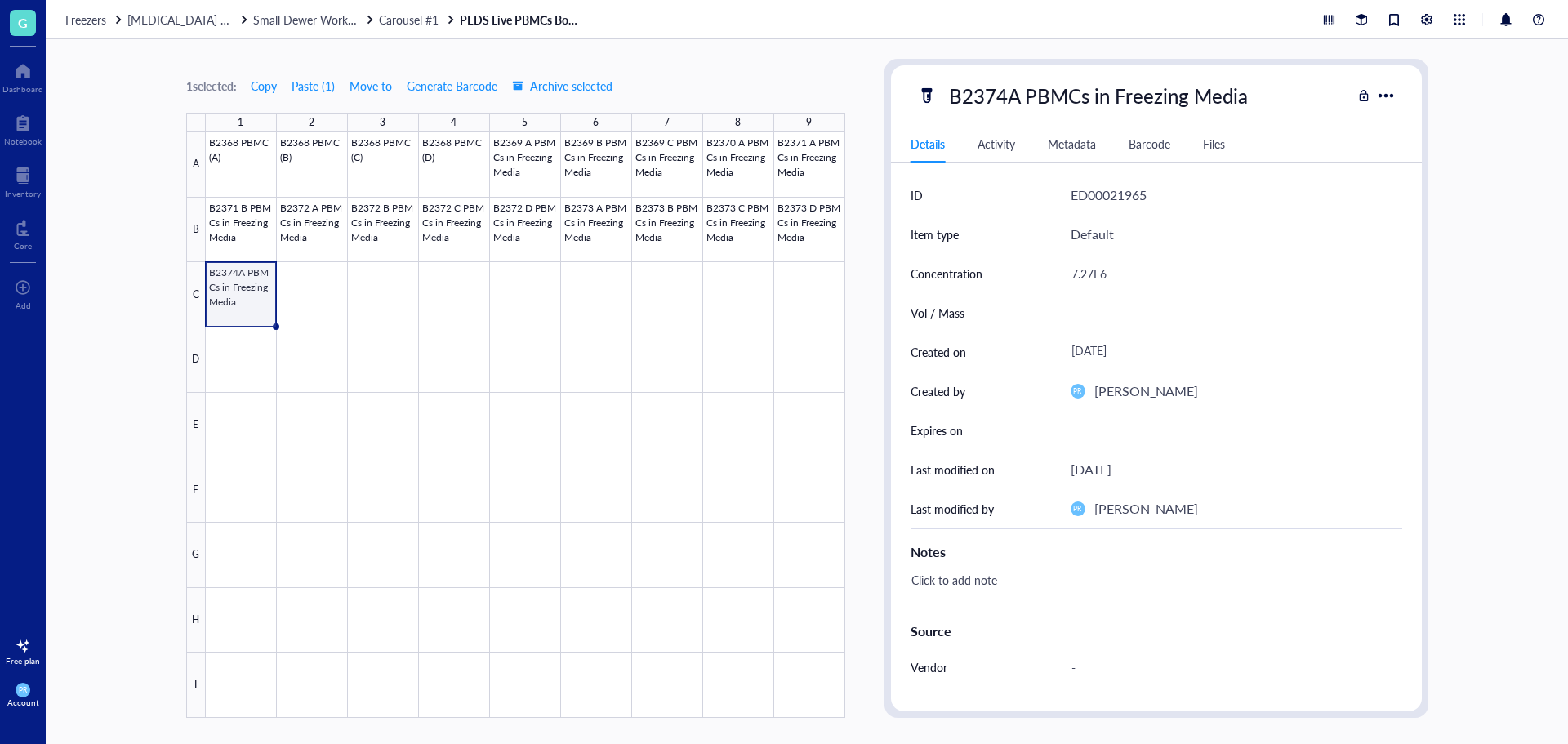
click at [981, 568] on div "Click to add note" at bounding box center [1150, 587] width 492 height 39
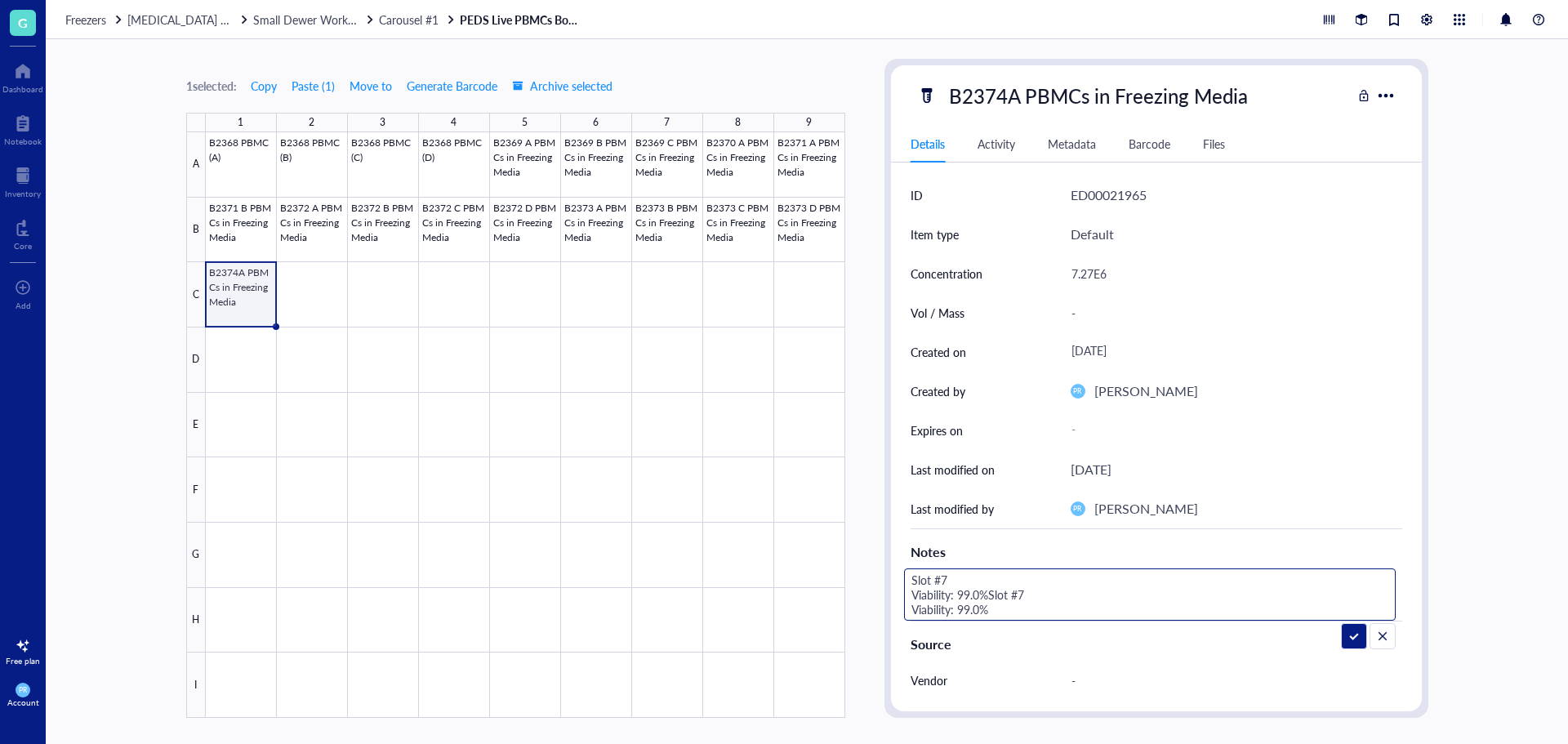
drag, startPoint x: 995, startPoint y: 611, endPoint x: 988, endPoint y: 594, distance: 18.4
click at [988, 594] on textarea "Slot #7 Viability: 99.0%Slot #7 Viability: 99.0%" at bounding box center [1107, 594] width 405 height 51
click at [949, 573] on textarea "Slot #7 Viability: 99.0%" at bounding box center [1029, 594] width 248 height 51
drag, startPoint x: 982, startPoint y: 597, endPoint x: 966, endPoint y: 597, distance: 16.0
click at [966, 597] on textarea "Slot #19 Viability: 99.0%" at bounding box center [1032, 594] width 255 height 51
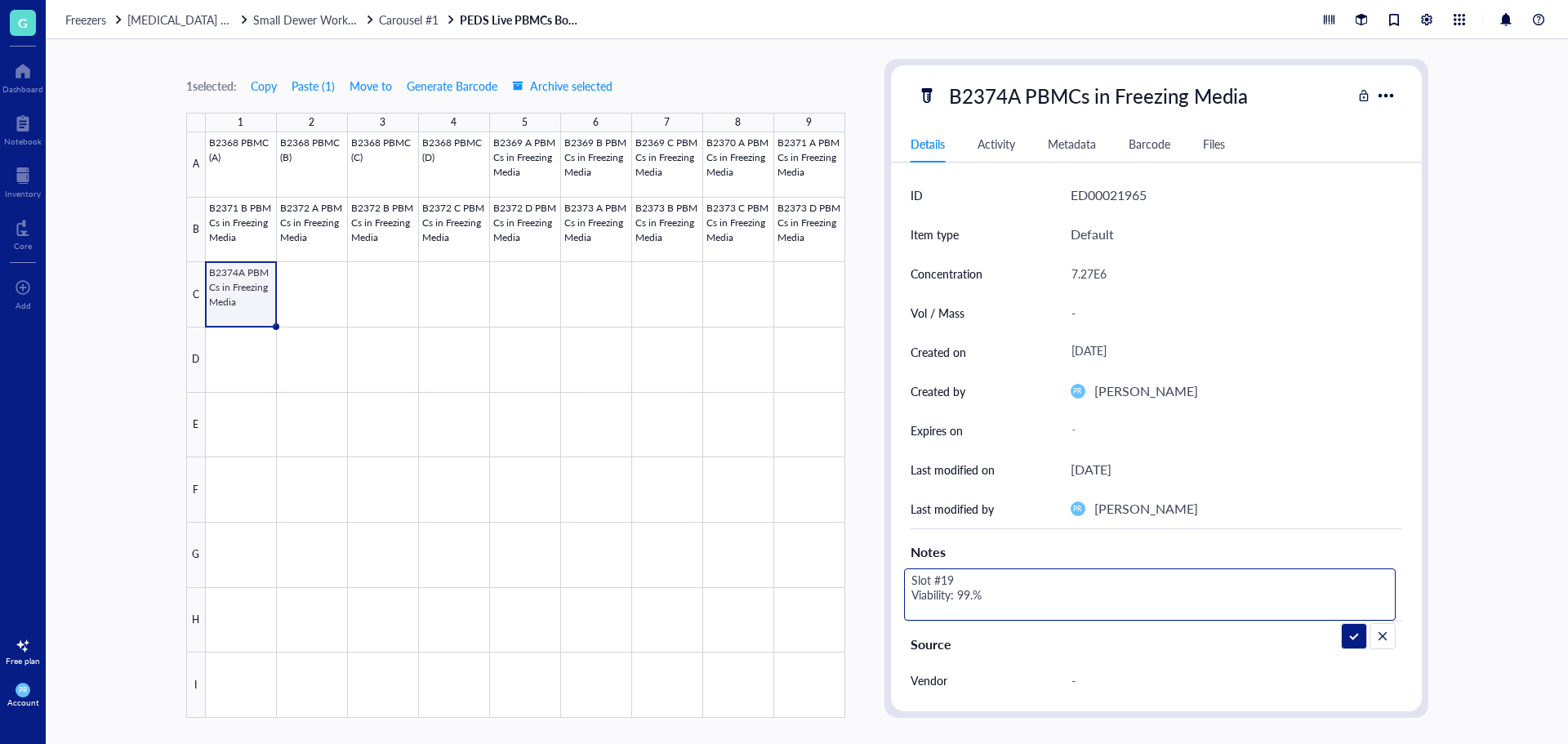
type textarea "Slot #19 Viability: 99.3%"
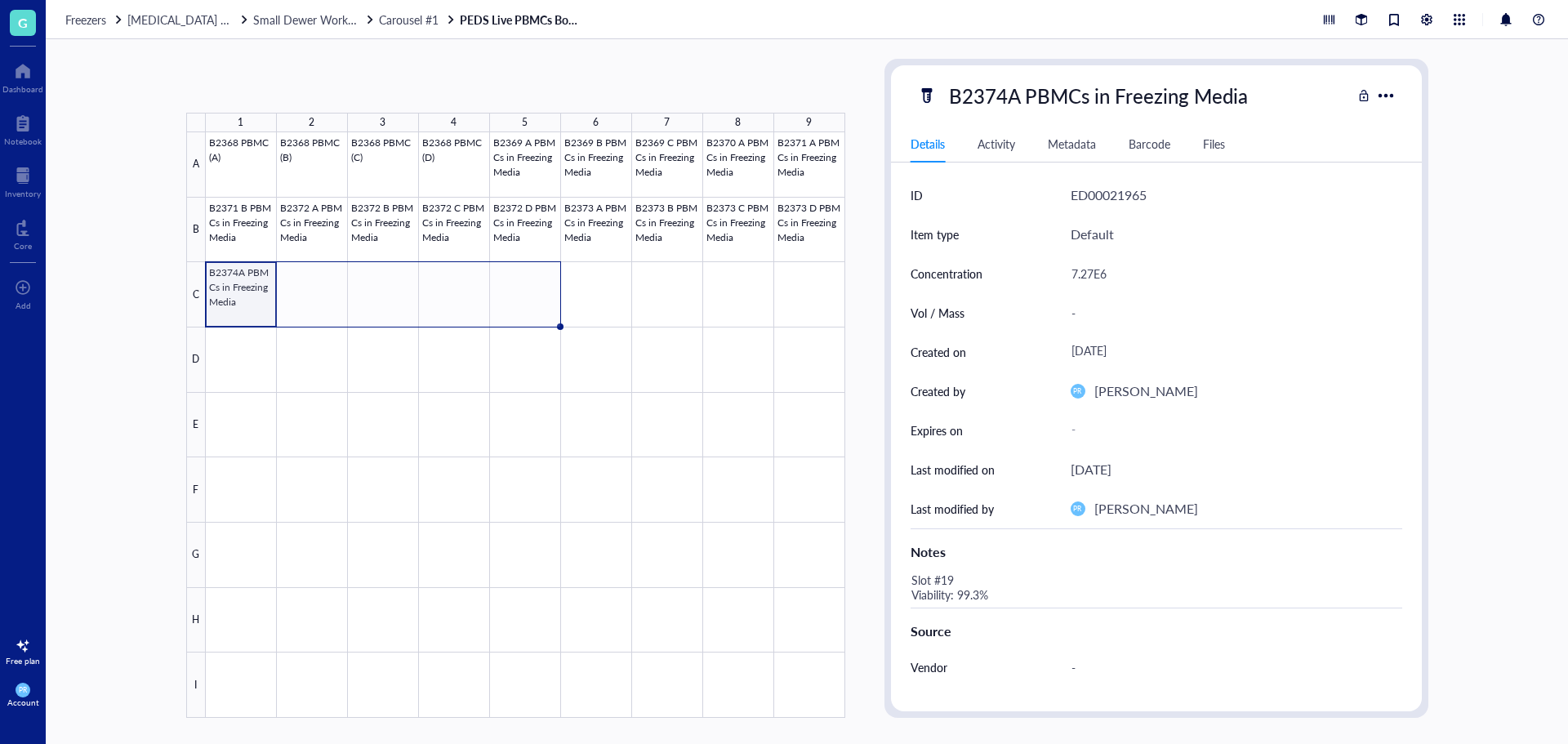
drag, startPoint x: 273, startPoint y: 325, endPoint x: 535, endPoint y: 323, distance: 262.0
click at [0, 0] on div "B2368 PBMC (A) B2368 PBMC (B) B2368 PBMC (C) B2368 PBMC (D) B2369 A PBMCs in Fr…" at bounding box center [0, 0] width 0 height 0
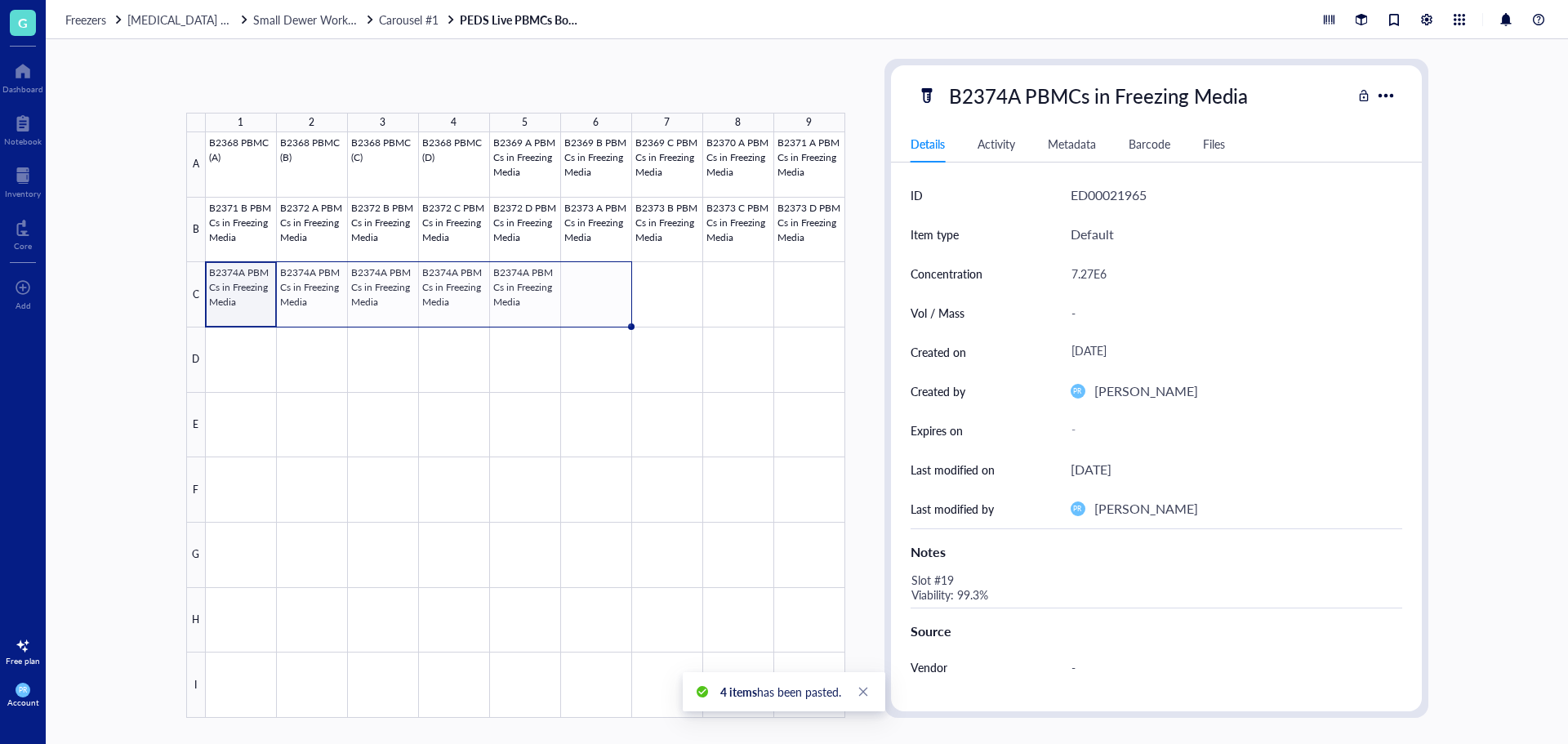
drag, startPoint x: 560, startPoint y: 324, endPoint x: 571, endPoint y: 327, distance: 11.4
click at [0, 0] on div "B2368 PBMC (A) B2368 PBMC (B) B2368 PBMC (C) B2368 PBMC (D) B2369 A PBMCs in Fr…" at bounding box center [0, 0] width 0 height 0
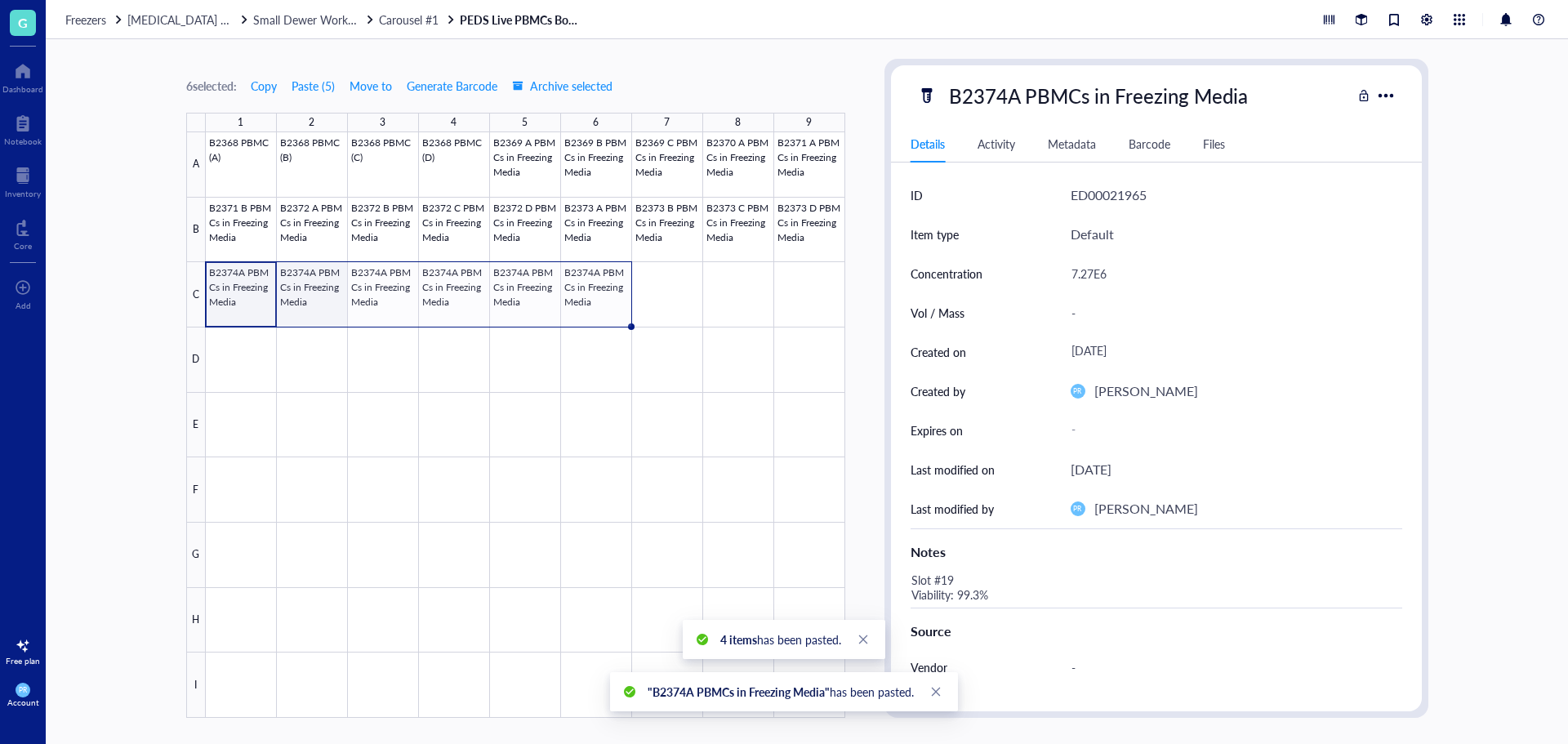
click at [318, 301] on div at bounding box center [526, 425] width 640 height 586
click at [1036, 101] on div "B2374A PBMCs in Freezing Media" at bounding box center [1098, 95] width 313 height 34
click at [1019, 97] on input "B2374A PBMCs in Freezing Media" at bounding box center [1125, 95] width 366 height 32
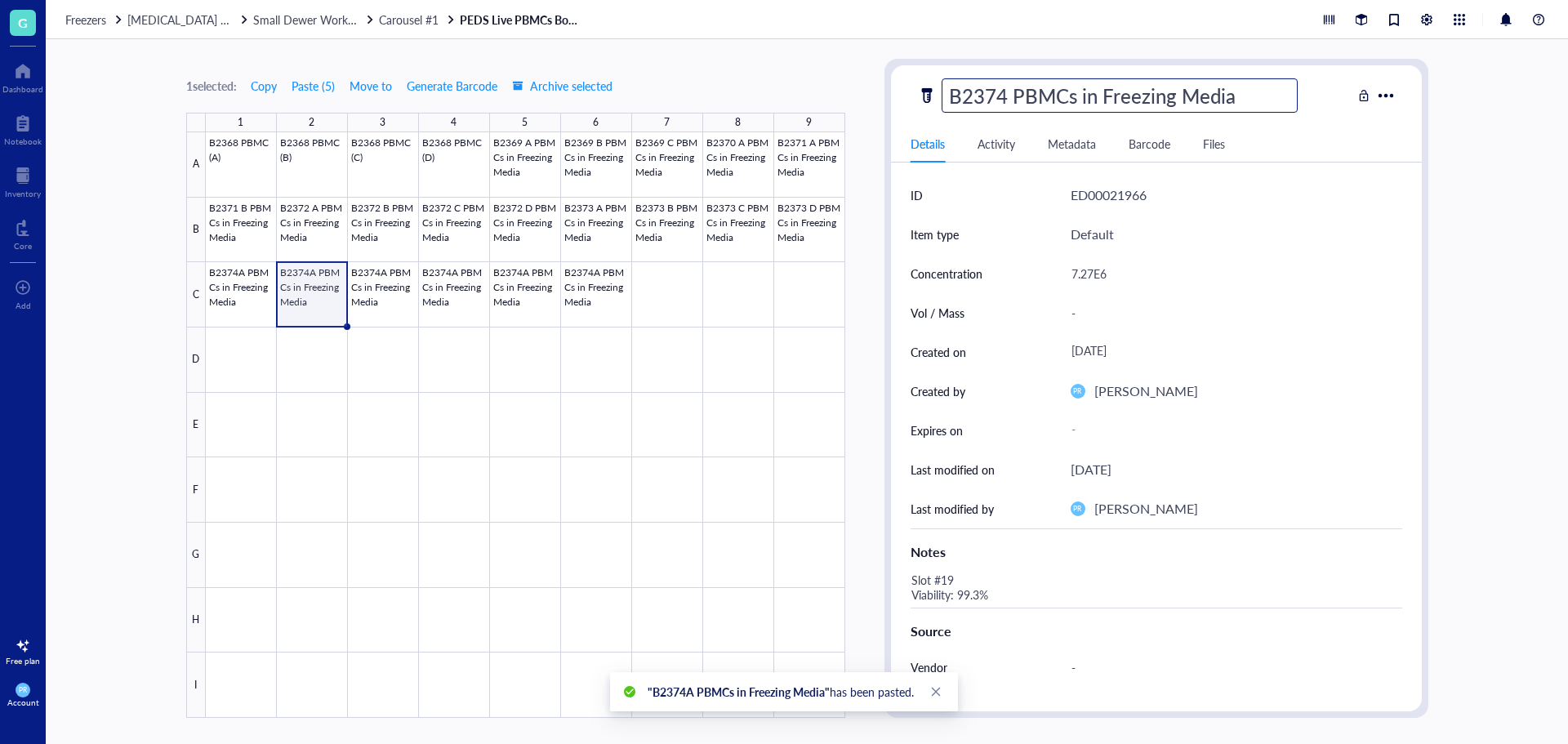
type input "B2374B PBMCs in Freezing Media"
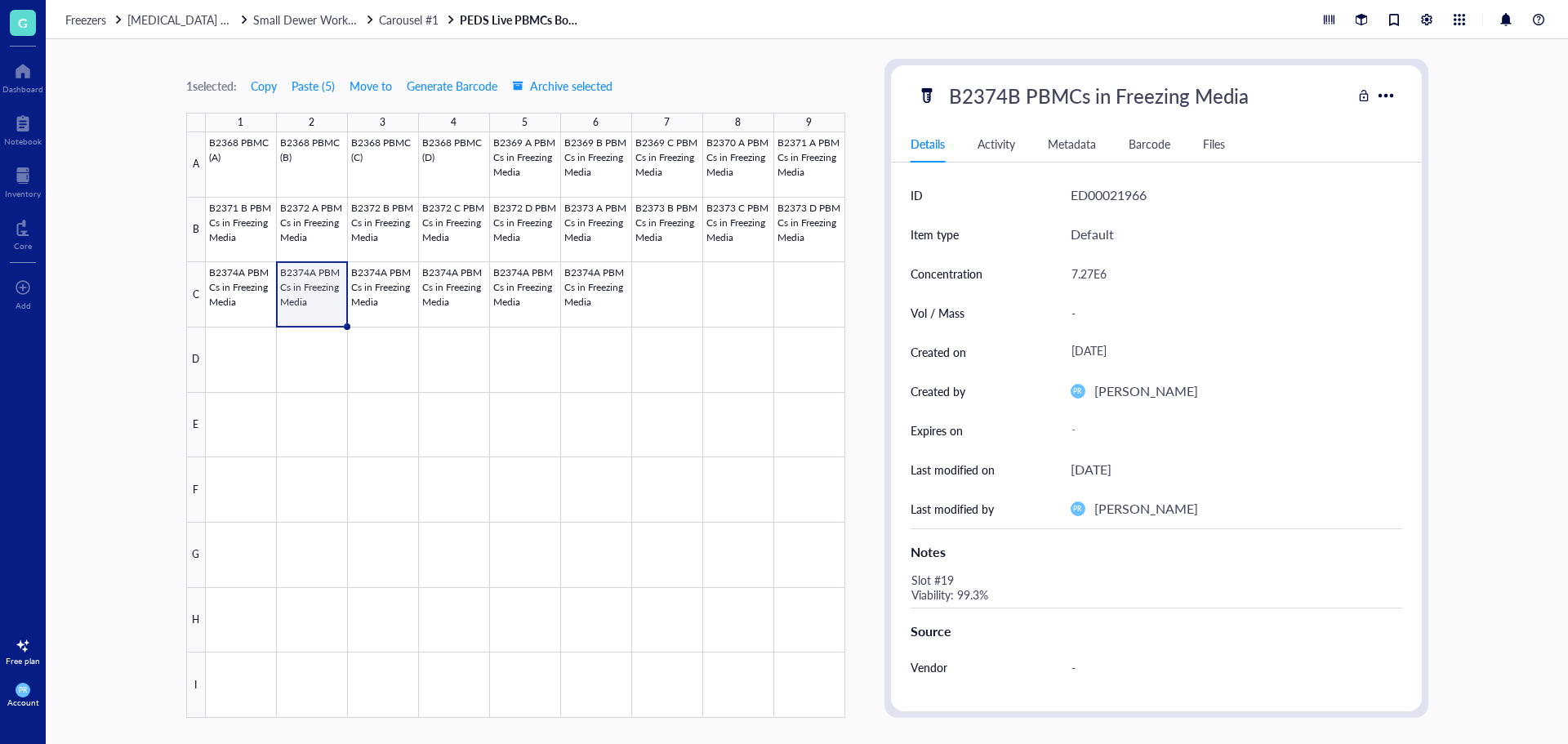
click at [1086, 265] on div "7.27E6" at bounding box center [1230, 273] width 332 height 34
click at [1082, 271] on div "7.27E6" at bounding box center [1230, 273] width 332 height 34
drag, startPoint x: 1090, startPoint y: 277, endPoint x: 1080, endPoint y: 277, distance: 10.0
click at [1080, 277] on input "7.27E6" at bounding box center [1230, 273] width 330 height 32
type input "7.29E6"
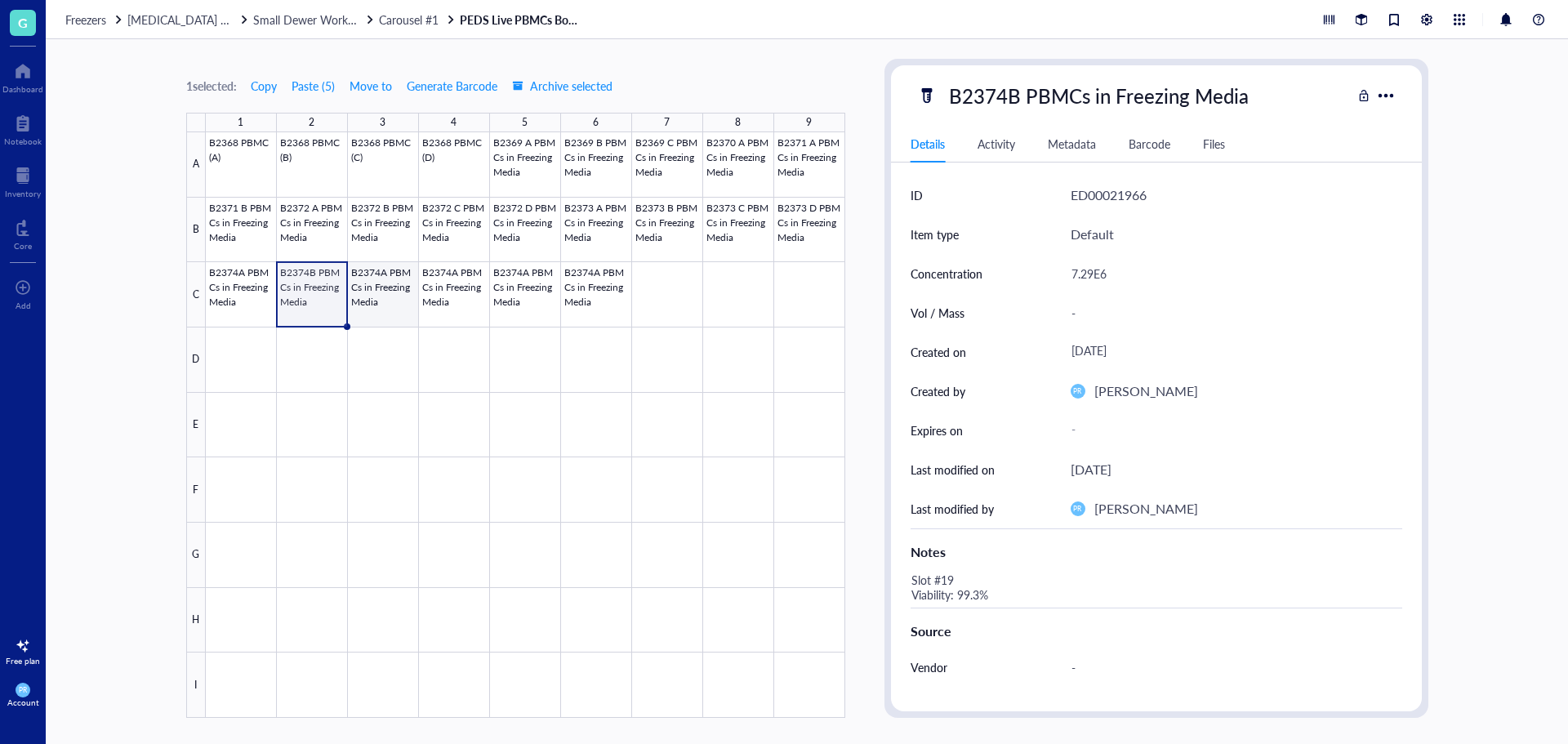
click at [371, 304] on div at bounding box center [526, 425] width 640 height 586
click at [1092, 277] on div "7.27E6" at bounding box center [1230, 273] width 332 height 34
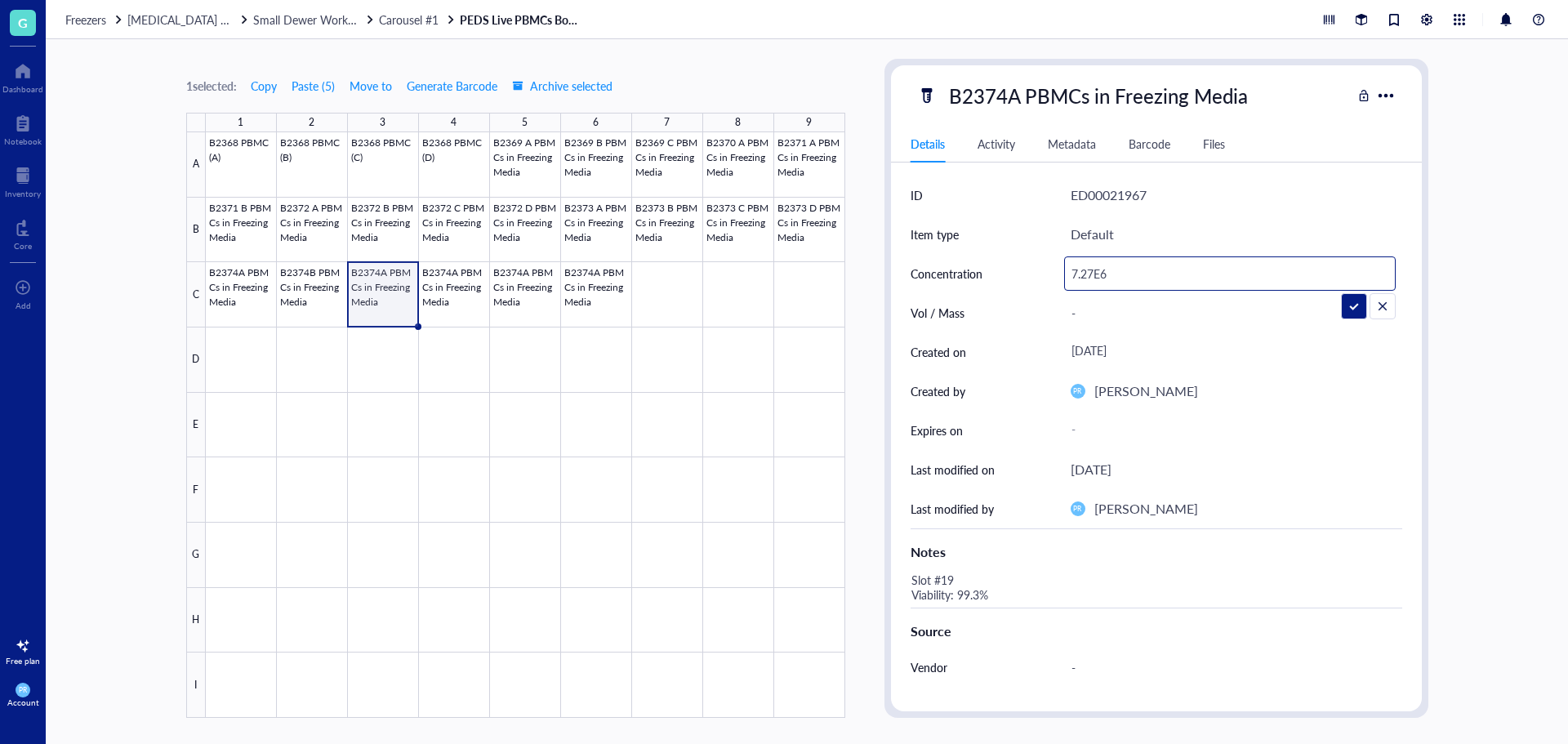
click at [1084, 274] on input "7.27E6" at bounding box center [1230, 273] width 330 height 32
type input "7.08E6"
click at [451, 279] on div at bounding box center [526, 425] width 640 height 586
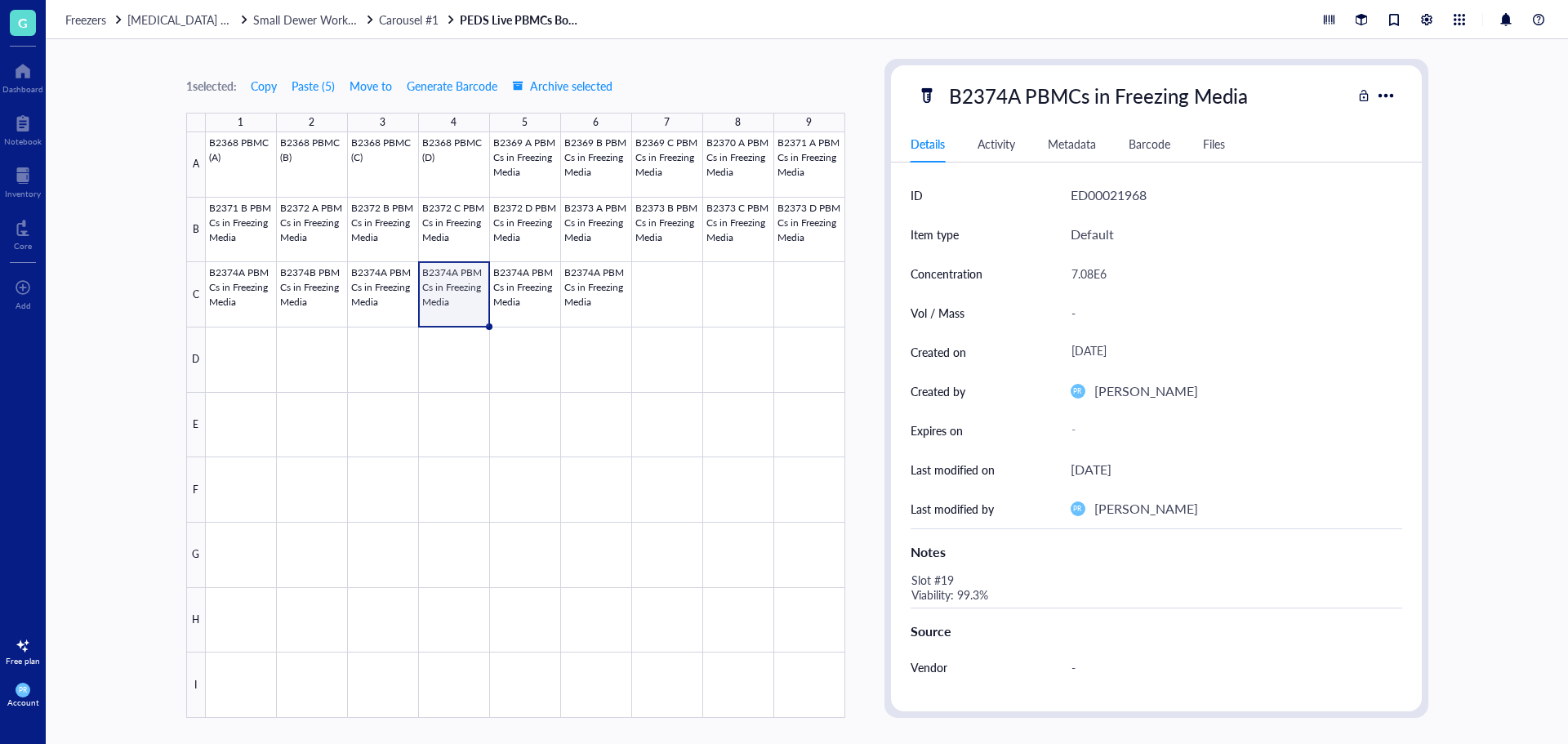
click at [1103, 272] on div "7.08E6" at bounding box center [1230, 273] width 332 height 34
drag, startPoint x: 1093, startPoint y: 276, endPoint x: 1084, endPoint y: 276, distance: 9.0
click at [1084, 276] on input "7.08E6" at bounding box center [1230, 273] width 330 height 32
type input "7.04E6"
click at [1006, 88] on div "B2374A PBMCs in Freezing Media" at bounding box center [1098, 95] width 313 height 34
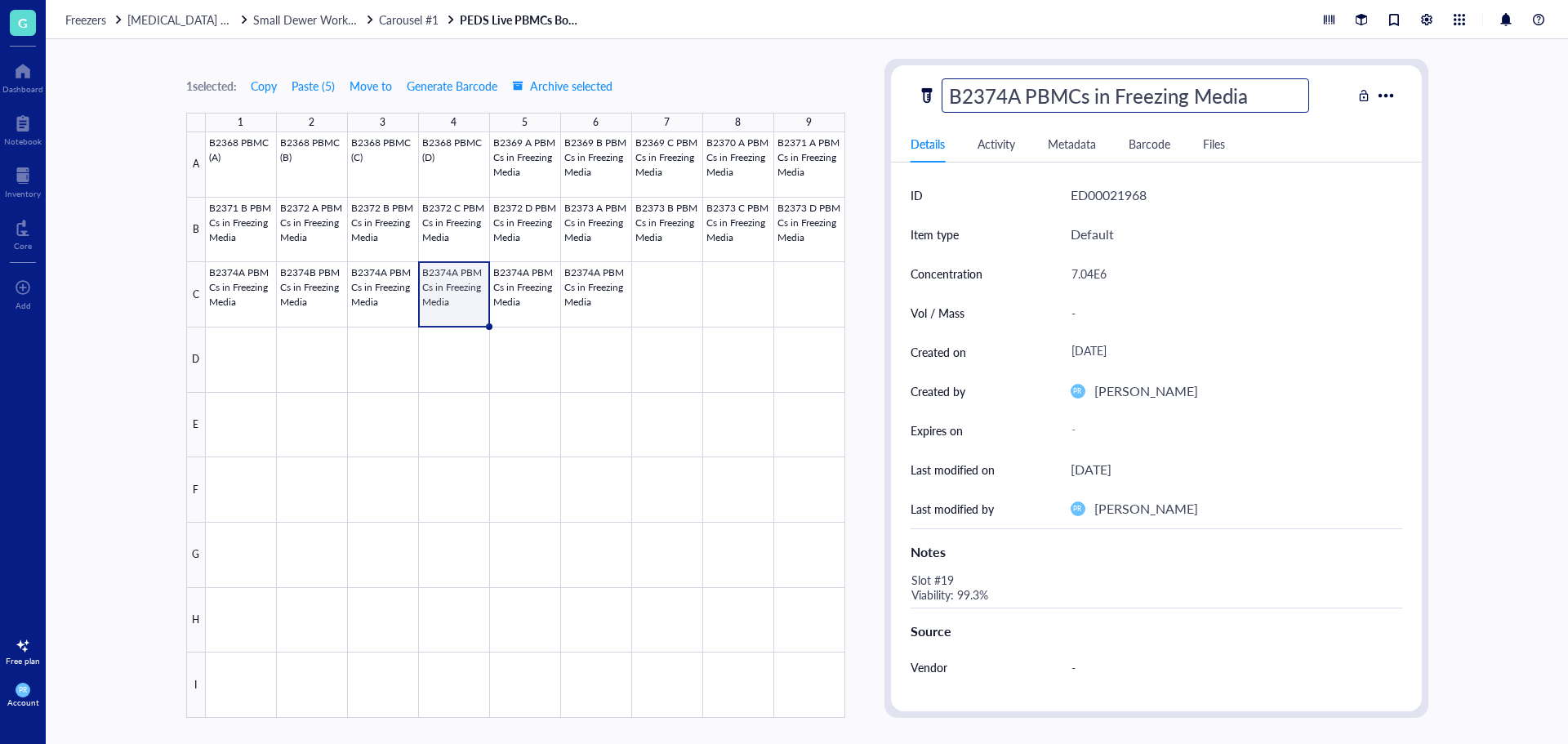
click at [1011, 92] on input "B2374A PBMCs in Freezing Media" at bounding box center [1125, 95] width 366 height 32
type input "B2374D PBMCs in Freezing Media"
click at [519, 302] on div at bounding box center [526, 425] width 640 height 586
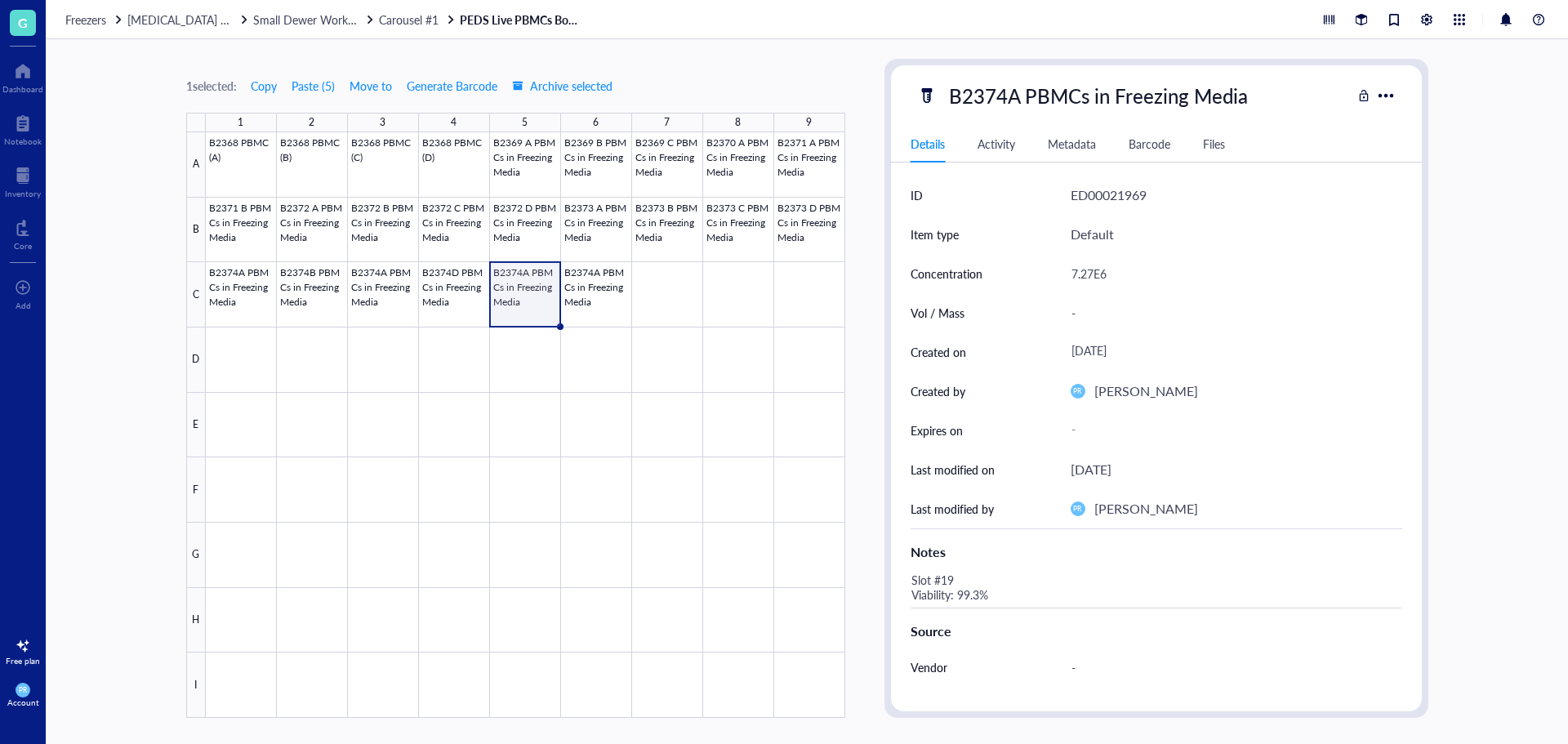
click at [1000, 104] on div "B2374A PBMCs in Freezing Media" at bounding box center [1098, 95] width 313 height 34
click at [1011, 103] on input "B2374A PBMCs in Freezing Media" at bounding box center [1125, 95] width 366 height 32
type input "B2374E PBMCs in Freezing Media"
click at [1090, 274] on div "7.27E6" at bounding box center [1230, 273] width 332 height 34
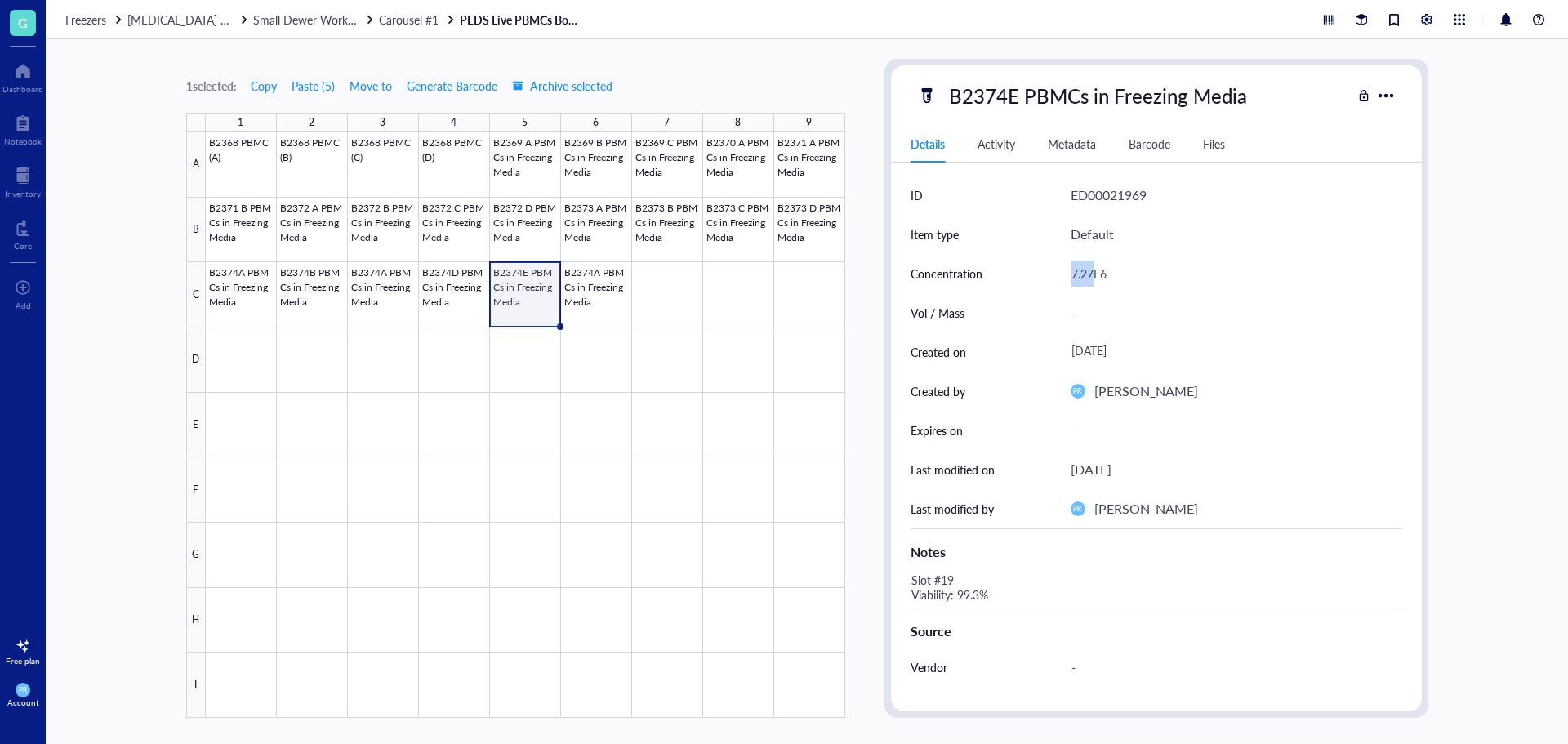
click at [1071, 274] on div "7.27E6" at bounding box center [1230, 273] width 332 height 34
type input "6.21E6"
click at [373, 287] on div at bounding box center [526, 425] width 640 height 586
click at [996, 86] on div "B2374A PBMCs in Freezing Media" at bounding box center [1098, 95] width 313 height 34
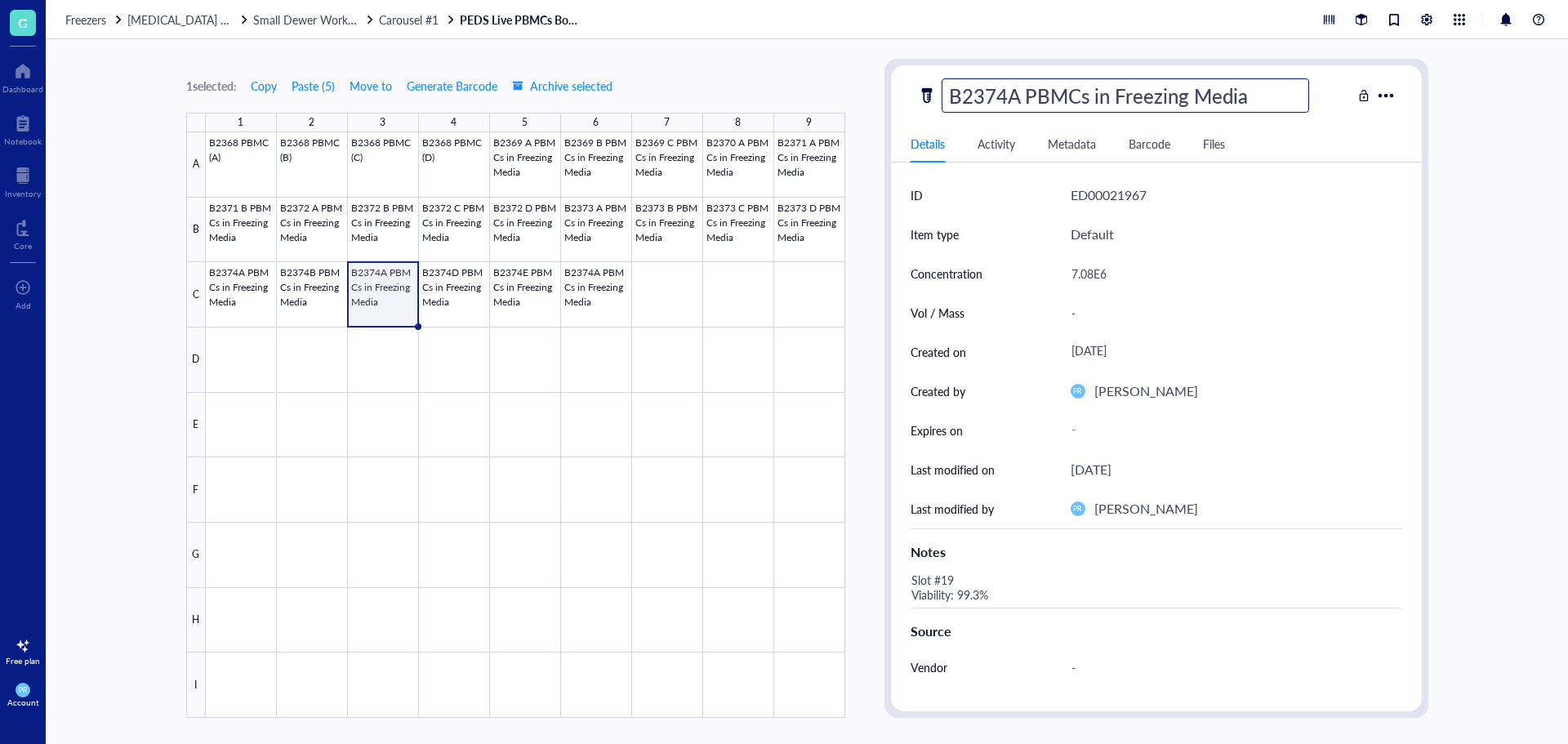
click at [1011, 94] on input "B2374A PBMCs in Freezing Media" at bounding box center [1125, 95] width 366 height 32
type input "B2374C PBMCs in Freezing Media"
click at [323, 293] on div at bounding box center [526, 425] width 640 height 586
click at [963, 564] on div "Notes" at bounding box center [1156, 548] width 492 height 40
click at [952, 580] on div "Slot #19 Viability: 99.3%" at bounding box center [1150, 587] width 492 height 39
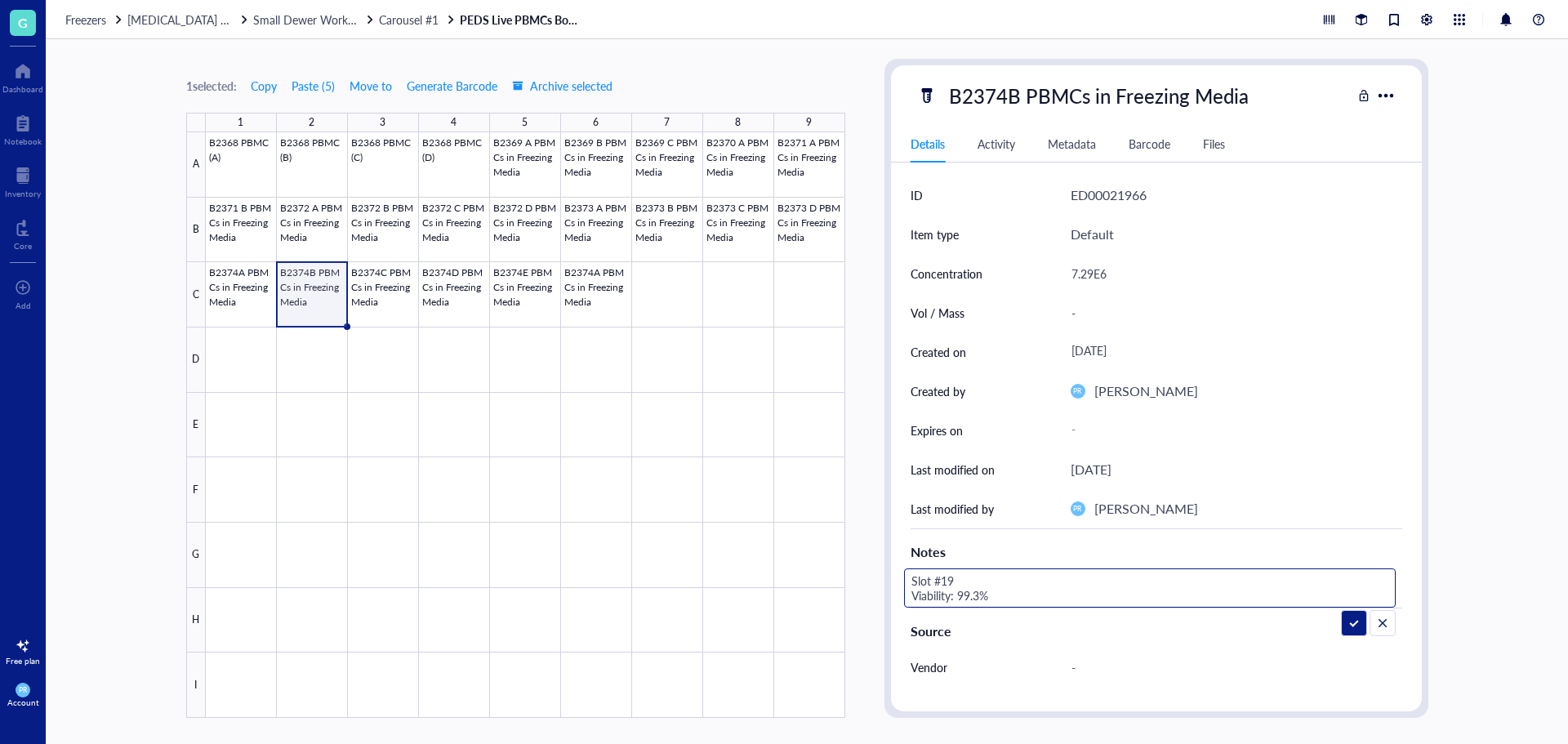
drag, startPoint x: 954, startPoint y: 581, endPoint x: 941, endPoint y: 581, distance: 13.0
click at [941, 581] on textarea "Slot #19 Viability: 99.3%" at bounding box center [1032, 587] width 255 height 36
drag, startPoint x: 981, startPoint y: 597, endPoint x: 967, endPoint y: 597, distance: 14.0
click at [967, 597] on textarea "Slot #20 Viability: 99.3%" at bounding box center [1032, 587] width 255 height 36
type textarea "Slot #20 Viability: 98.9%"
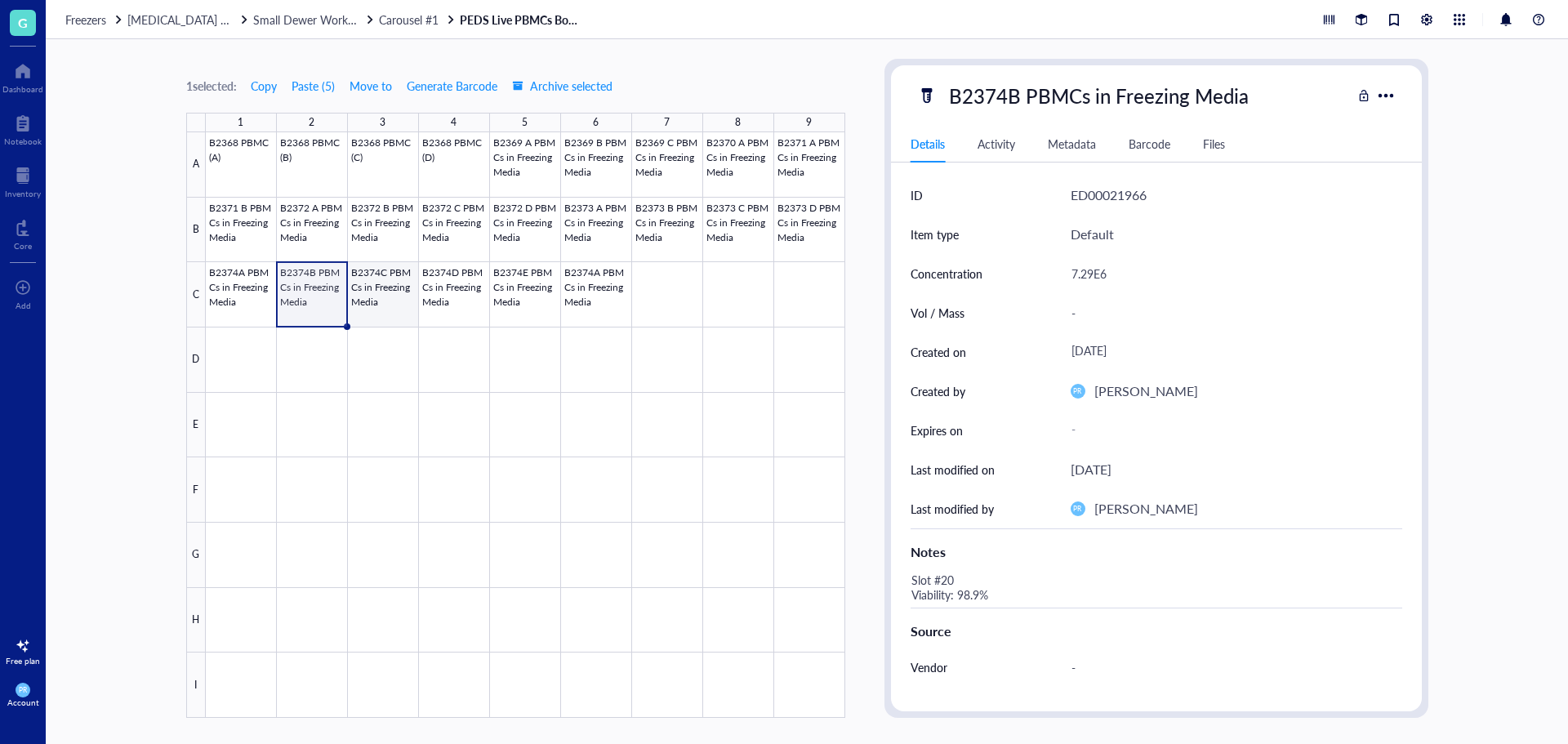
click at [365, 292] on div at bounding box center [526, 425] width 640 height 586
click at [954, 580] on div "Slot #19 Viability: 99.3%" at bounding box center [1150, 587] width 492 height 39
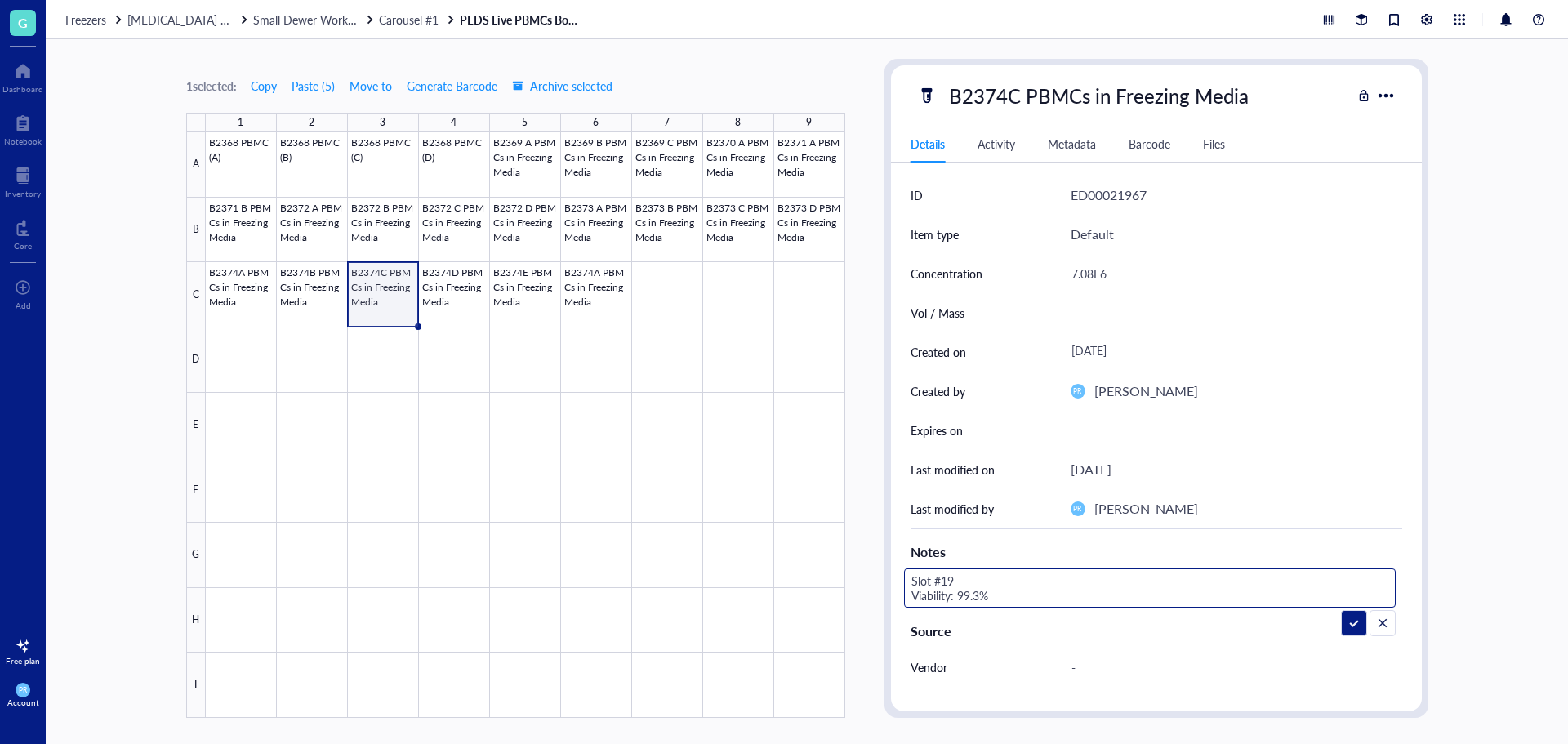
drag, startPoint x: 954, startPoint y: 577, endPoint x: 941, endPoint y: 577, distance: 13.0
click at [941, 577] on textarea "Slot #19 Viability: 99.3%" at bounding box center [1032, 587] width 255 height 36
drag, startPoint x: 980, startPoint y: 594, endPoint x: 966, endPoint y: 594, distance: 14.0
click at [966, 594] on textarea "Slot #21 Viability: 99.3%" at bounding box center [1032, 587] width 255 height 36
type textarea "Slot #21 Viability: 98.4%"
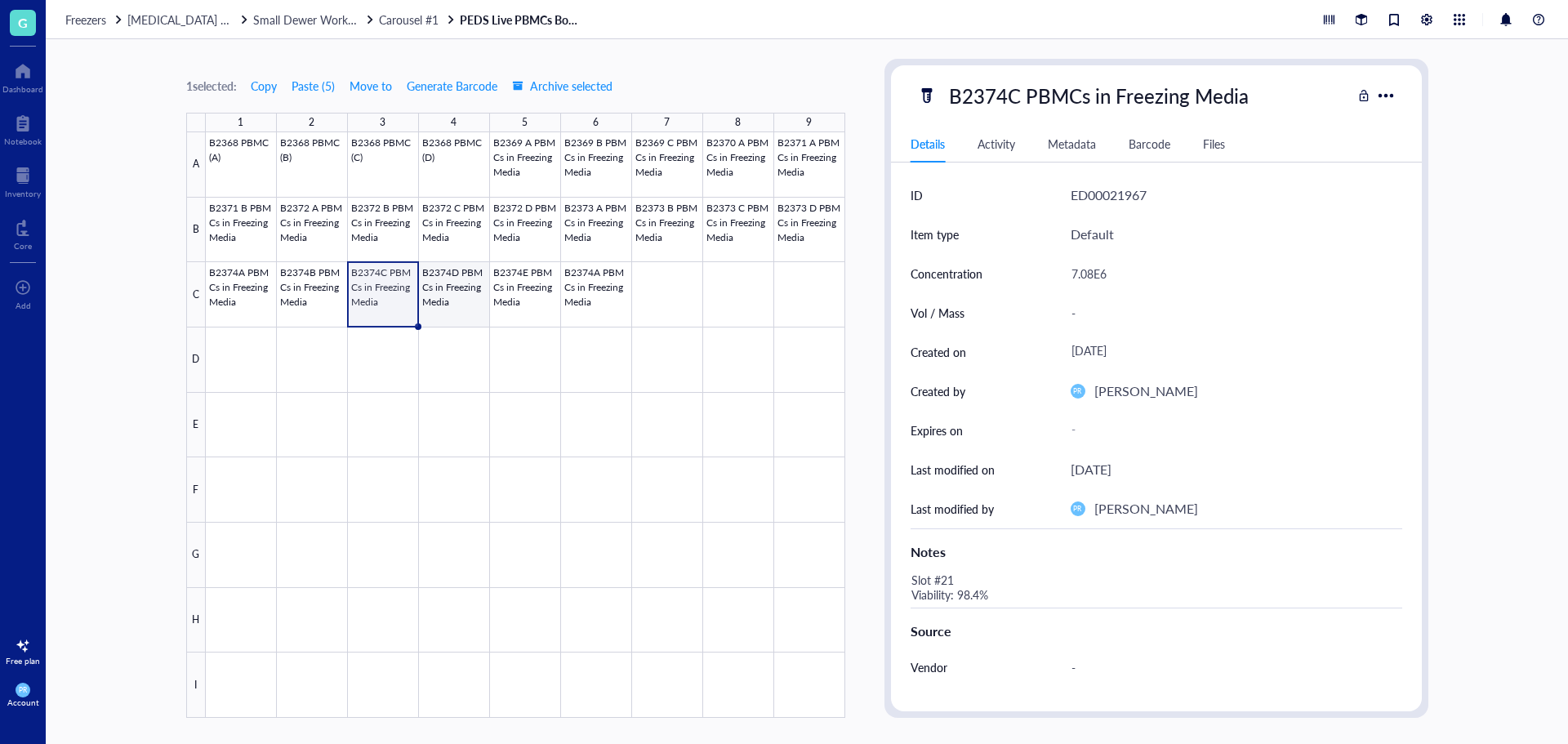
click at [454, 302] on div at bounding box center [526, 425] width 640 height 586
click at [971, 577] on div "Slot #19 Viability: 99.3%" at bounding box center [1150, 587] width 492 height 39
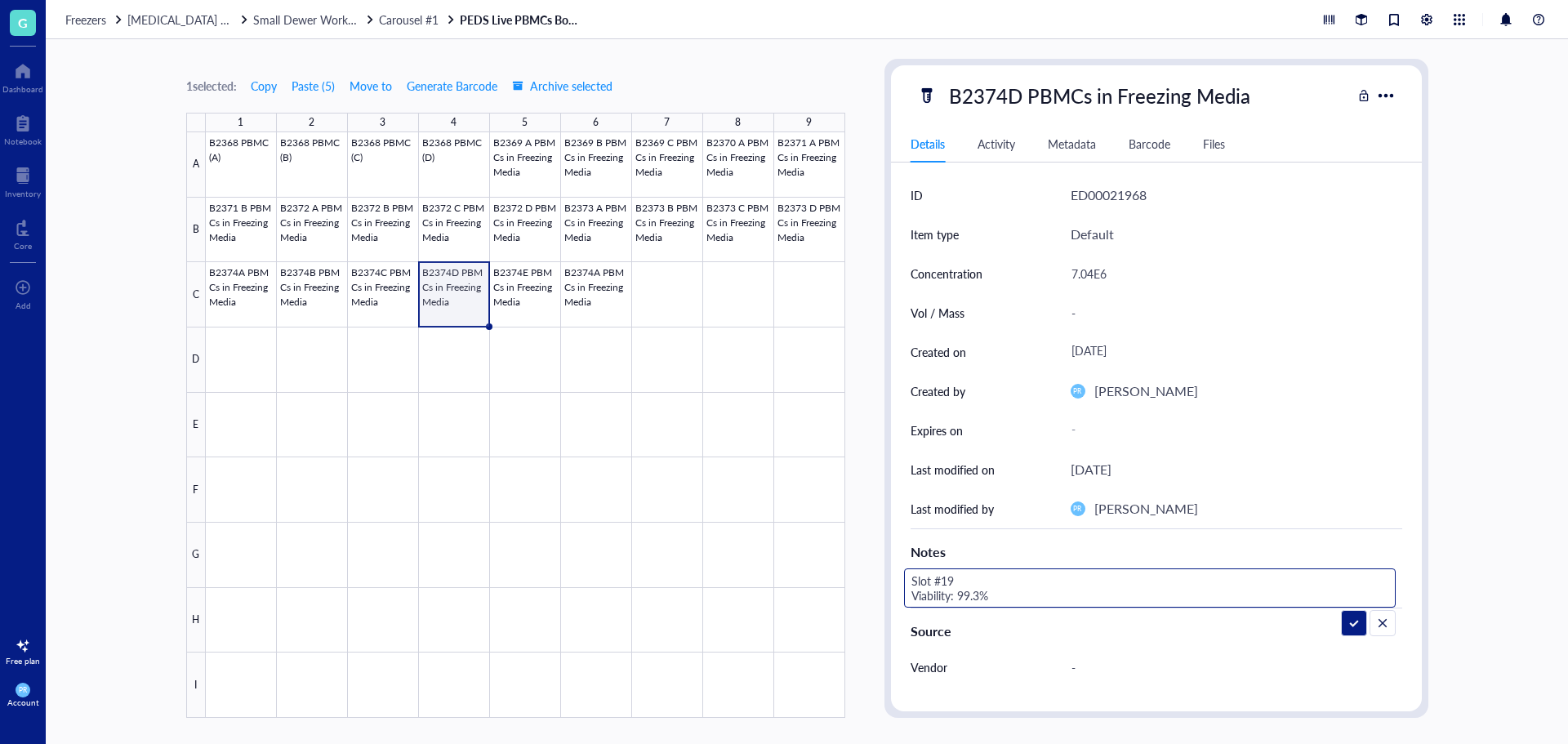
drag, startPoint x: 955, startPoint y: 580, endPoint x: 940, endPoint y: 580, distance: 15.0
click at [940, 580] on textarea "Slot #19 Viability: 99.3%" at bounding box center [1032, 587] width 255 height 36
drag, startPoint x: 979, startPoint y: 600, endPoint x: 962, endPoint y: 600, distance: 17.0
click at [962, 600] on textarea "Slot #22 Viability: 99.3%" at bounding box center [1032, 587] width 255 height 36
type textarea "Slot #22 Viability: 98.1%"
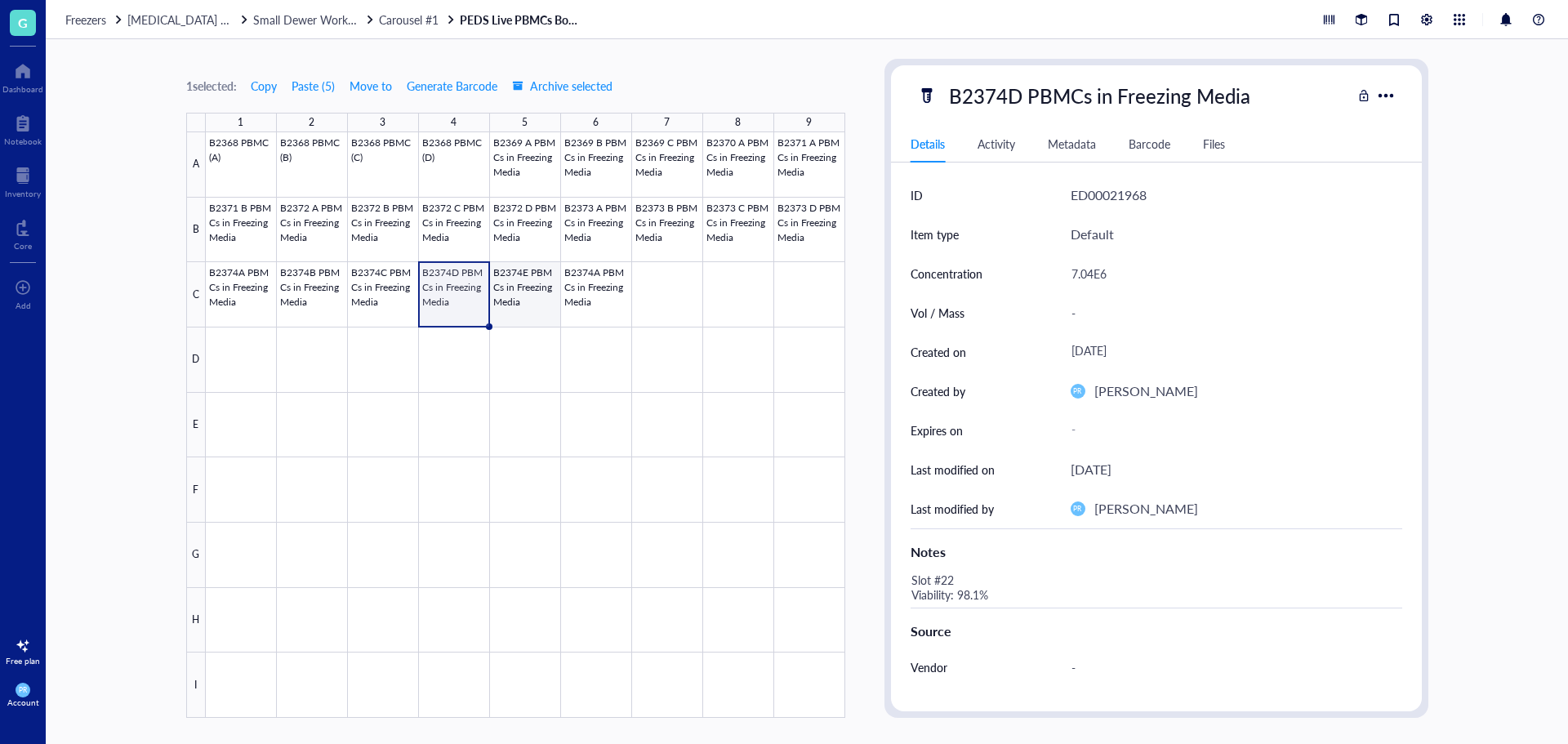
click at [534, 286] on div at bounding box center [526, 425] width 640 height 586
click at [949, 575] on div "Slot #19 Viability: 99.3%" at bounding box center [1150, 587] width 492 height 39
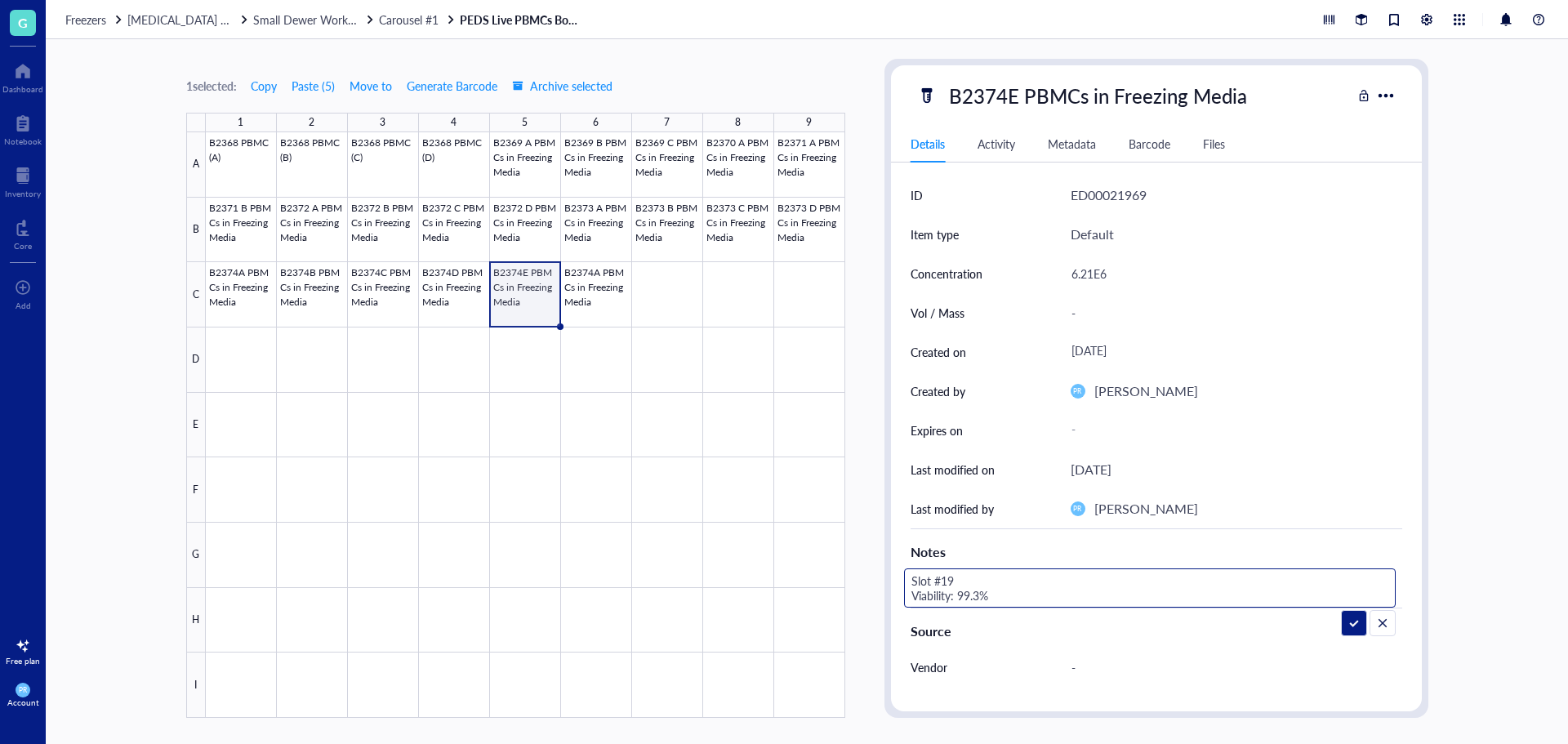
drag, startPoint x: 953, startPoint y: 577, endPoint x: 942, endPoint y: 577, distance: 11.0
click at [942, 577] on textarea "Slot #19 Viability: 99.3%" at bounding box center [1032, 587] width 255 height 36
drag, startPoint x: 978, startPoint y: 590, endPoint x: 966, endPoint y: 591, distance: 12.0
click at [966, 591] on textarea "Slot #23 Viability: 99.3%" at bounding box center [1032, 587] width 255 height 36
type textarea "Slot #23 Viability: 97.2%"
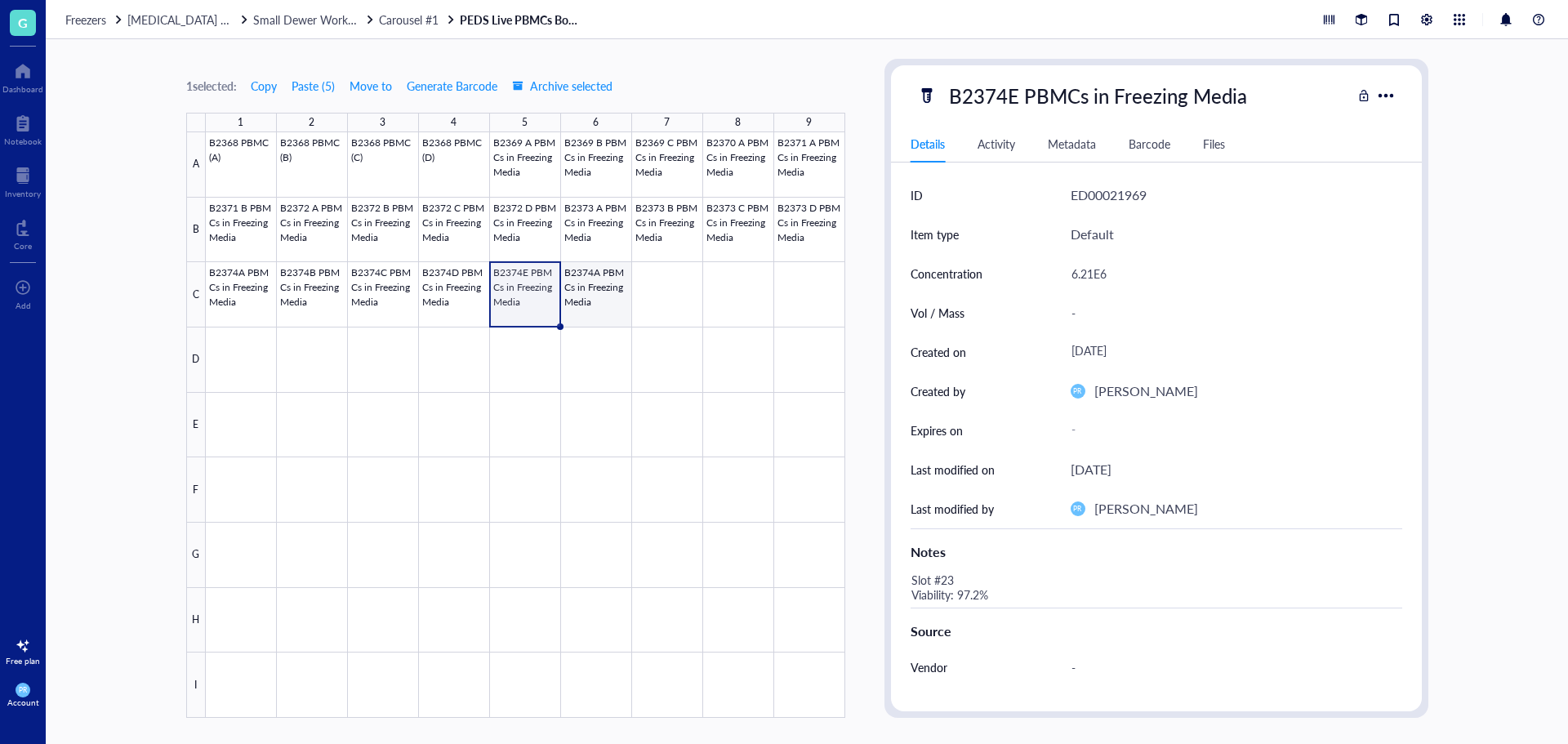
click at [600, 287] on div at bounding box center [526, 425] width 640 height 586
click at [991, 104] on div "B2374A PBMCs in Freezing Media" at bounding box center [1098, 95] width 313 height 34
drag, startPoint x: 1020, startPoint y: 103, endPoint x: 999, endPoint y: 103, distance: 21.0
click at [999, 103] on input "B2374A PBMCs in Freezing Media" at bounding box center [1125, 95] width 366 height 32
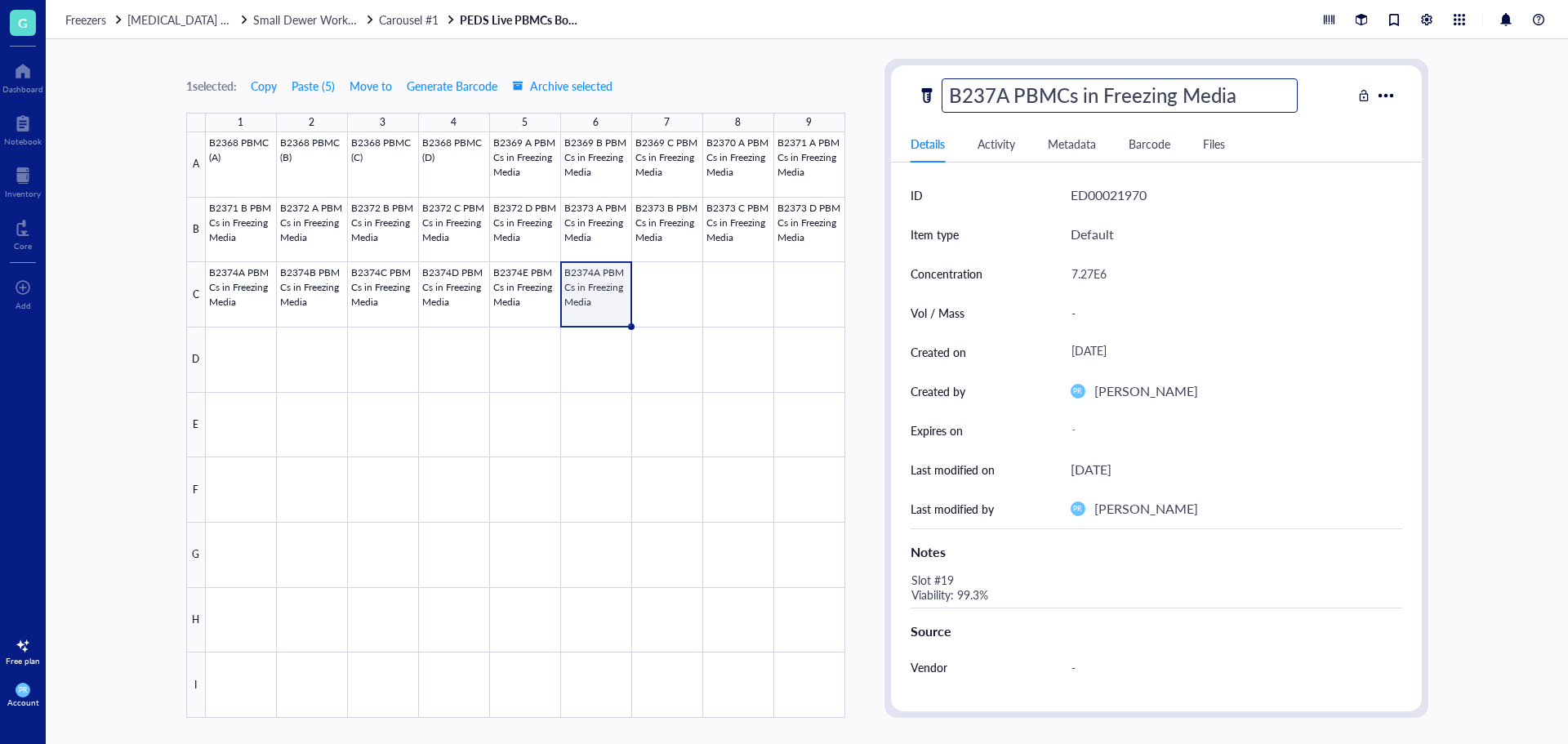
type input "B2375A PBMCs in Freezing Media"
click at [1093, 267] on div "7.27E6" at bounding box center [1230, 273] width 332 height 34
drag, startPoint x: 1089, startPoint y: 272, endPoint x: 1074, endPoint y: 272, distance: 15.0
click at [1074, 272] on div "7.27E6" at bounding box center [1230, 273] width 332 height 34
click at [1074, 272] on input "7.27E6" at bounding box center [1230, 273] width 330 height 32
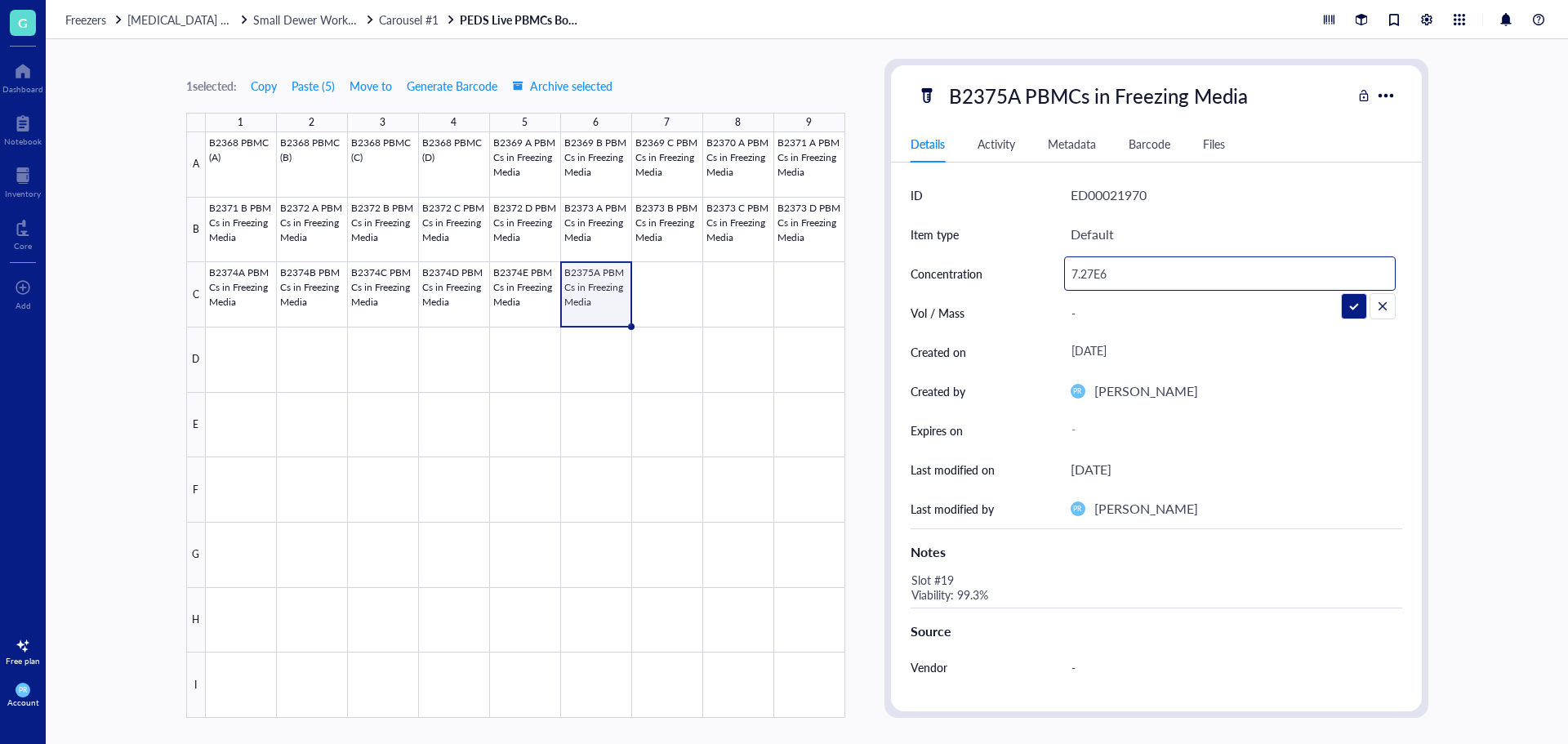
click at [1091, 274] on input "7.27E6" at bounding box center [1230, 273] width 330 height 32
drag, startPoint x: 1095, startPoint y: 274, endPoint x: 1066, endPoint y: 274, distance: 29.0
click at [1066, 274] on input "7.27E6" at bounding box center [1230, 273] width 330 height 32
type input "4.88E6"
click at [995, 568] on div "Slot #19 Viability: 99.3%" at bounding box center [1150, 587] width 492 height 39
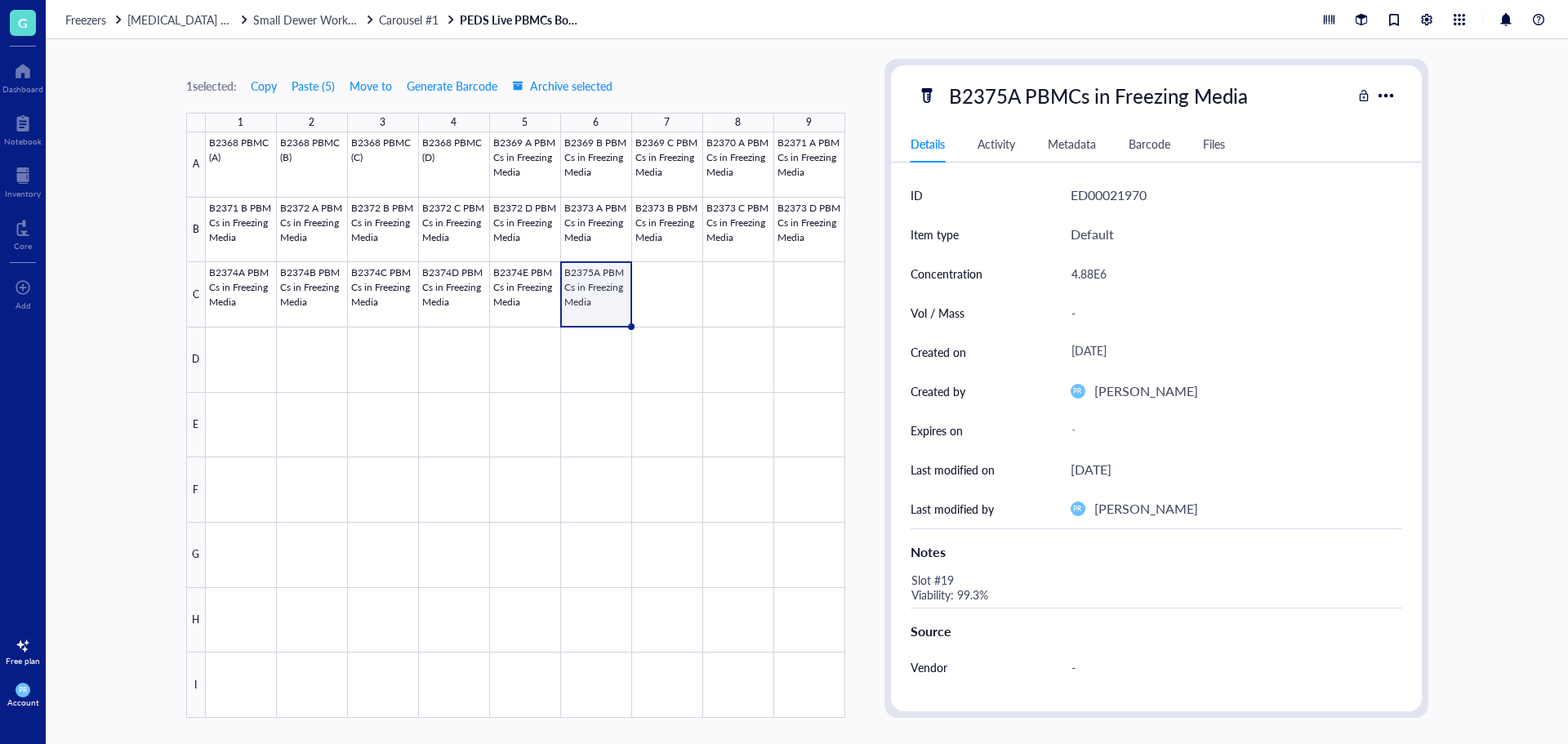
click at [954, 578] on div "Slot #19 Viability: 99.3%" at bounding box center [1150, 587] width 492 height 39
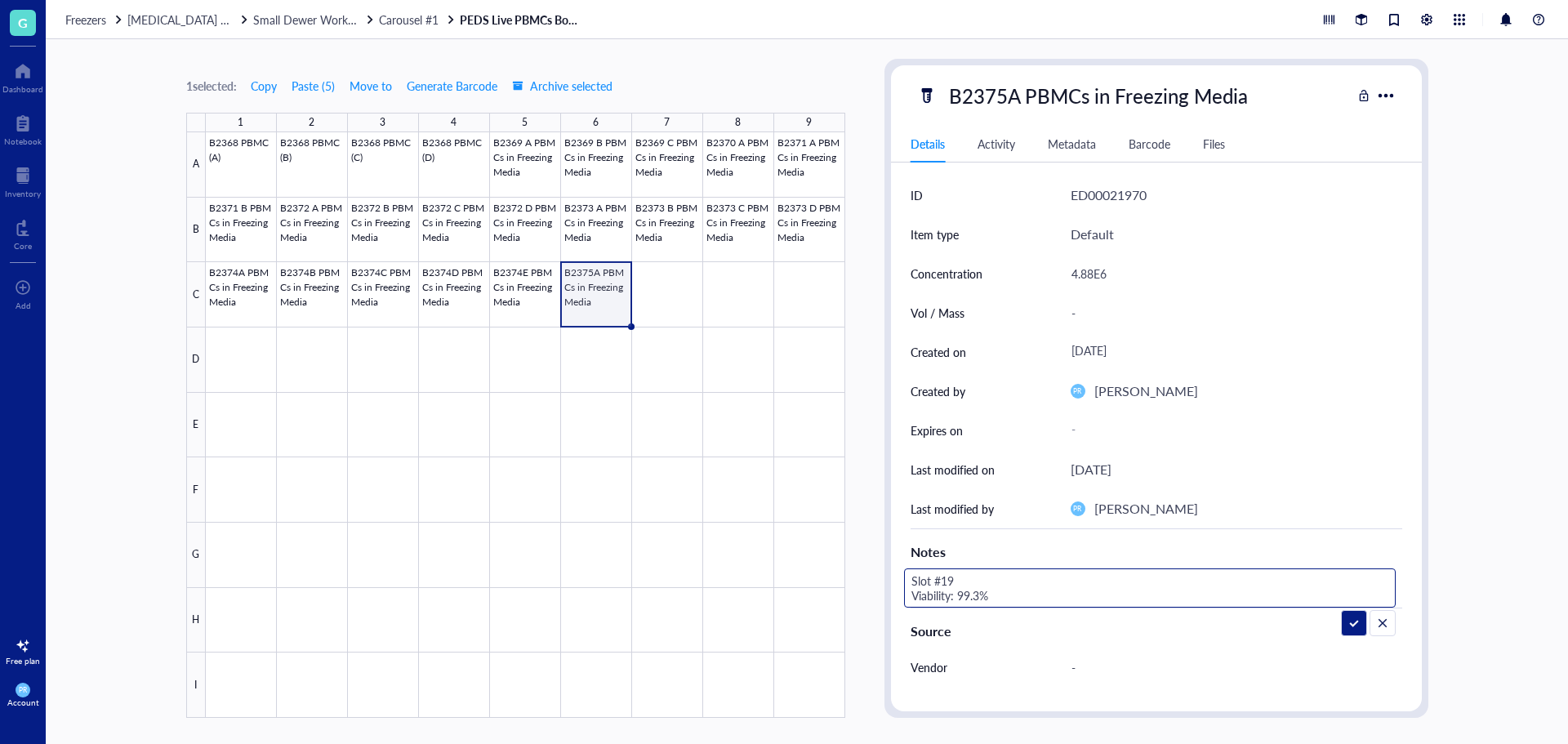
drag, startPoint x: 952, startPoint y: 578, endPoint x: 938, endPoint y: 579, distance: 14.0
click at [938, 579] on textarea "Slot #19 Viability: 99.3%" at bounding box center [1032, 587] width 255 height 36
drag, startPoint x: 979, startPoint y: 597, endPoint x: 966, endPoint y: 596, distance: 13.0
click at [966, 596] on textarea "Slot #25 Viability: 99.3%" at bounding box center [1032, 587] width 255 height 36
type textarea "Slot #25 Viability: 96.0%"
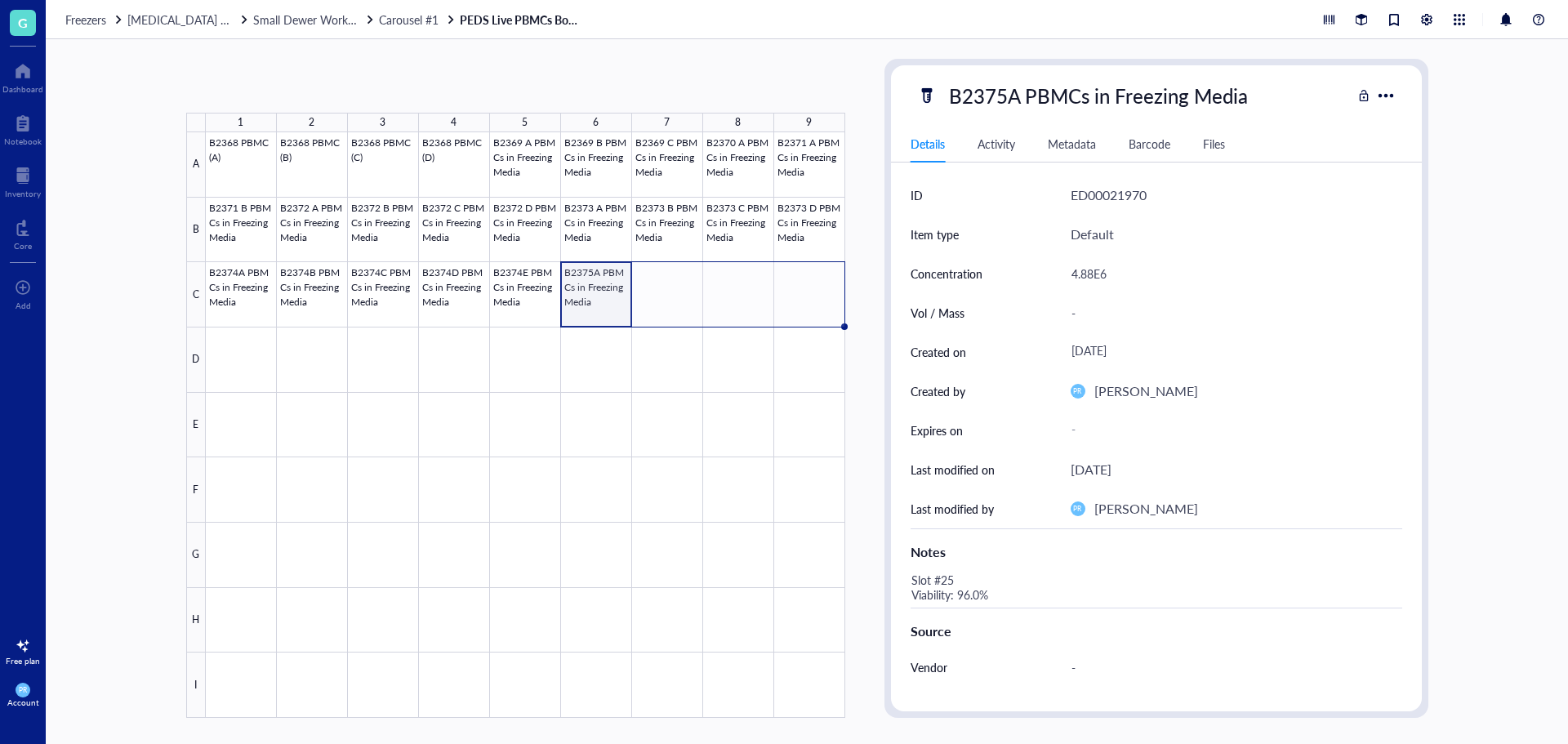
drag, startPoint x: 634, startPoint y: 327, endPoint x: 792, endPoint y: 326, distance: 158.0
click at [0, 0] on div "B2368 PBMC (A) B2368 PBMC (B) B2368 PBMC (C) B2368 PBMC (D) B2369 A PBMCs in Fr…" at bounding box center [0, 0] width 0 height 0
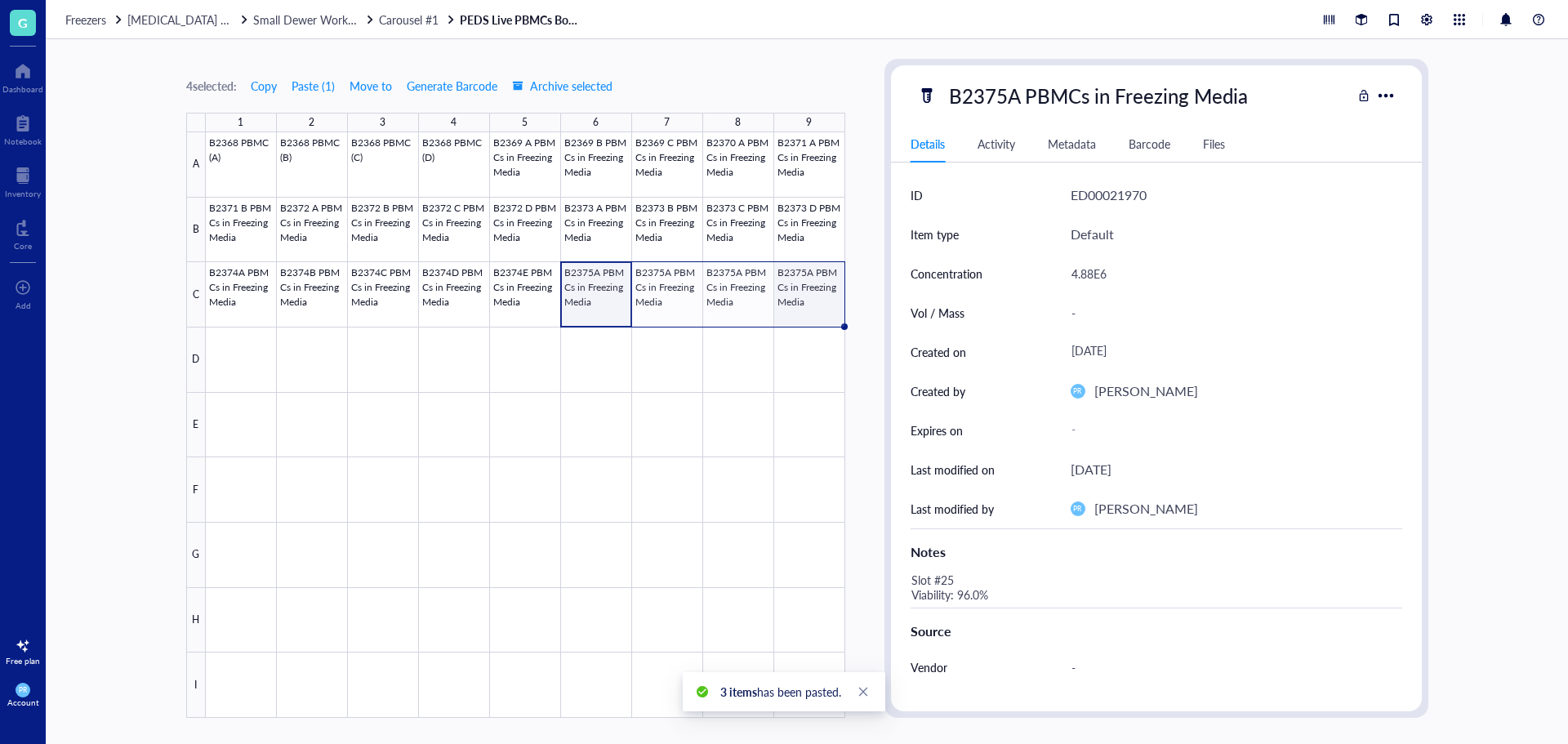
click at [775, 282] on div at bounding box center [526, 425] width 640 height 586
click at [242, 355] on div at bounding box center [526, 425] width 640 height 586
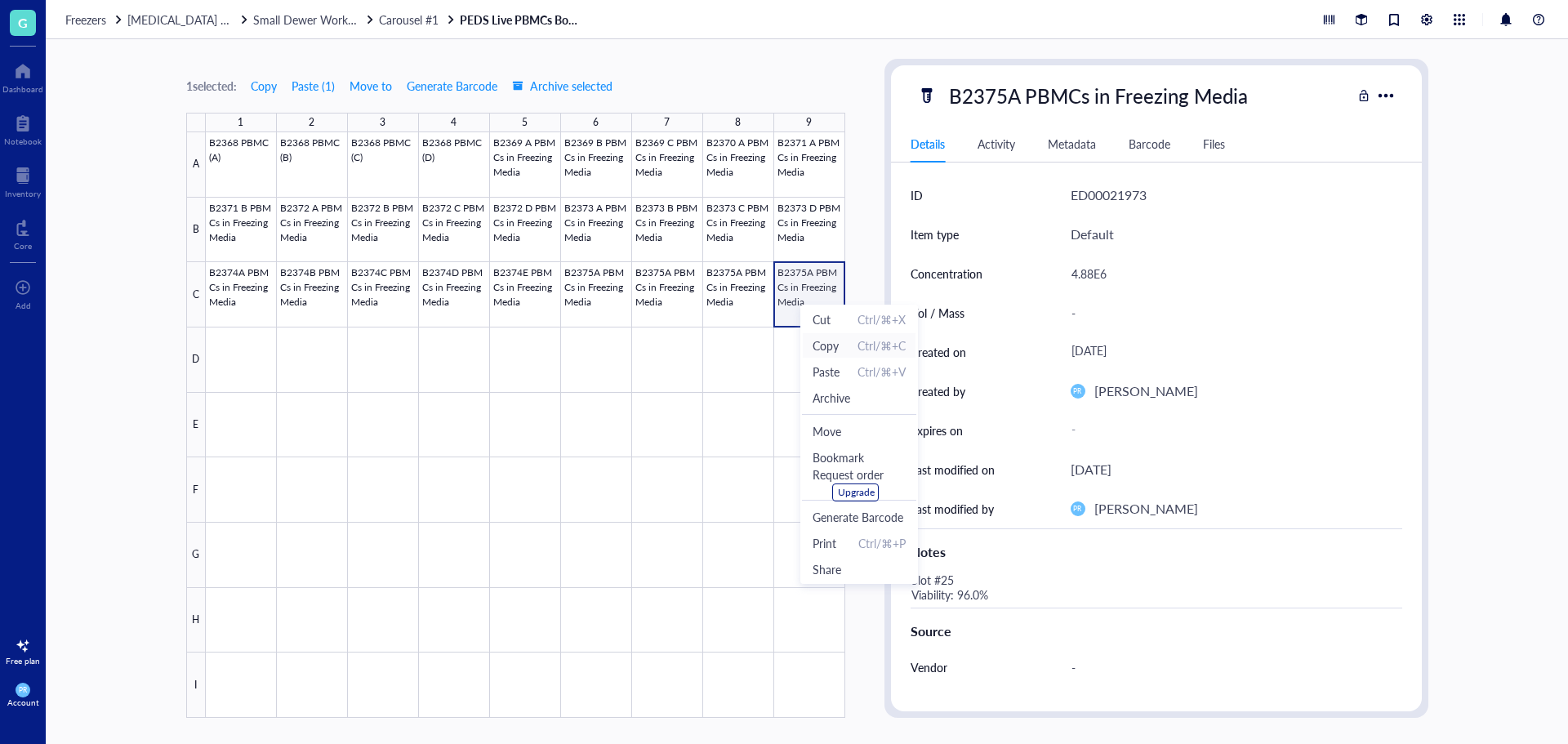
click at [841, 342] on span "Copy Ctrl/⌘+C" at bounding box center [859, 346] width 93 height 18
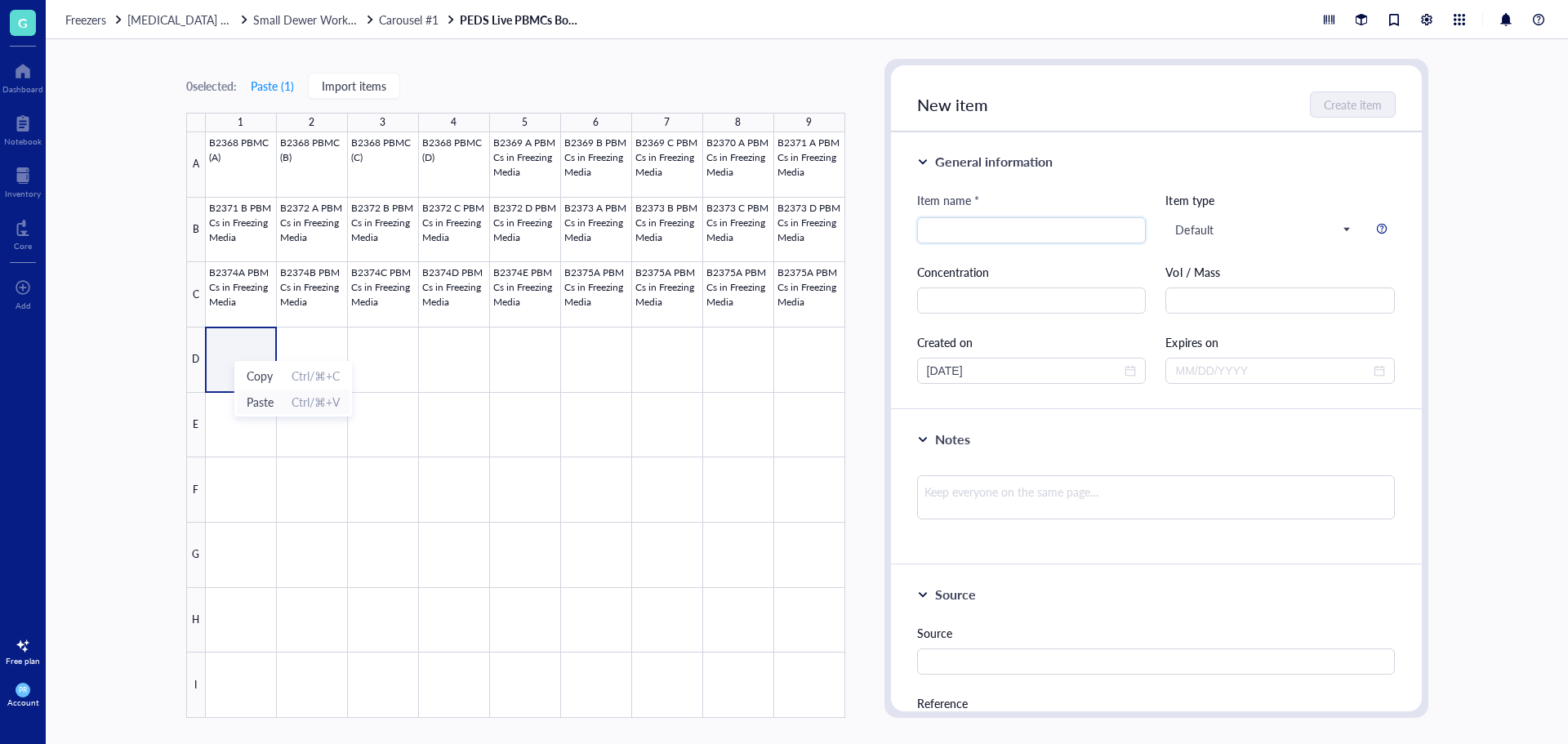
click at [283, 396] on span "Paste Ctrl/⌘+V" at bounding box center [293, 402] width 93 height 18
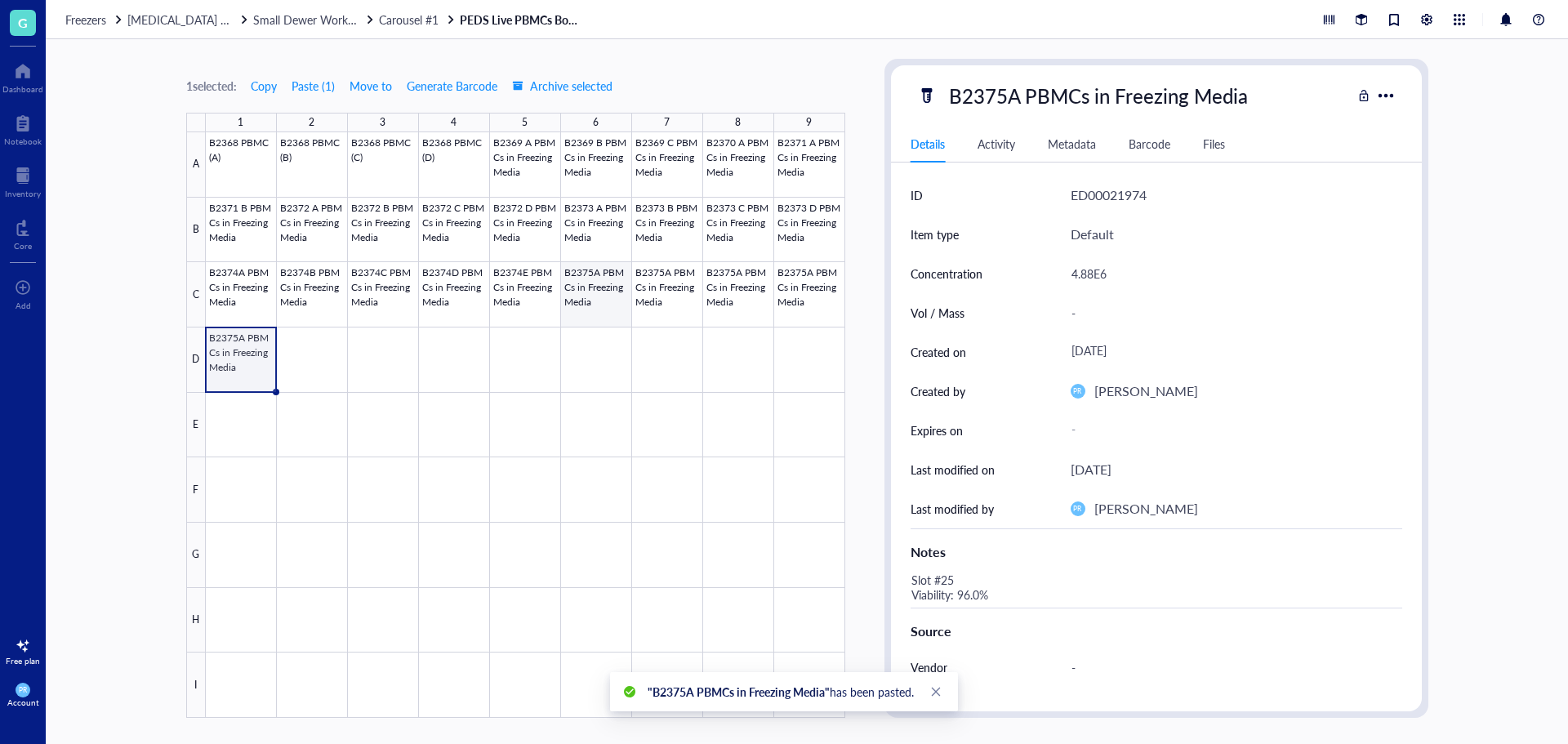
click at [609, 293] on div at bounding box center [526, 425] width 640 height 586
click at [662, 294] on div at bounding box center [526, 425] width 640 height 586
click at [1021, 97] on div "B2375A PBMCs in Freezing Media" at bounding box center [1098, 95] width 313 height 34
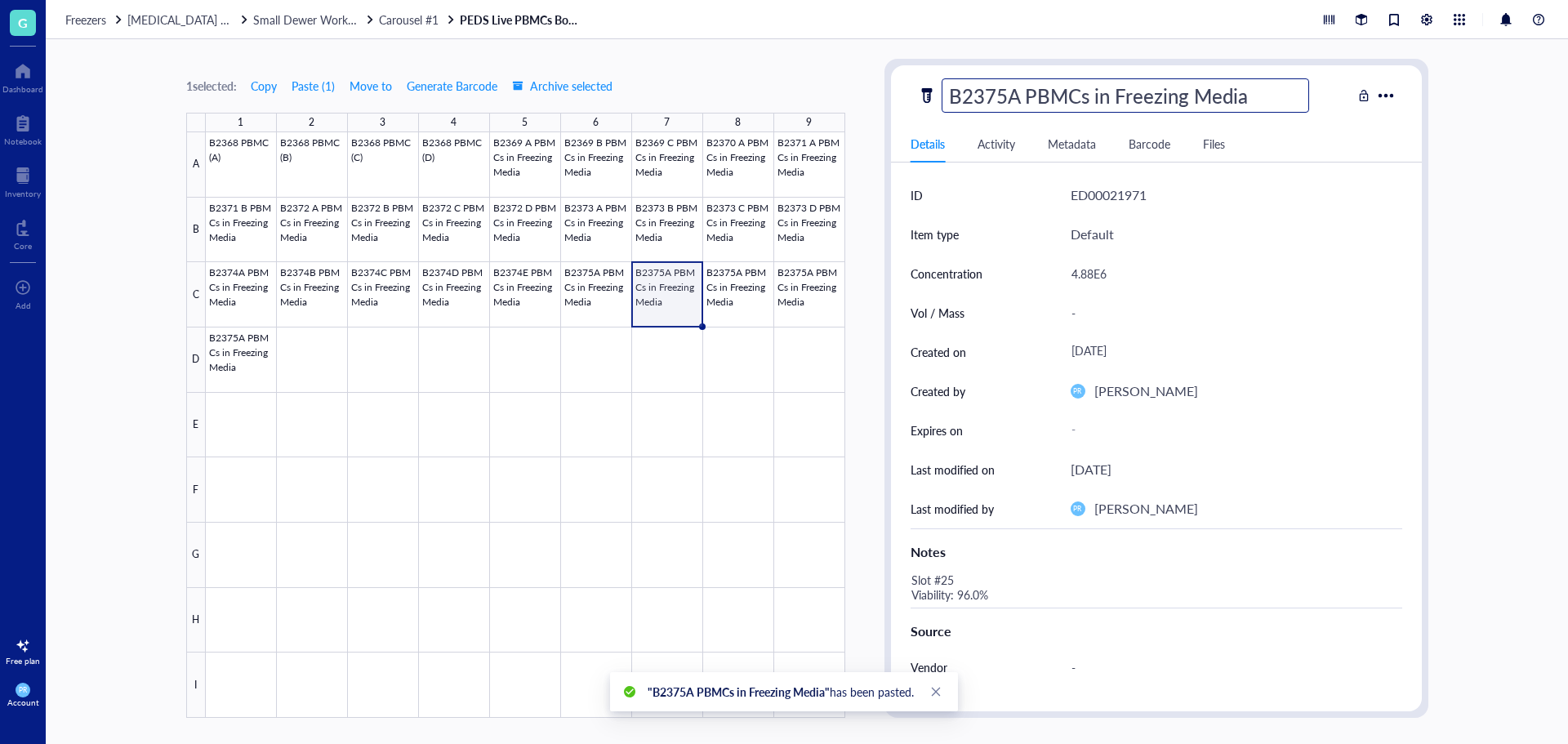
click at [1020, 97] on input "B2375A PBMCs in Freezing Media" at bounding box center [1125, 95] width 366 height 32
type input "B2375B PBMCs in Freezing Media"
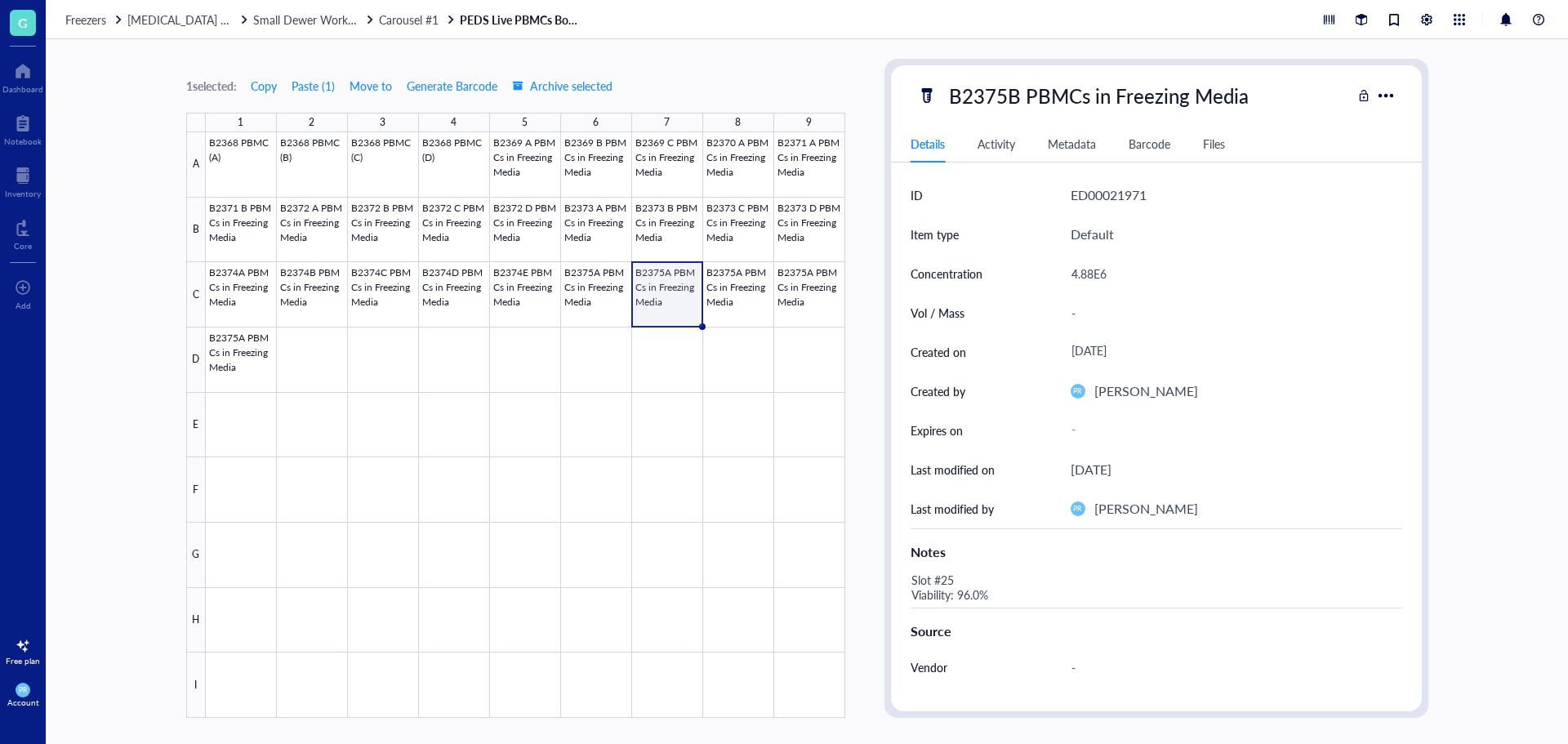
drag, startPoint x: 1110, startPoint y: 291, endPoint x: 1088, endPoint y: 269, distance: 31.1
click at [1106, 288] on div "4.88E6" at bounding box center [1236, 273] width 332 height 39
click at [1088, 269] on div "4.88E6" at bounding box center [1230, 273] width 332 height 34
click at [1091, 272] on input "4.88E6" at bounding box center [1230, 273] width 330 height 32
type input "4.85E6"
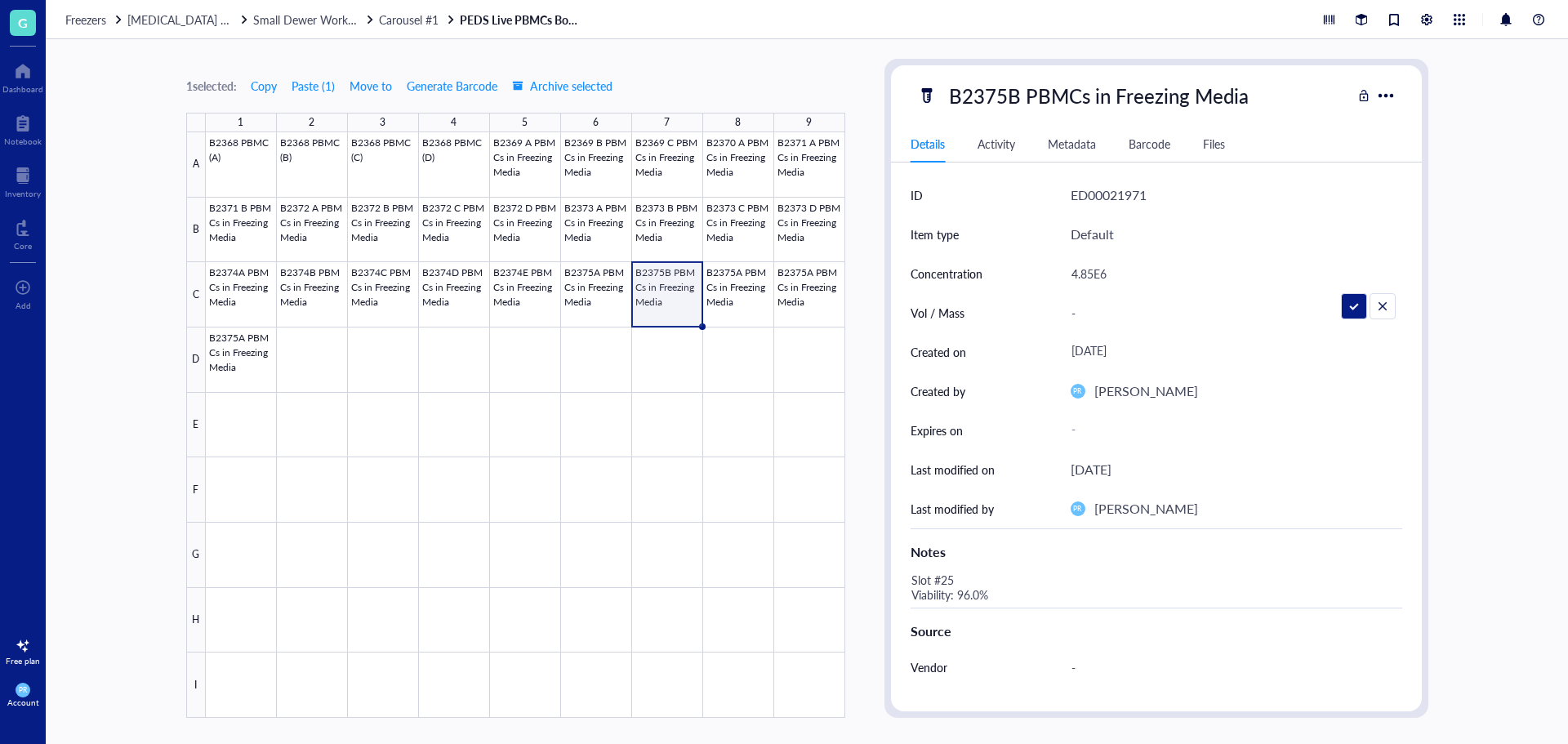
click at [954, 600] on div "Slot #25 Viability: 96.0%" at bounding box center [1150, 587] width 492 height 39
click at [951, 581] on div "Slot #25 Viability: 96.0%" at bounding box center [1150, 587] width 492 height 39
click at [951, 581] on textarea "Slot #25 Viability: 96.0%" at bounding box center [1032, 587] width 255 height 36
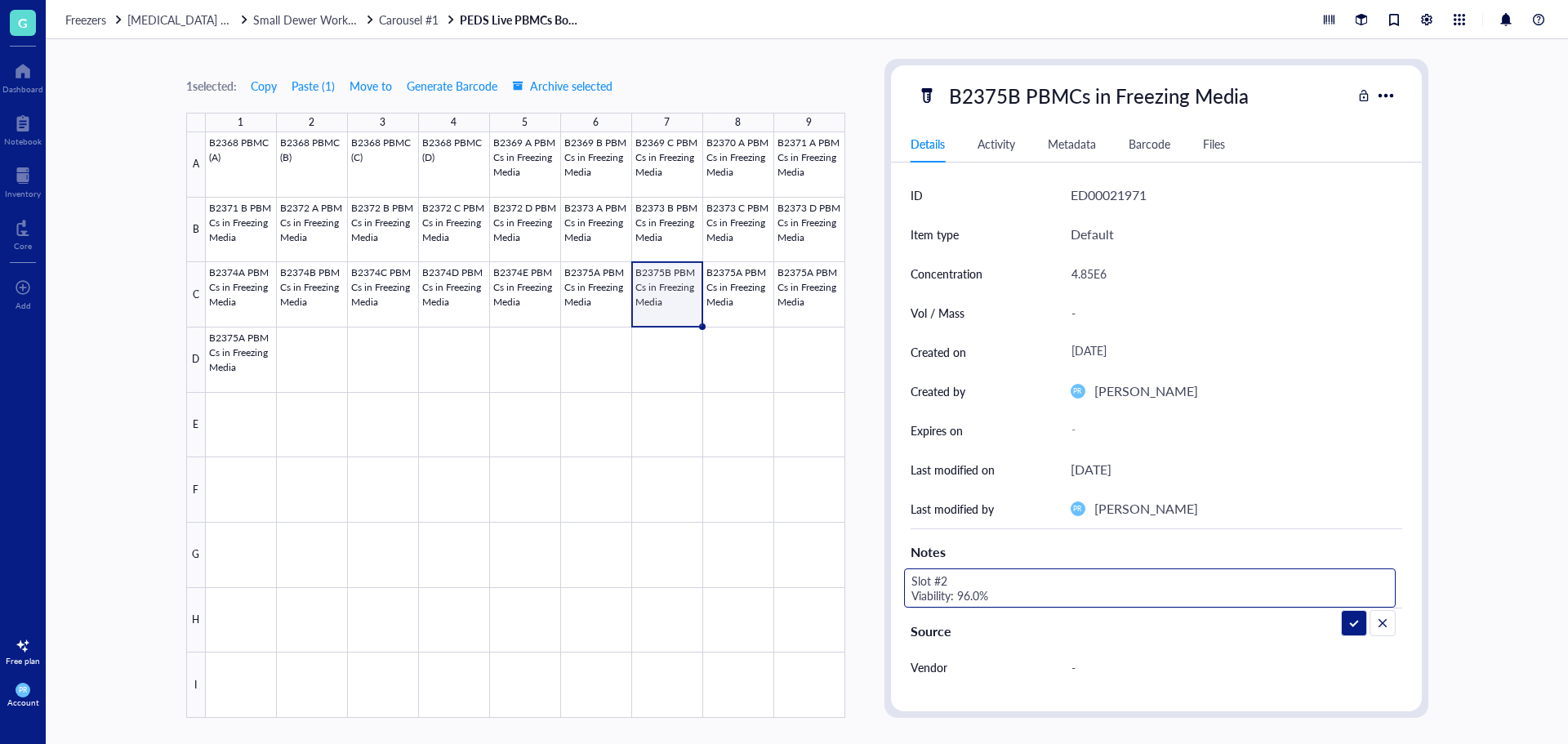
type textarea "Slot #26 Viability: 96.0%"
click at [976, 592] on textarea "Slot #26 Viability: 96.0%" at bounding box center [1032, 587] width 255 height 36
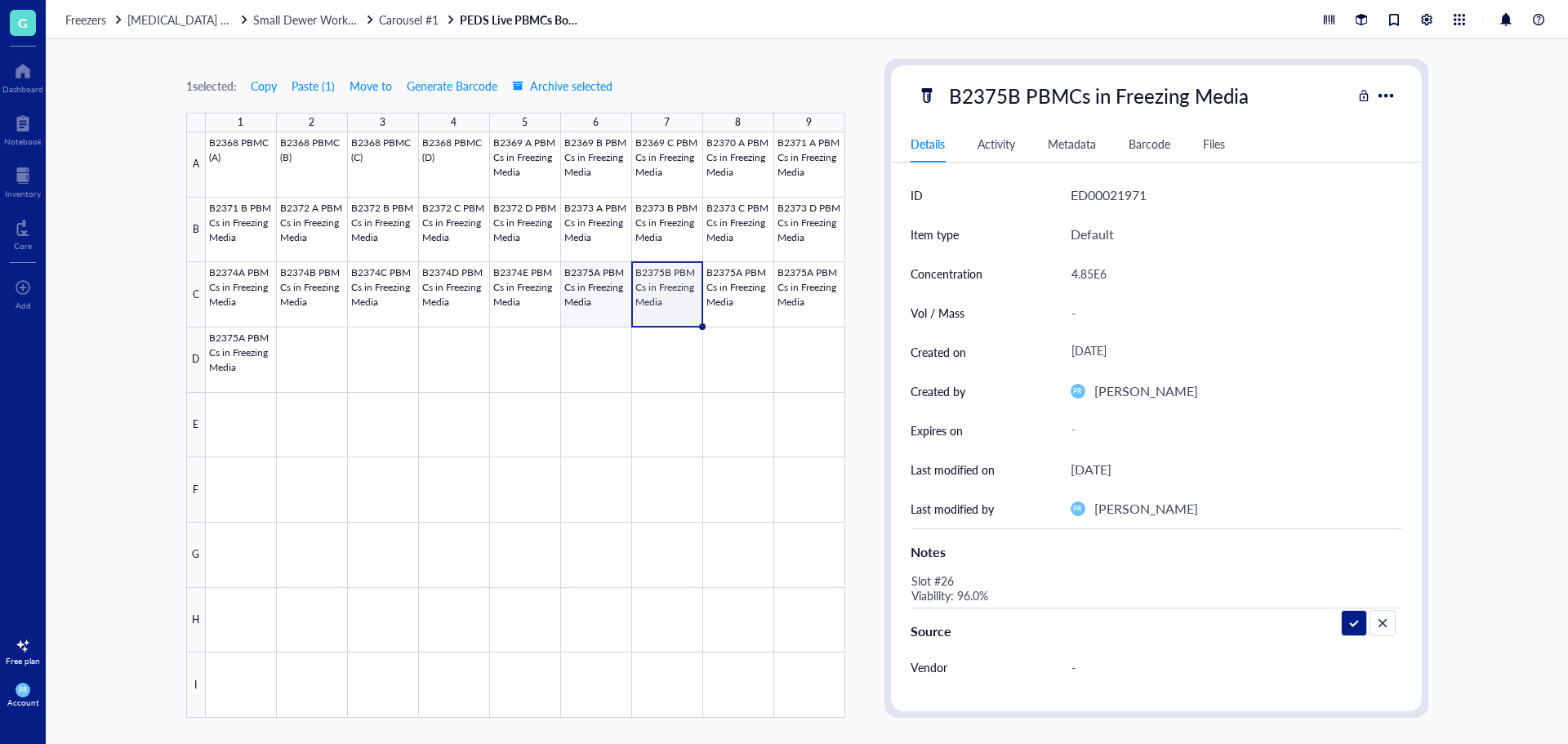
click at [594, 305] on div at bounding box center [526, 425] width 640 height 586
click at [539, 302] on div at bounding box center [526, 425] width 640 height 586
click at [580, 287] on div at bounding box center [526, 425] width 640 height 586
click at [946, 581] on div "Slot #25 Viability: 96.0%" at bounding box center [1150, 587] width 492 height 39
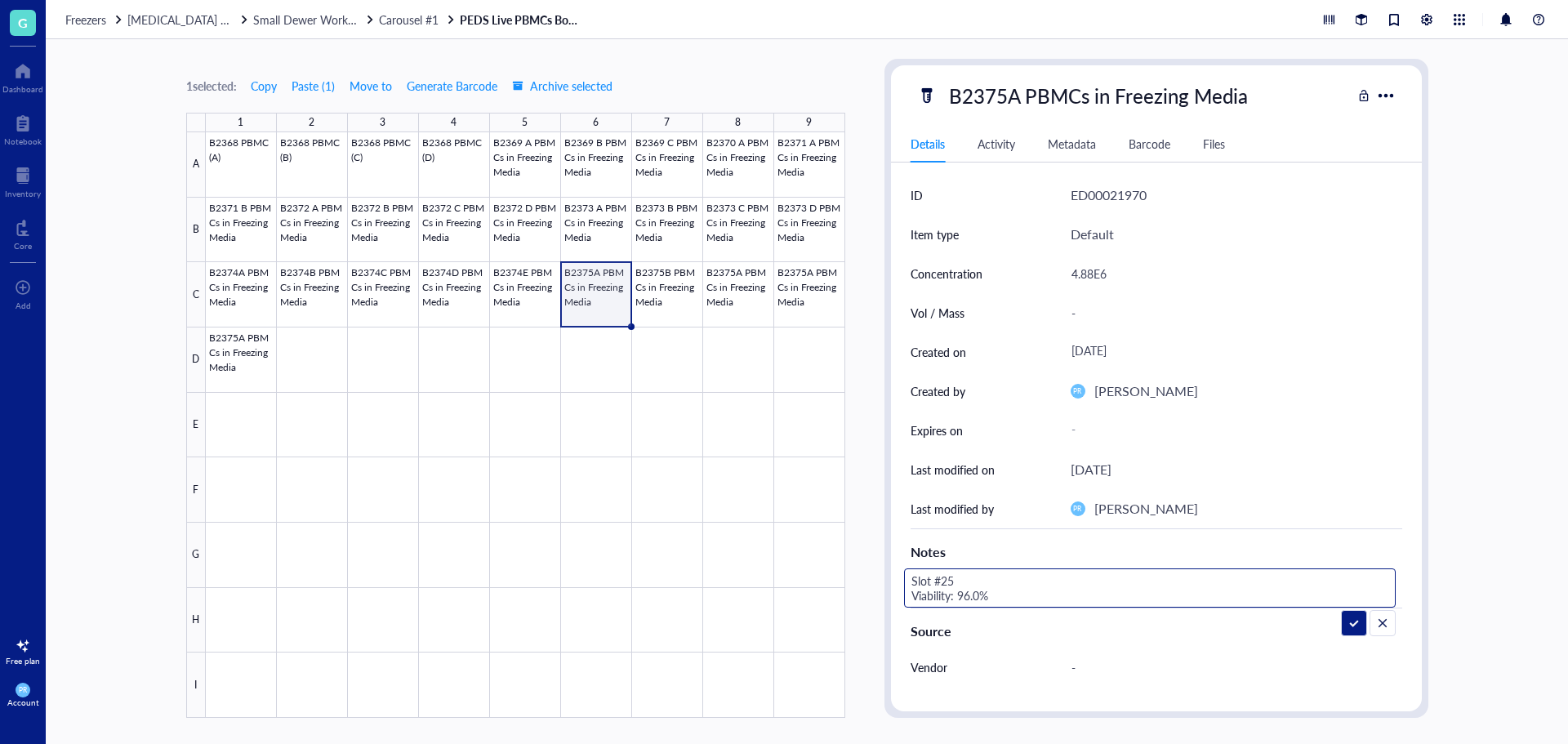
click at [951, 580] on textarea "Slot #25 Viability: 96.0%" at bounding box center [1032, 587] width 255 height 36
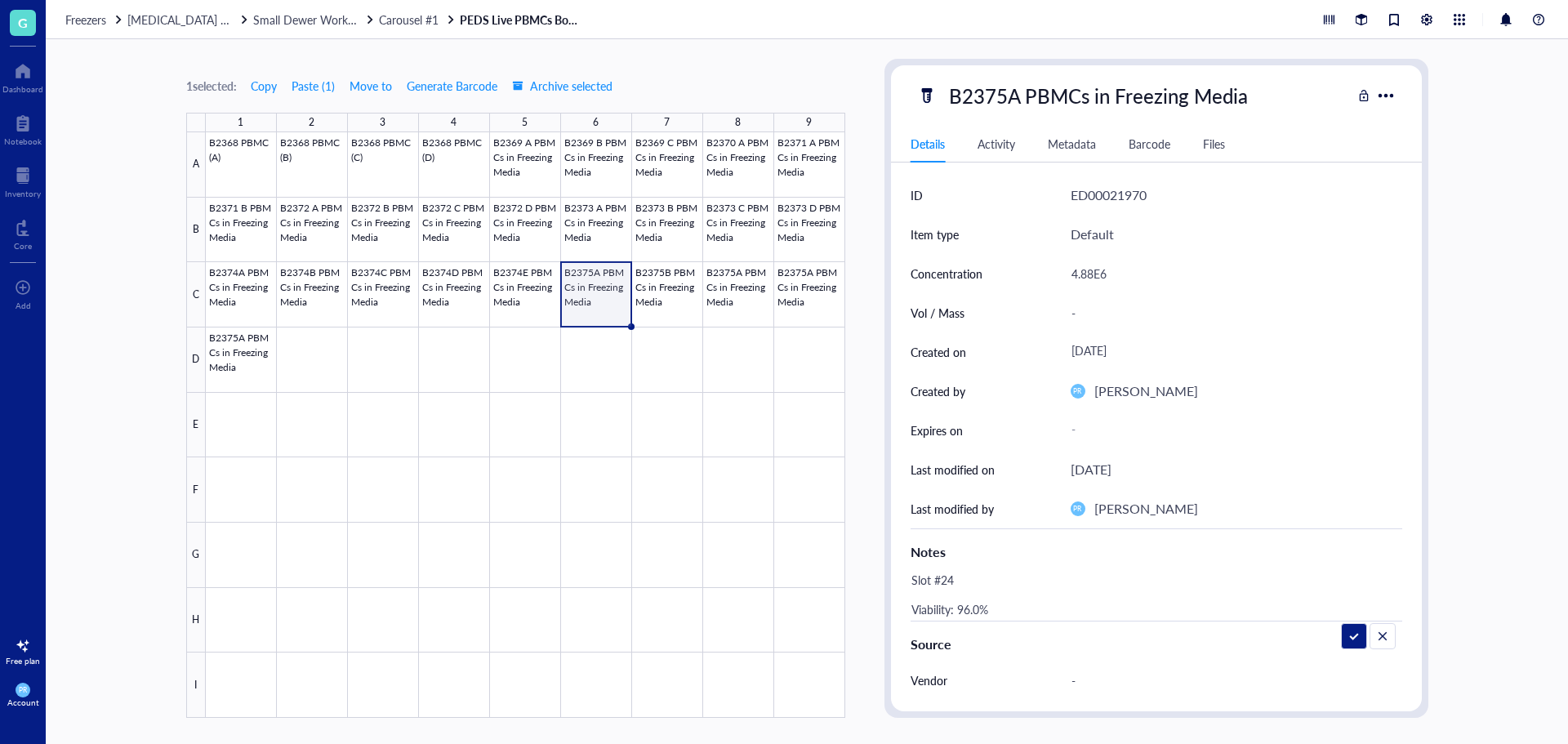
type textarea "Slot #24 Viability: 96.0%"
click at [669, 297] on div at bounding box center [526, 425] width 640 height 586
click at [931, 567] on div "Notes" at bounding box center [1156, 548] width 492 height 40
click at [958, 582] on div "Slot #26 Viability: 96.0%" at bounding box center [1150, 587] width 492 height 39
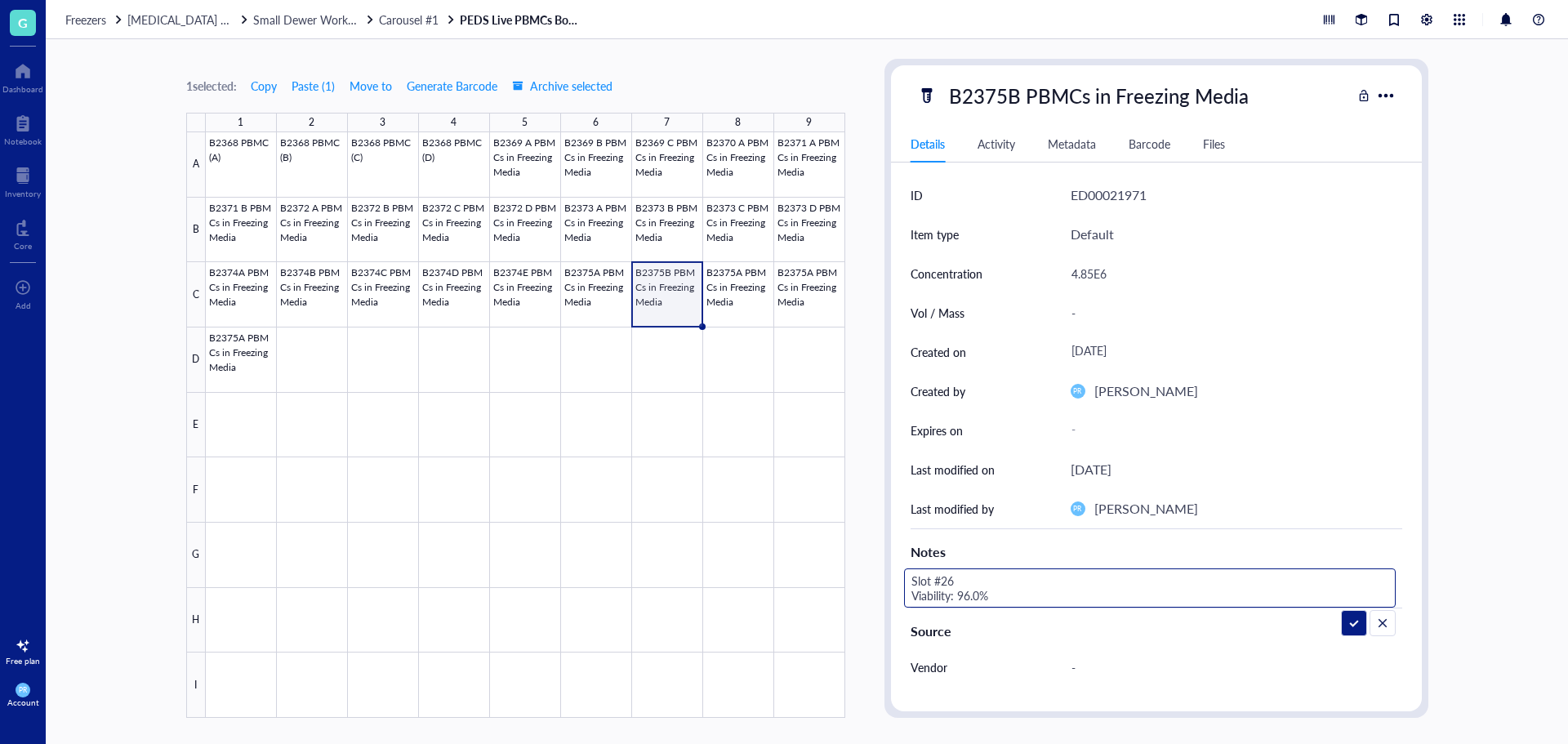
click at [946, 581] on textarea "Slot #26 Viability: 96.0%" at bounding box center [1032, 587] width 255 height 36
click at [970, 600] on textarea "Slot #25 Viability: 96.0%" at bounding box center [1032, 587] width 255 height 36
type textarea "Slot #25 Viability: 95.0%"
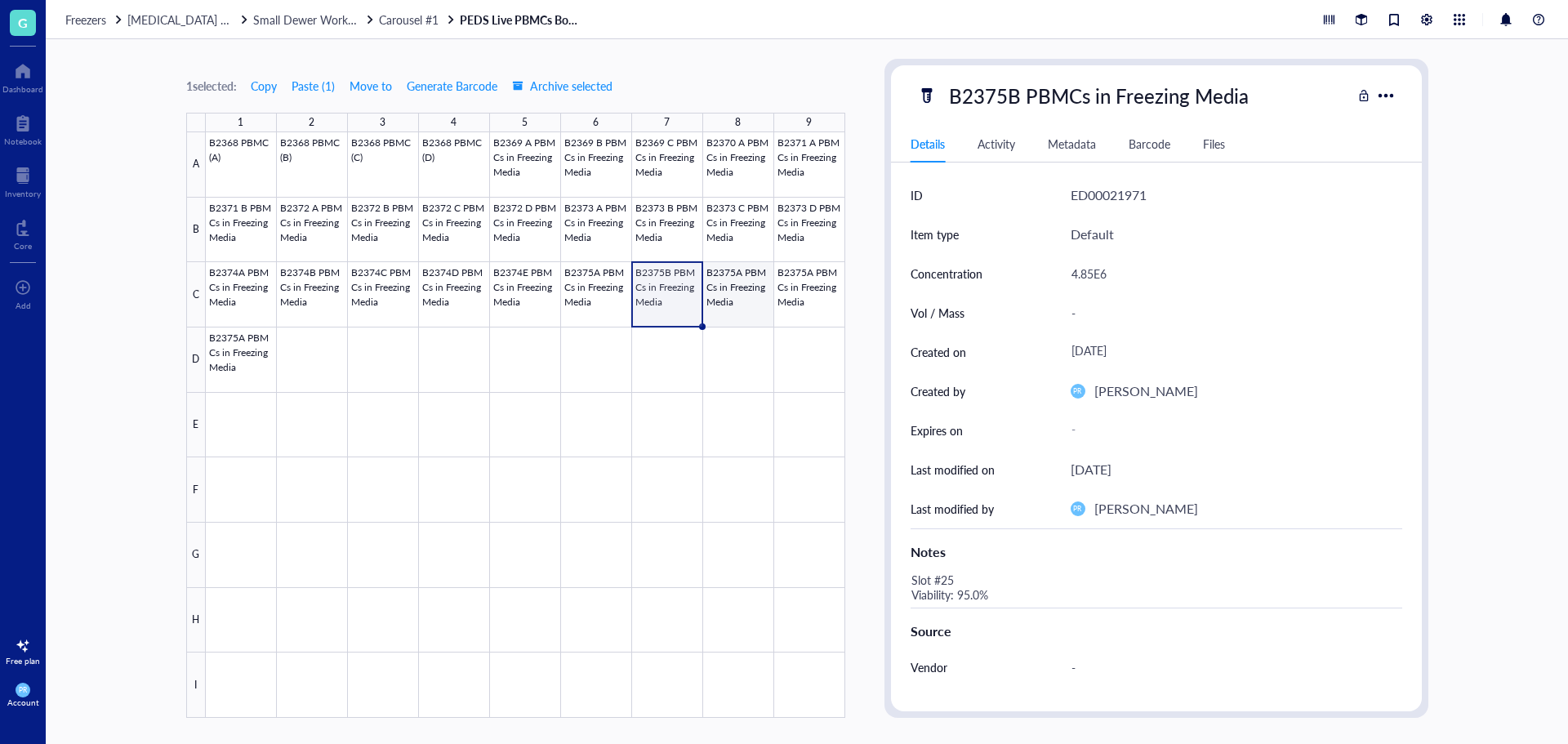
click at [742, 286] on div at bounding box center [526, 425] width 640 height 586
click at [976, 102] on div "B2375A PBMCs in Freezing Media" at bounding box center [1098, 95] width 313 height 34
drag, startPoint x: 1020, startPoint y: 99, endPoint x: 1008, endPoint y: 99, distance: 12.0
click at [1008, 99] on input "B2375A PBMCs in Freezing Media" at bounding box center [1125, 95] width 366 height 32
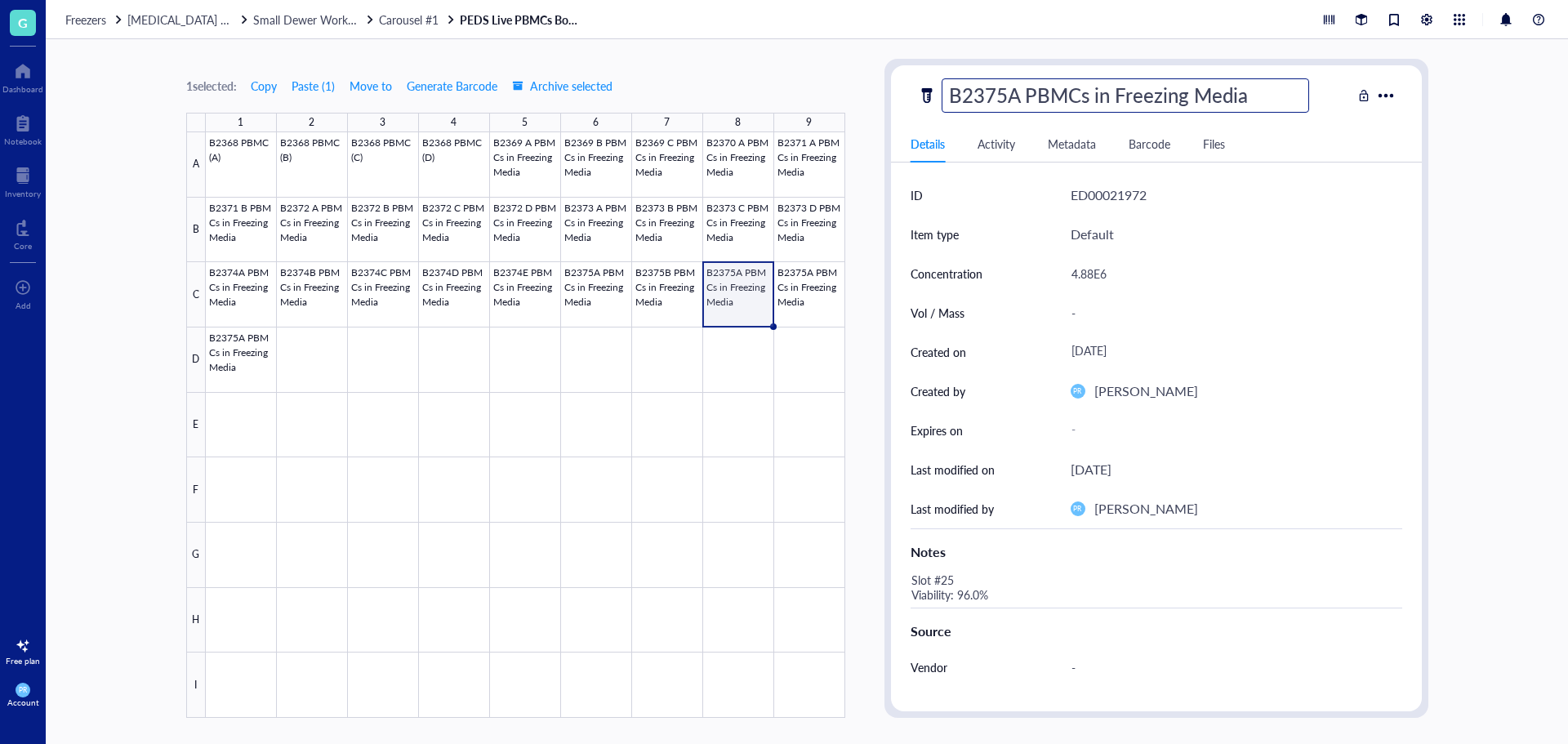
type input "B2375C PBMCs in Freezing Media"
click at [1086, 274] on div "4.88E6" at bounding box center [1230, 273] width 332 height 34
click at [1092, 274] on div "4.88E6" at bounding box center [1230, 273] width 332 height 34
drag, startPoint x: 1092, startPoint y: 274, endPoint x: 1062, endPoint y: 274, distance: 30.0
click at [1062, 274] on div "Concentration 4.88E6" at bounding box center [1156, 273] width 492 height 39
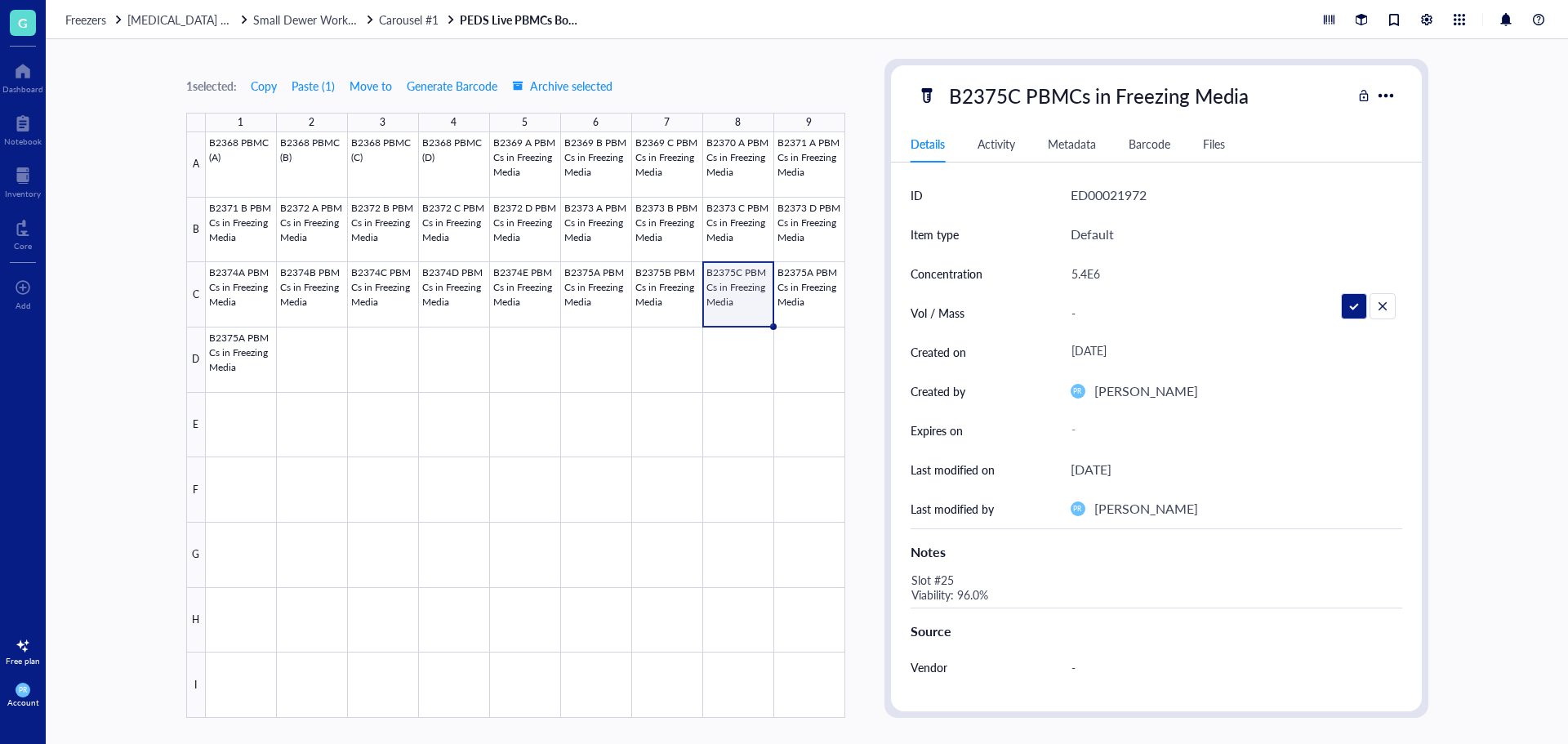
type input "5.48E6"
click at [954, 578] on div "Slot #25 Viability: 96.0%" at bounding box center [1150, 587] width 492 height 39
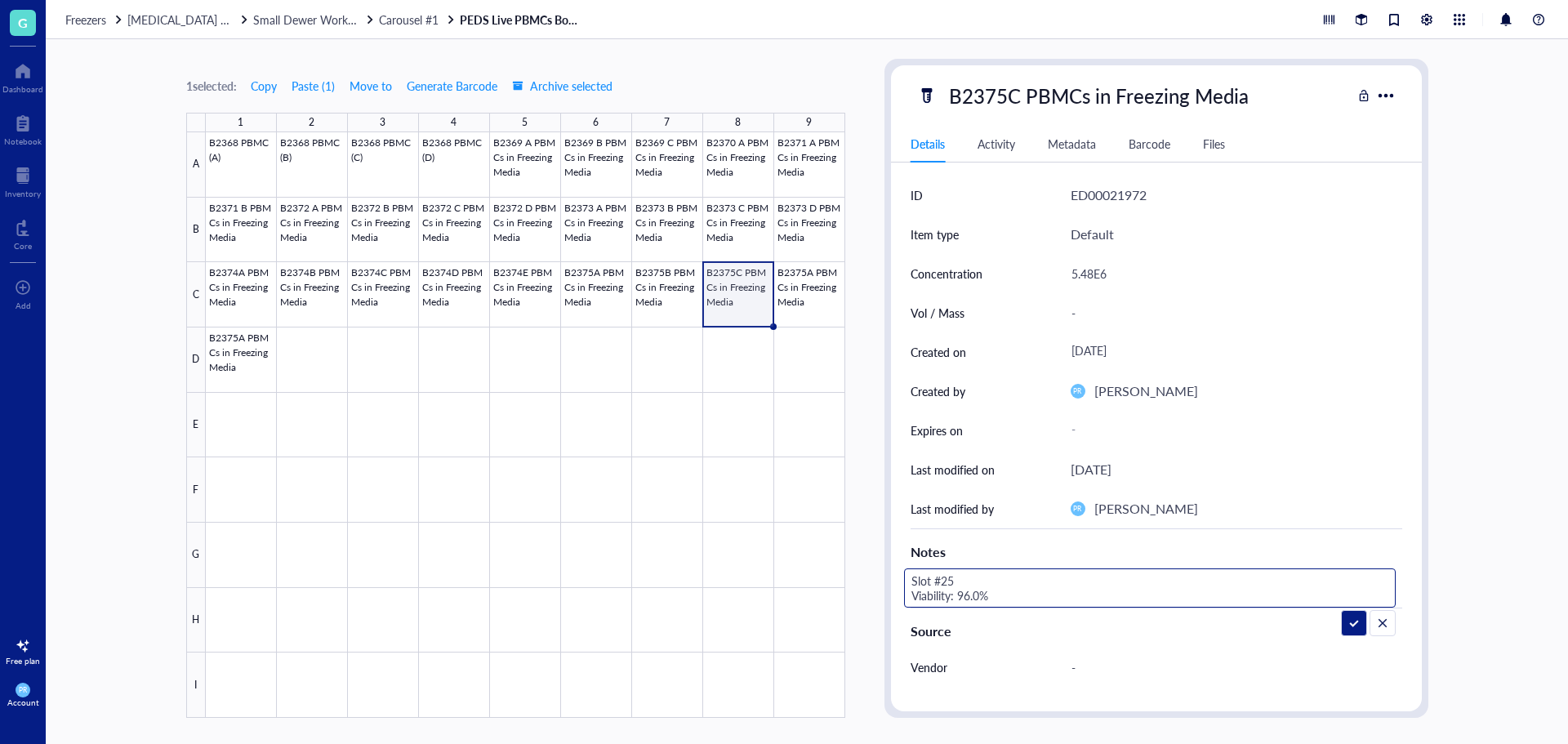
click at [948, 578] on textarea "Slot #25 Viability: 96.0%" at bounding box center [1032, 587] width 255 height 36
drag, startPoint x: 980, startPoint y: 593, endPoint x: 966, endPoint y: 593, distance: 14.0
click at [966, 593] on textarea "Slot #26 Viability: 96.0%" at bounding box center [1032, 587] width 255 height 36
type textarea "Slot #26 Viability: 95.4%"
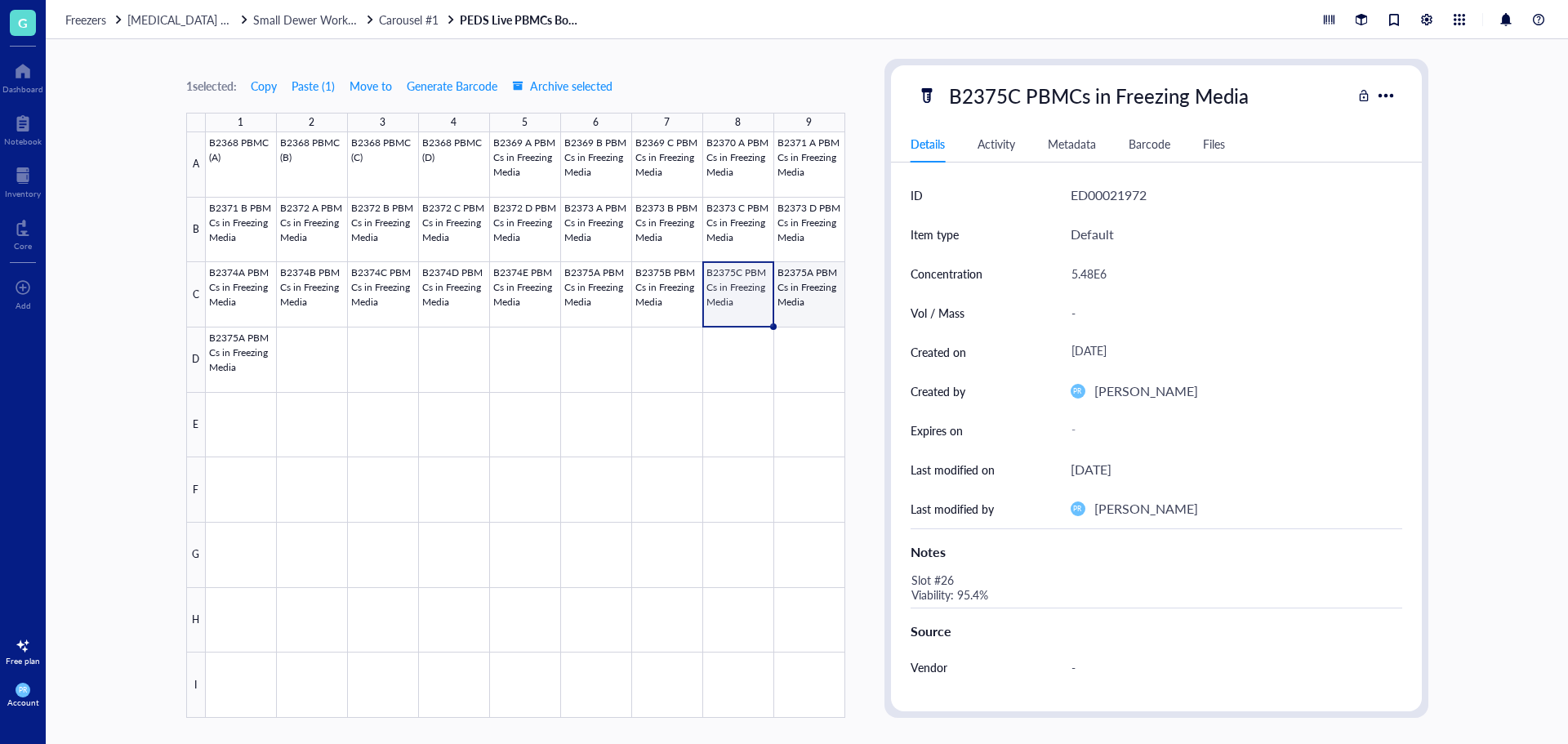
click at [823, 285] on div at bounding box center [526, 425] width 640 height 586
click at [1025, 92] on div "B2375A PBMCs in Freezing Media" at bounding box center [1098, 95] width 313 height 34
click at [1012, 92] on input "B2375A PBMCs in Freezing Media" at bounding box center [1125, 95] width 366 height 32
type input "B2375D PBMCs in Freezing Media"
click at [1091, 340] on div "[DATE]" at bounding box center [1230, 352] width 332 height 29
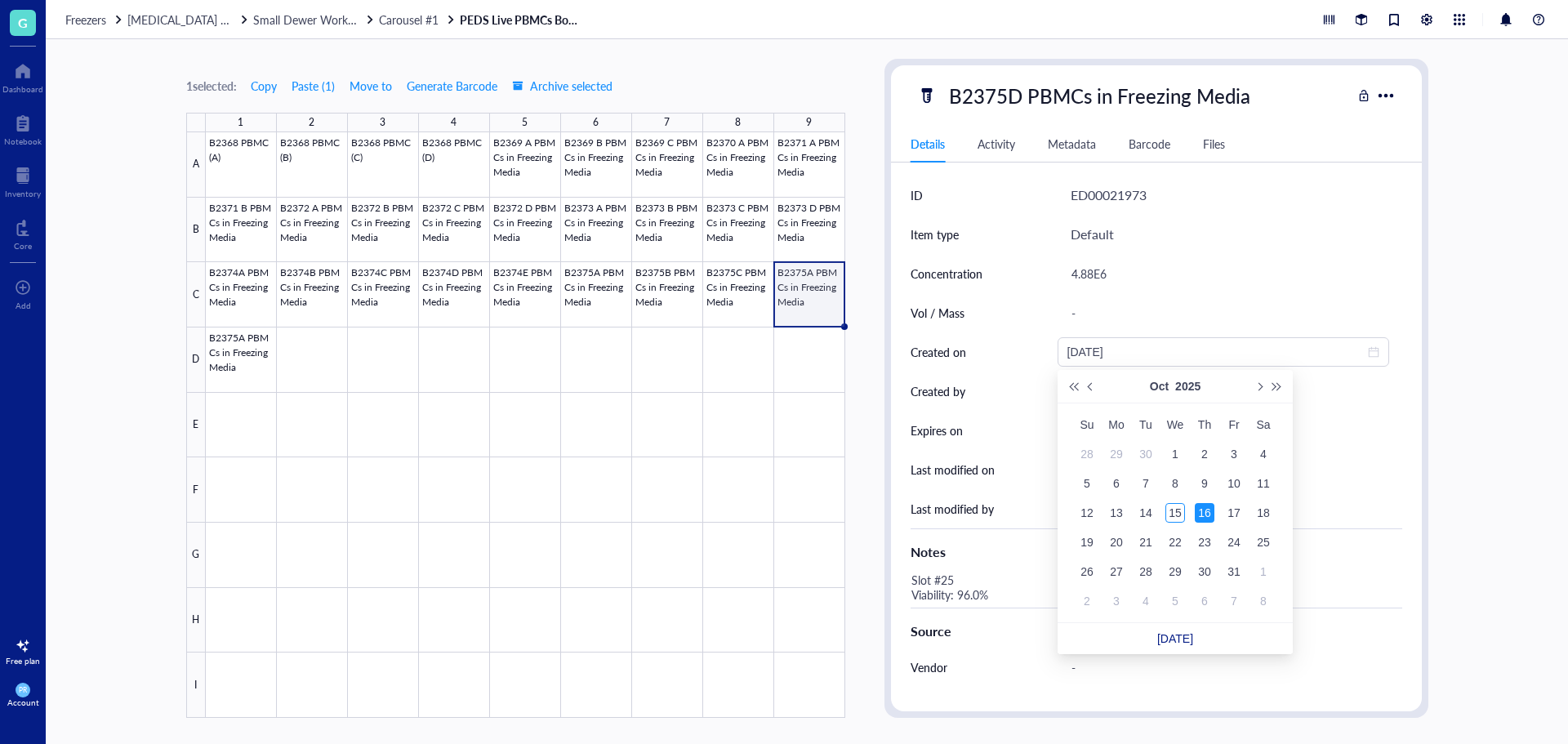
click at [1095, 267] on div "4.88E6" at bounding box center [1230, 273] width 332 height 34
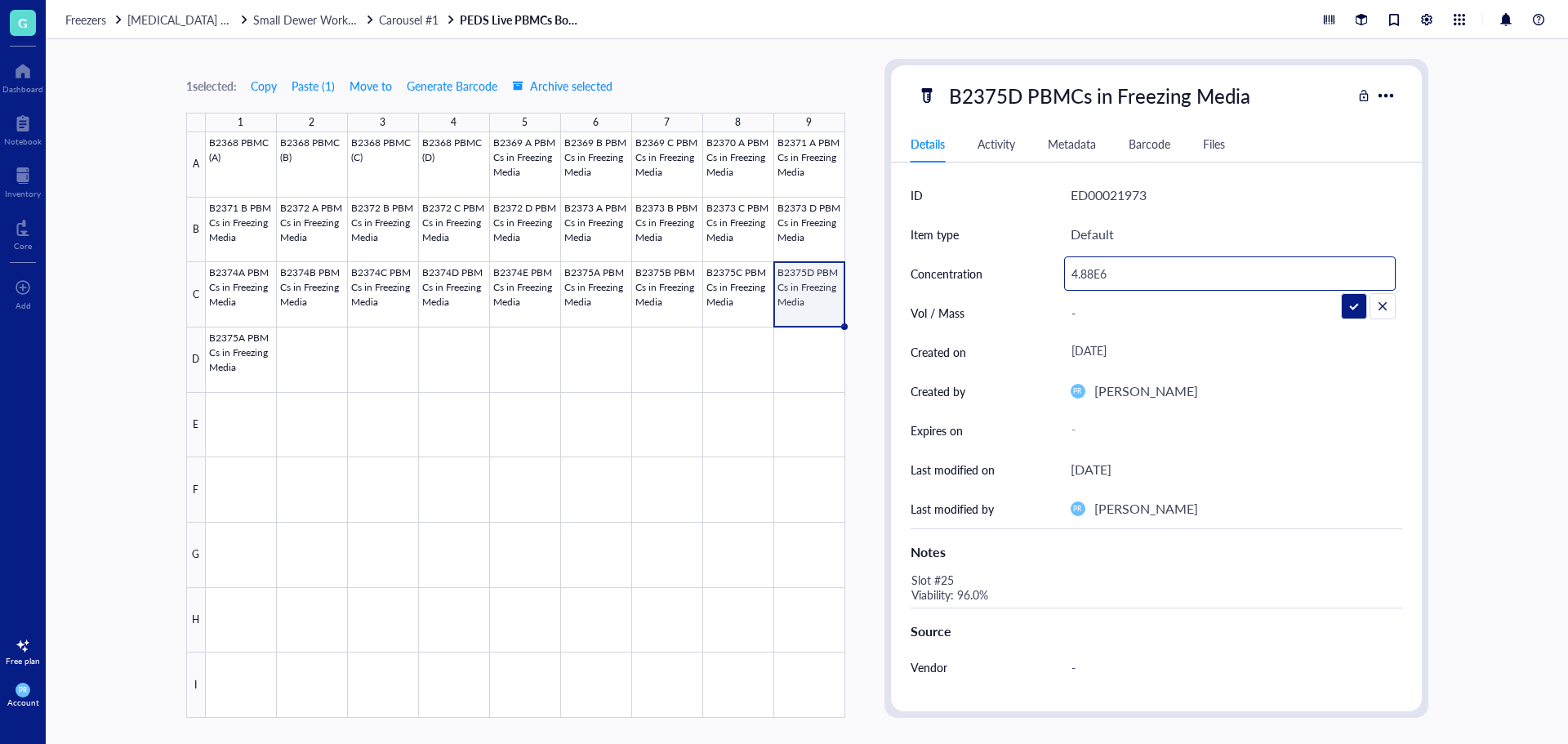
drag, startPoint x: 1094, startPoint y: 272, endPoint x: 1082, endPoint y: 272, distance: 12.0
click at [1082, 272] on input "4.88E6" at bounding box center [1230, 273] width 330 height 32
type input "4.83E6"
click at [1048, 569] on div "Slot #25 Viability: 96.0%" at bounding box center [1150, 587] width 492 height 39
click at [951, 580] on div "Slot #25 Viability: 96.0%" at bounding box center [1150, 587] width 492 height 39
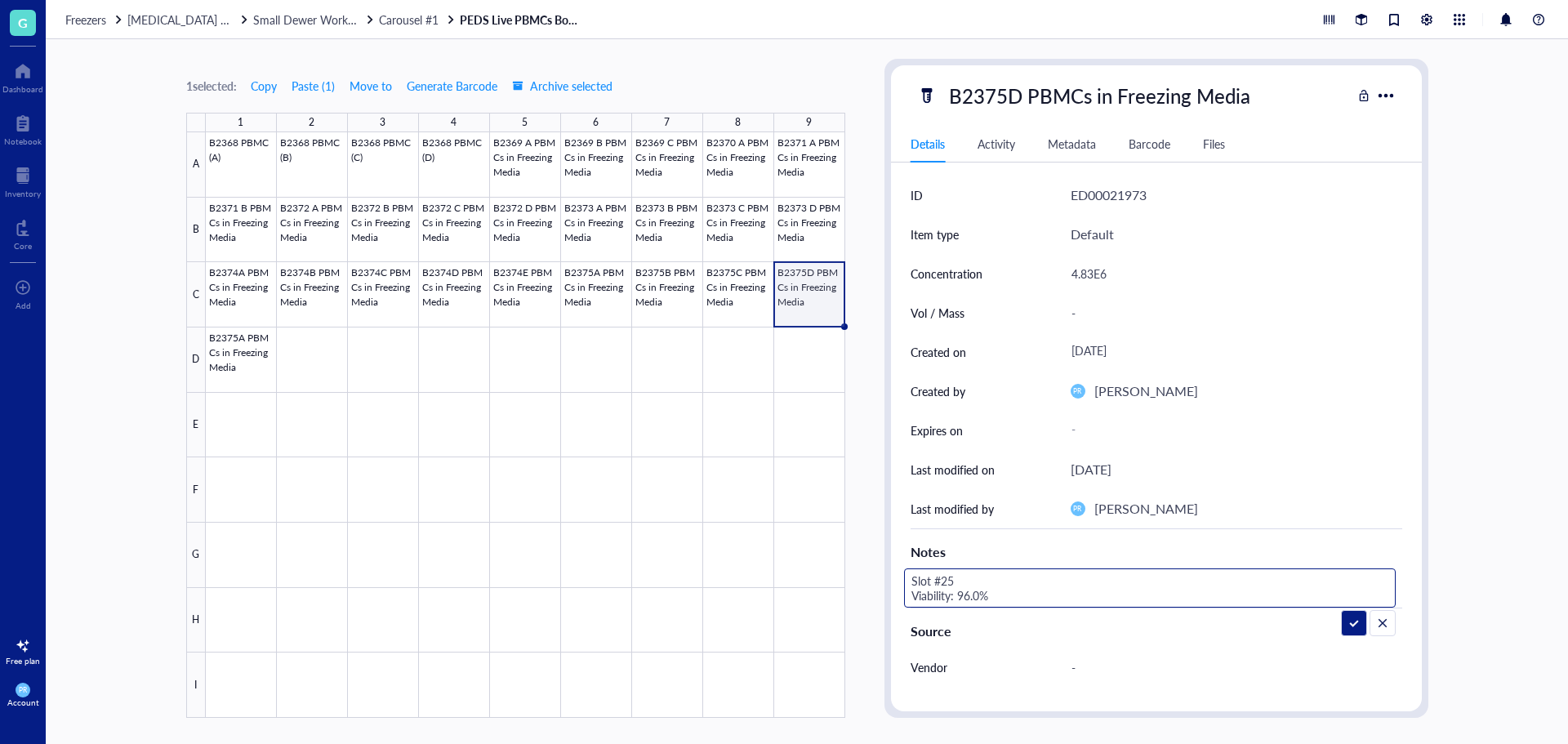
click at [948, 580] on textarea "Slot #25 Viability: 96.0%" at bounding box center [1032, 587] width 255 height 36
drag, startPoint x: 977, startPoint y: 598, endPoint x: 964, endPoint y: 598, distance: 13.0
click at [964, 598] on textarea "Slot #27 Viability: 96.0%" at bounding box center [1032, 587] width 255 height 36
type textarea "Slot #27 Viability: 95.5%"
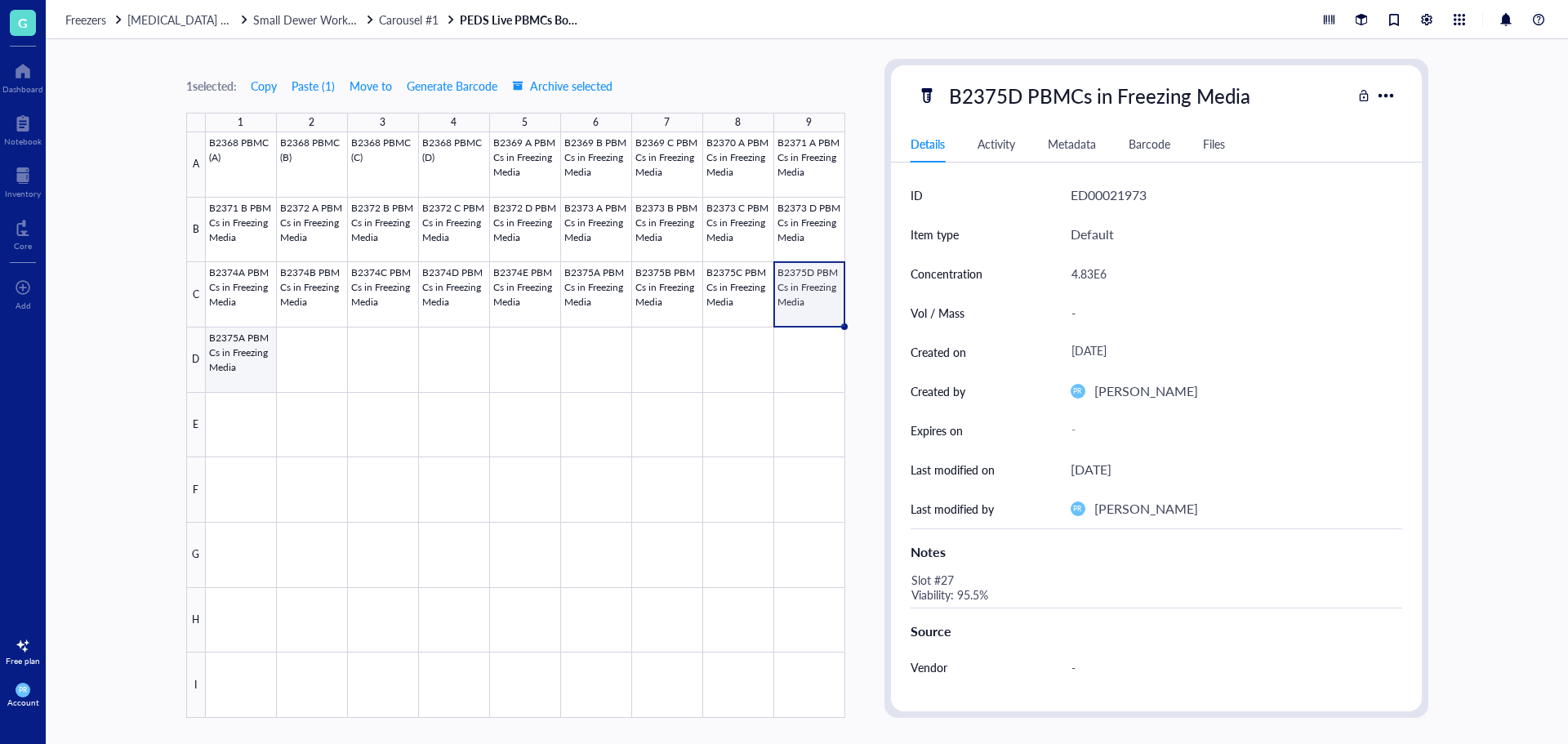
click at [249, 362] on div at bounding box center [526, 425] width 640 height 586
click at [1054, 97] on div "B2375A PBMCs in Freezing Media" at bounding box center [1098, 95] width 313 height 34
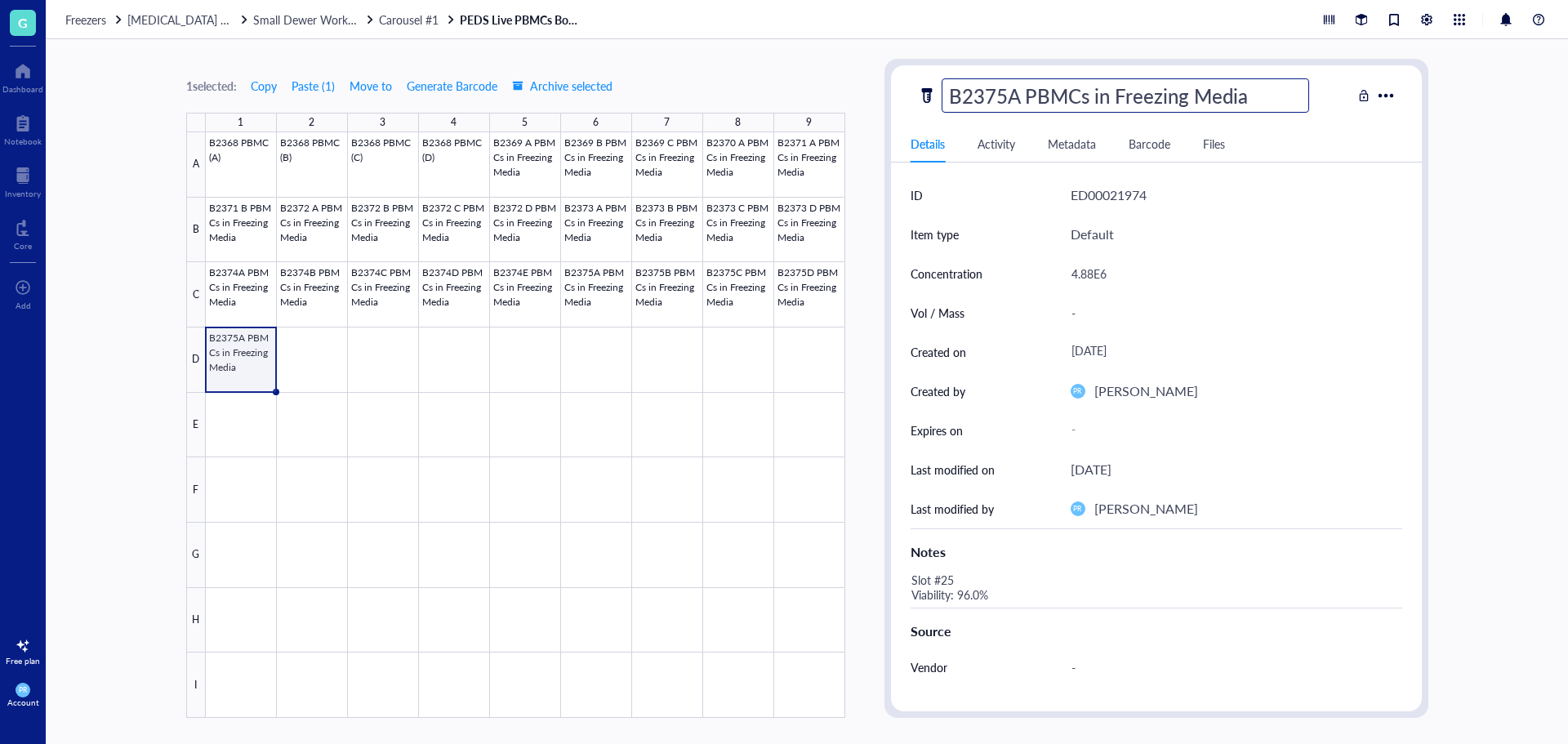
drag, startPoint x: 1021, startPoint y: 98, endPoint x: 1008, endPoint y: 98, distance: 13.0
click at [1008, 98] on input "B2375A PBMCs in Freezing Media" at bounding box center [1125, 95] width 366 height 32
type input "B2375E PBMCs in Freezing Media"
click at [1091, 277] on div "4.88E6" at bounding box center [1230, 273] width 332 height 34
drag, startPoint x: 1091, startPoint y: 277, endPoint x: 1047, endPoint y: 267, distance: 45.1
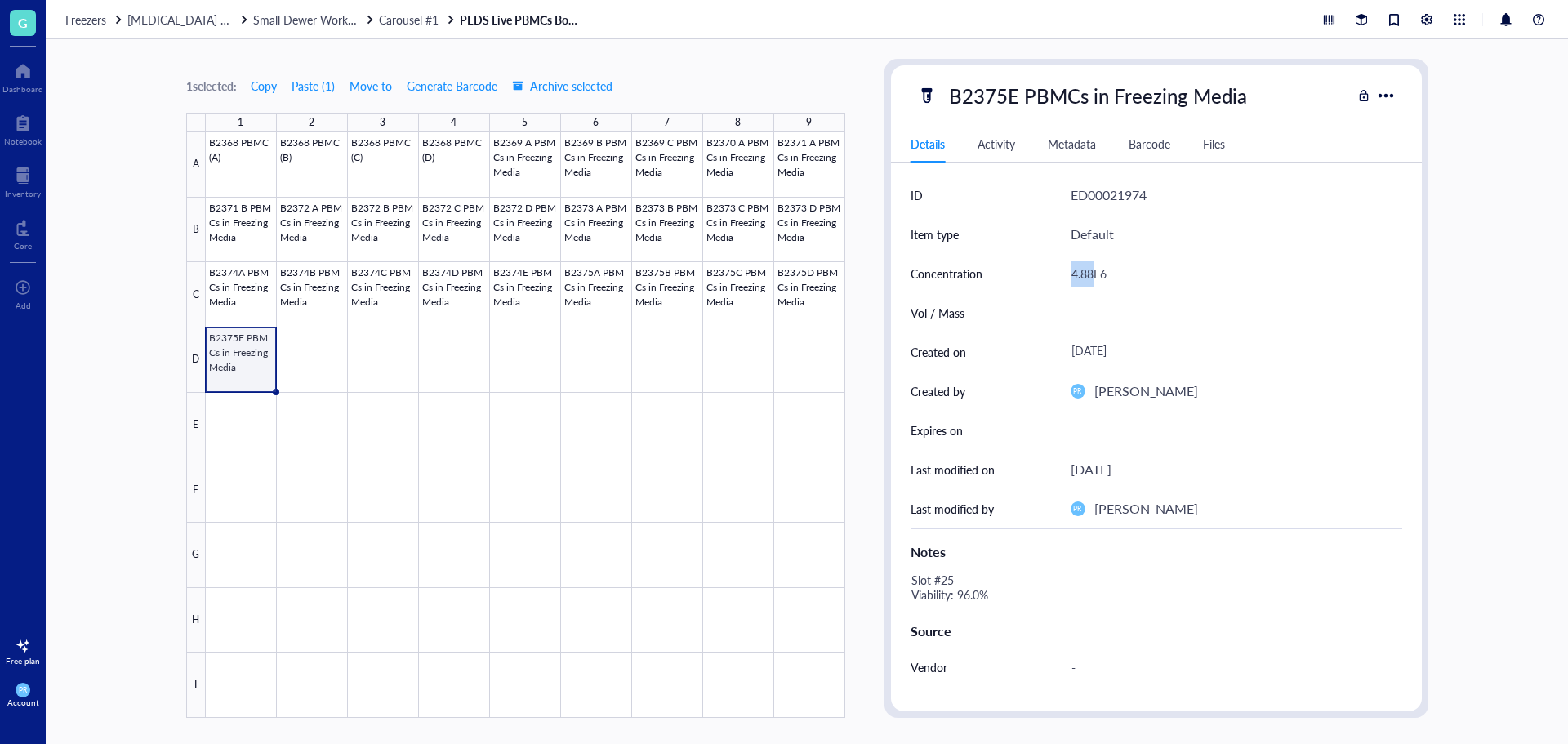
click at [1047, 267] on div "Concentration 4.88E6" at bounding box center [1156, 273] width 492 height 39
click at [1087, 272] on div "4.88E6" at bounding box center [1230, 273] width 332 height 34
drag, startPoint x: 1093, startPoint y: 272, endPoint x: 1025, endPoint y: 266, distance: 68.3
click at [1026, 267] on div "Concentration 4.88E6" at bounding box center [1156, 273] width 492 height 39
type input "5.40E6"
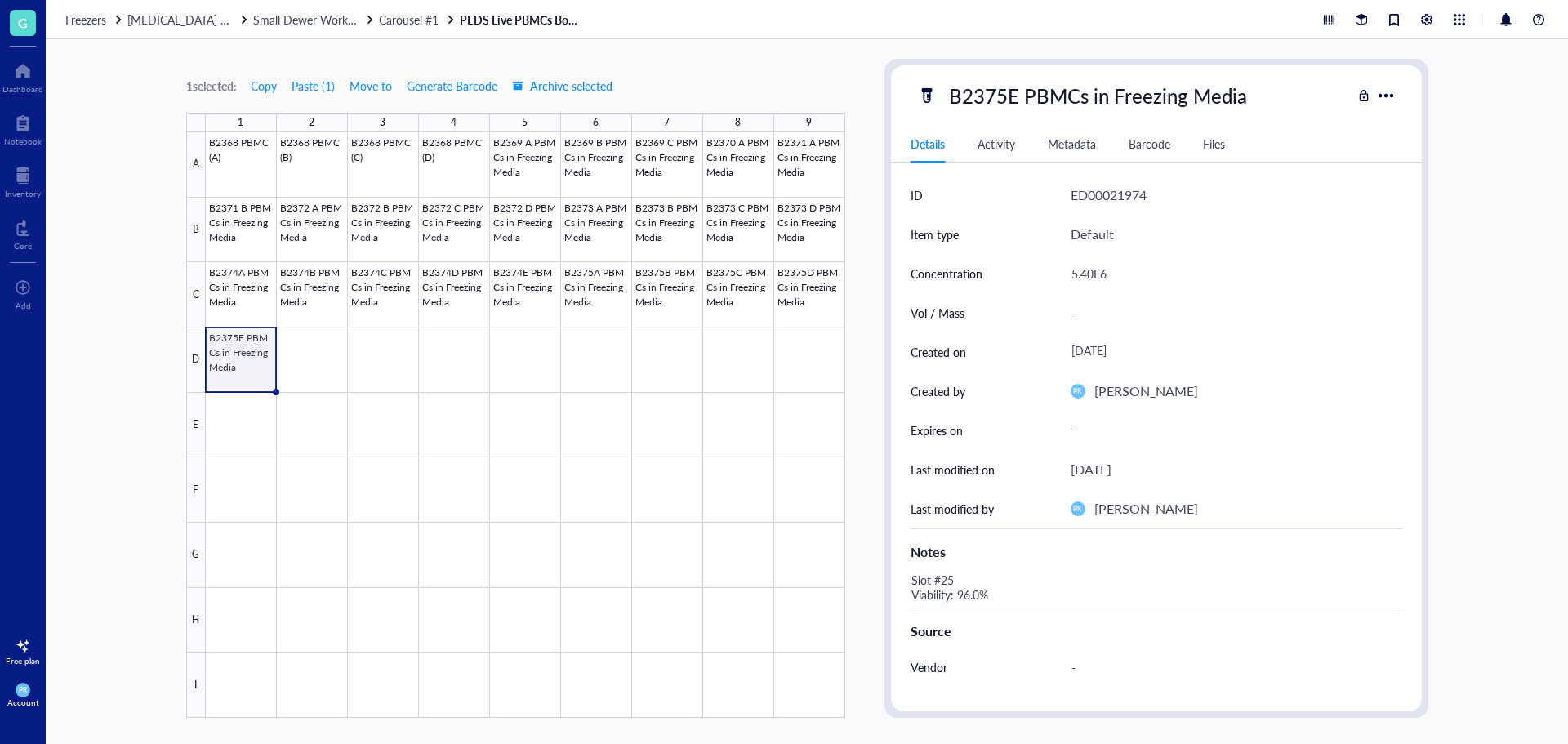
click at [955, 575] on div "Slot #25 Viability: 96.0%" at bounding box center [1150, 587] width 492 height 39
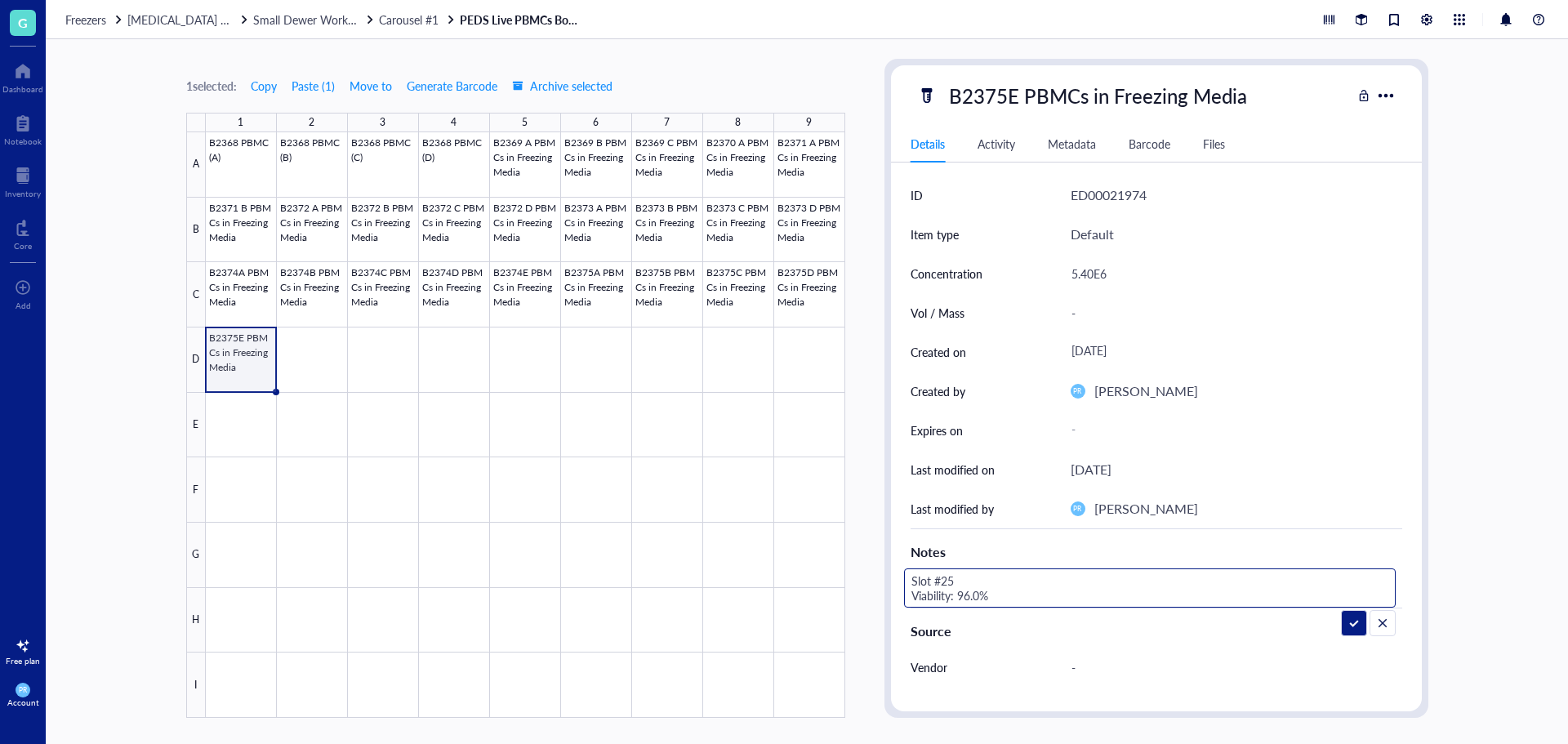
click at [946, 579] on textarea "Slot #25 Viability: 96.0%" at bounding box center [1032, 587] width 255 height 36
drag, startPoint x: 981, startPoint y: 597, endPoint x: 966, endPoint y: 597, distance: 15.0
click at [966, 597] on textarea "Slot #28 Viability: 96.0%" at bounding box center [1032, 594] width 255 height 51
type textarea "Slot #28 Viability: 95.8%"
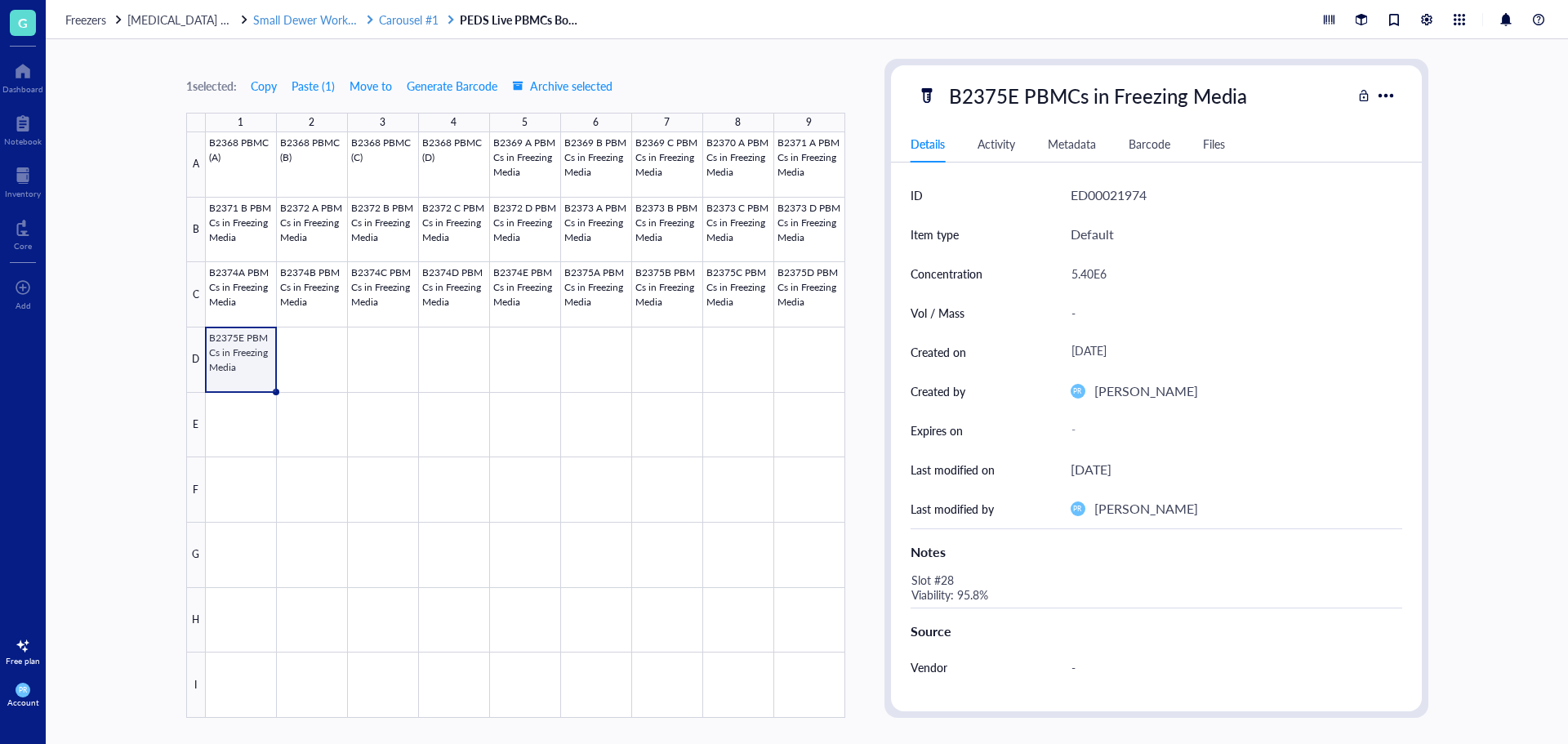
click at [421, 19] on span "Carousel #1" at bounding box center [409, 20] width 60 height 17
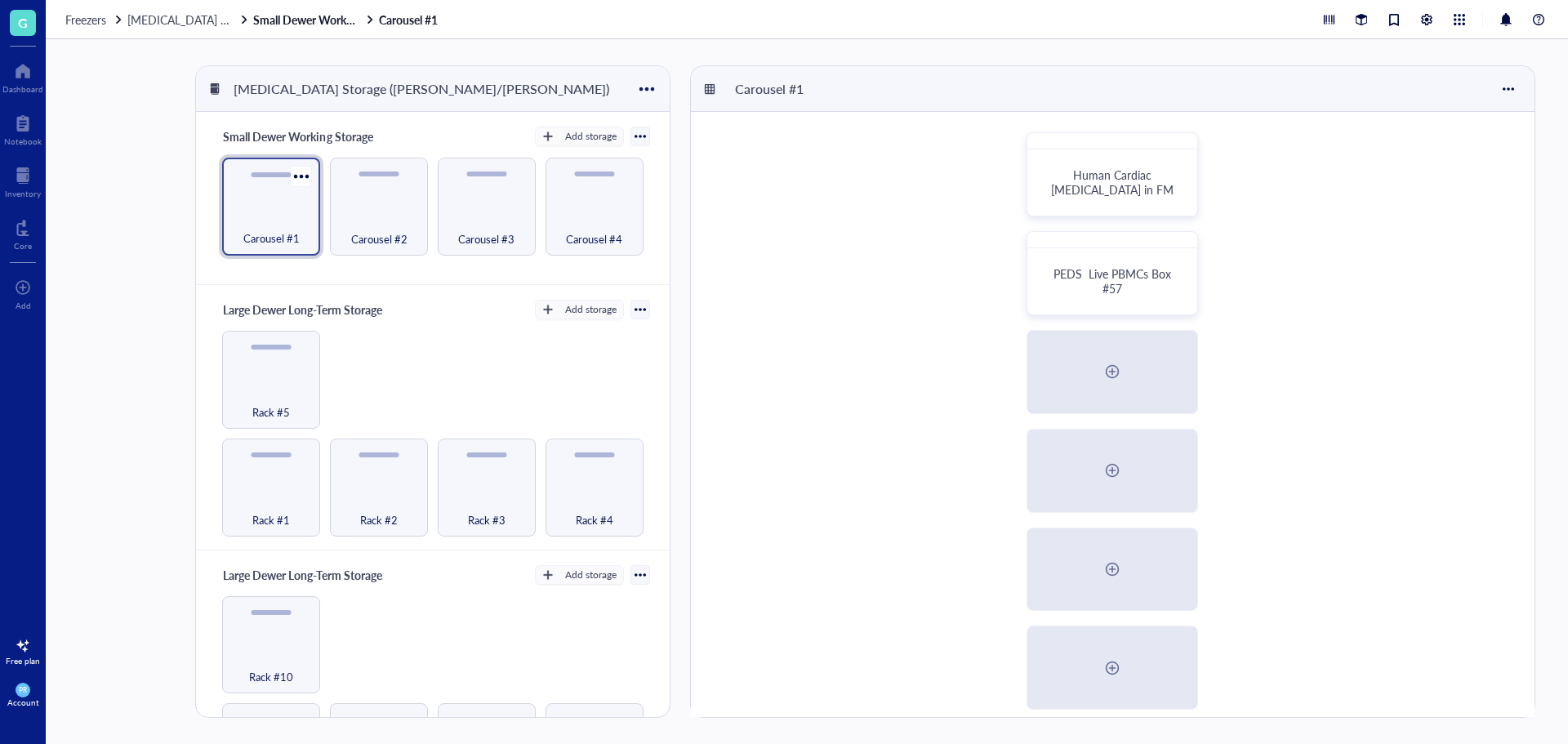
click at [276, 235] on span "Carousel #1" at bounding box center [272, 238] width 57 height 18
